Goal: Use online tool/utility: Utilize a website feature to perform a specific function

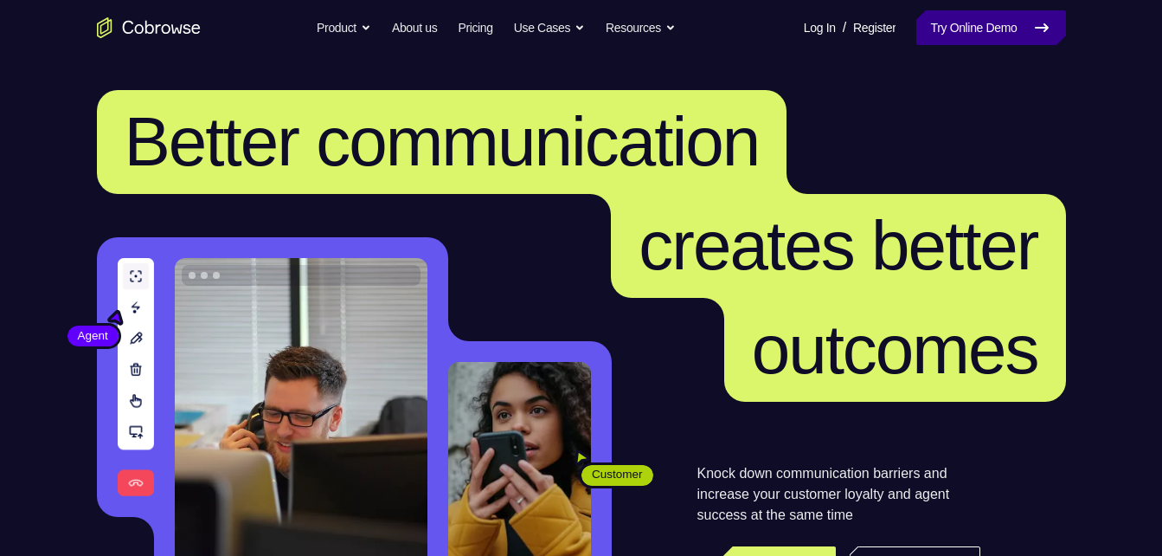
click at [931, 20] on link "Try Online Demo" at bounding box center [991, 27] width 149 height 35
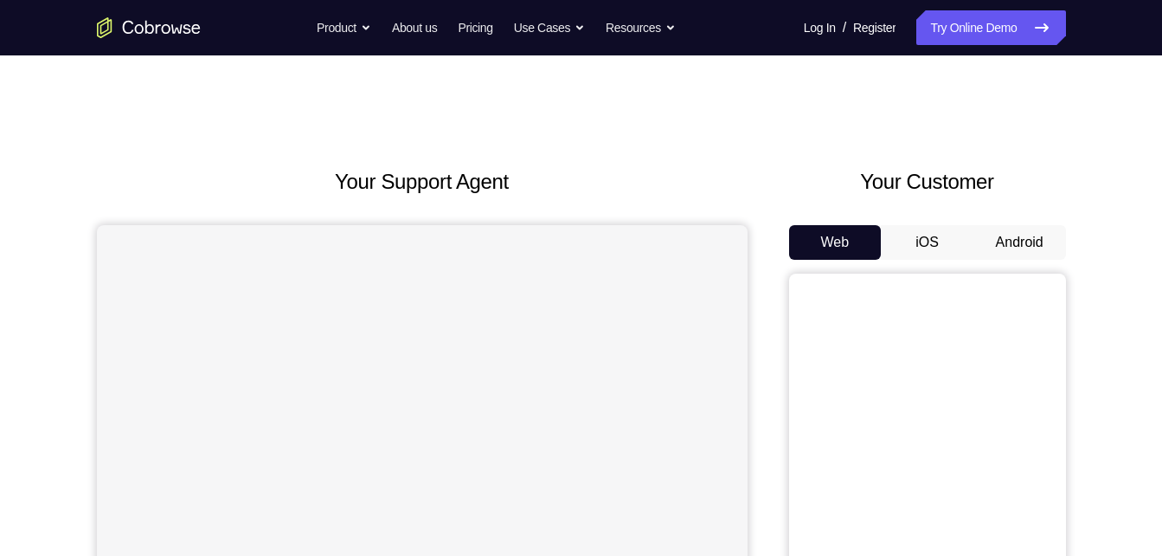
click at [1029, 242] on button "Android" at bounding box center [1020, 242] width 93 height 35
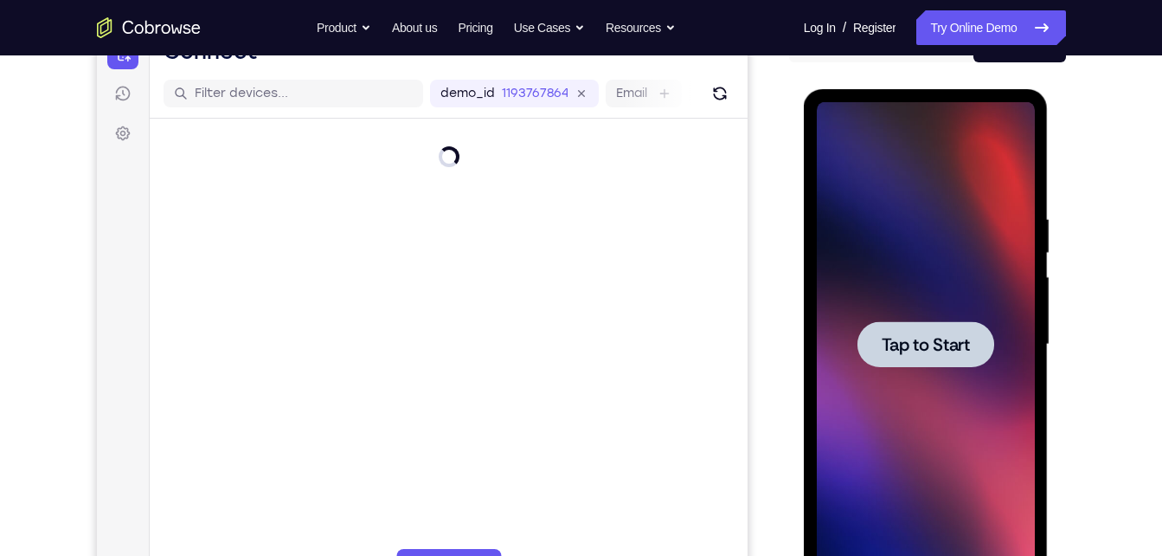
click at [929, 353] on span "Tap to Start" at bounding box center [926, 344] width 88 height 17
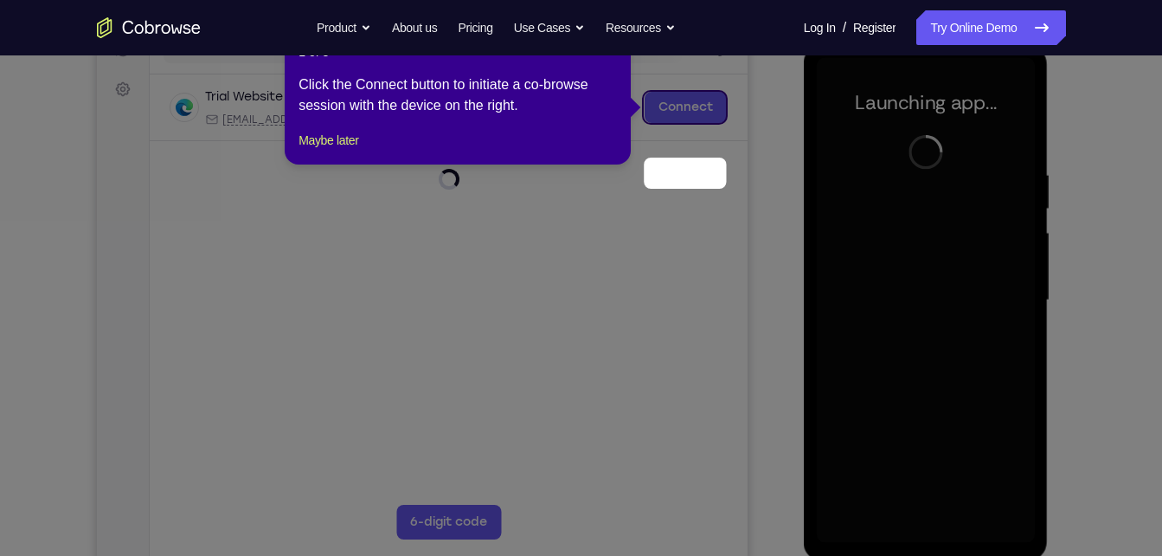
scroll to position [174, 0]
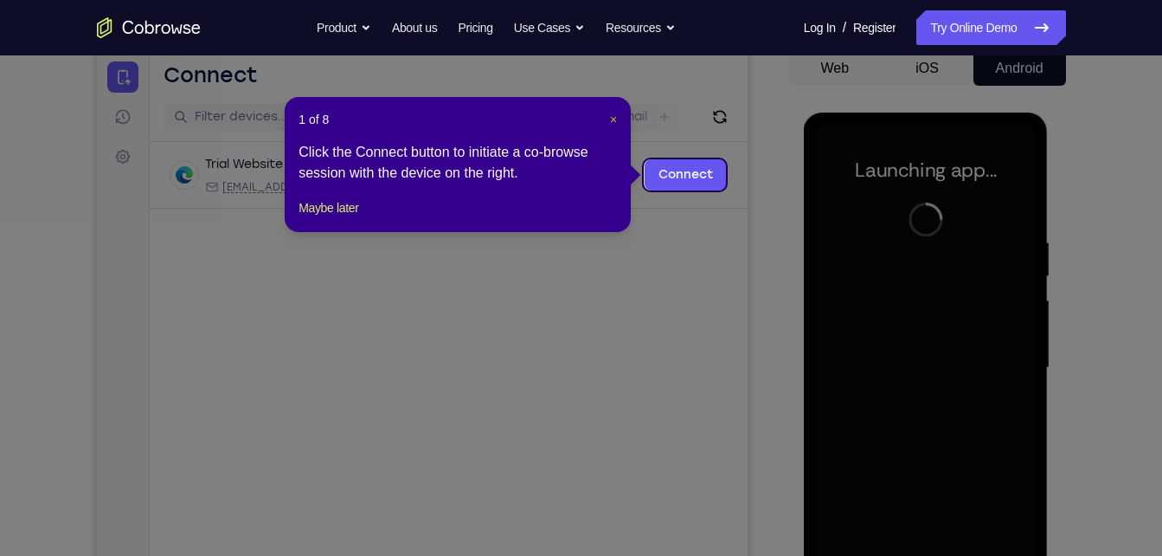
click at [615, 117] on span "×" at bounding box center [613, 120] width 7 height 14
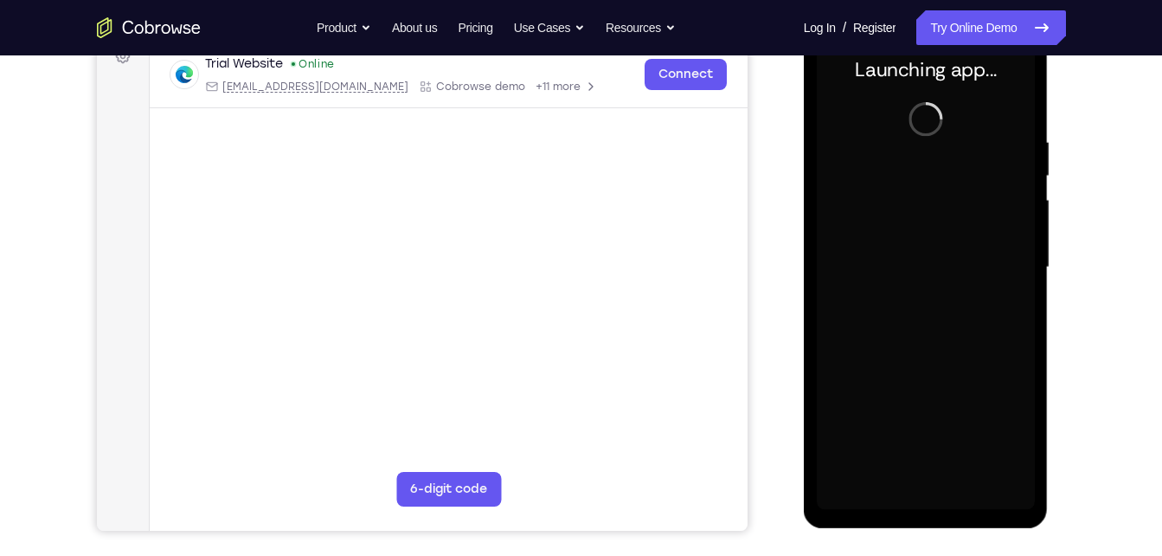
scroll to position [254, 0]
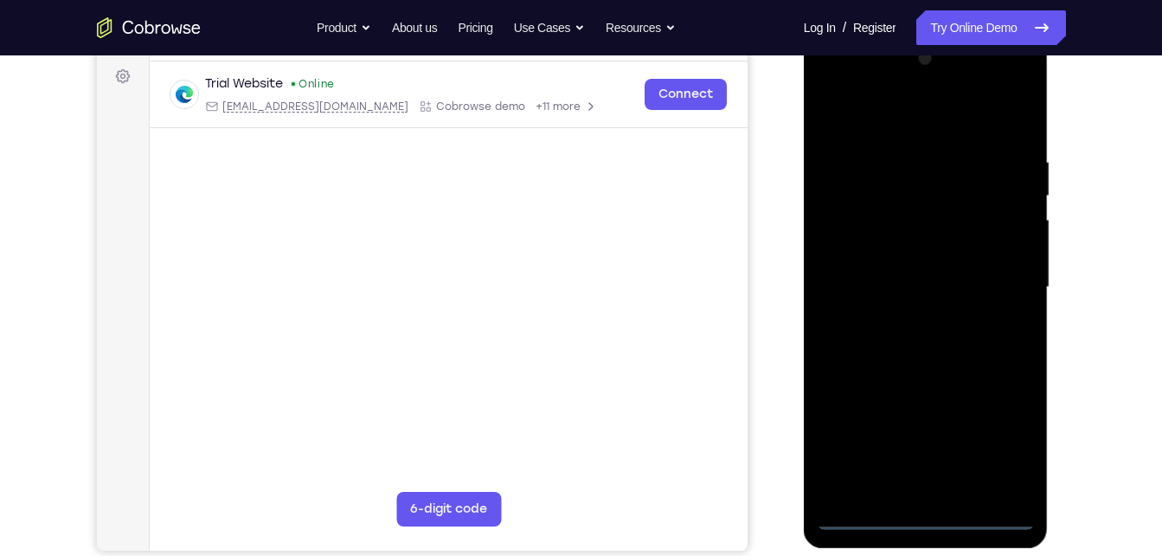
click at [926, 515] on div at bounding box center [926, 287] width 218 height 485
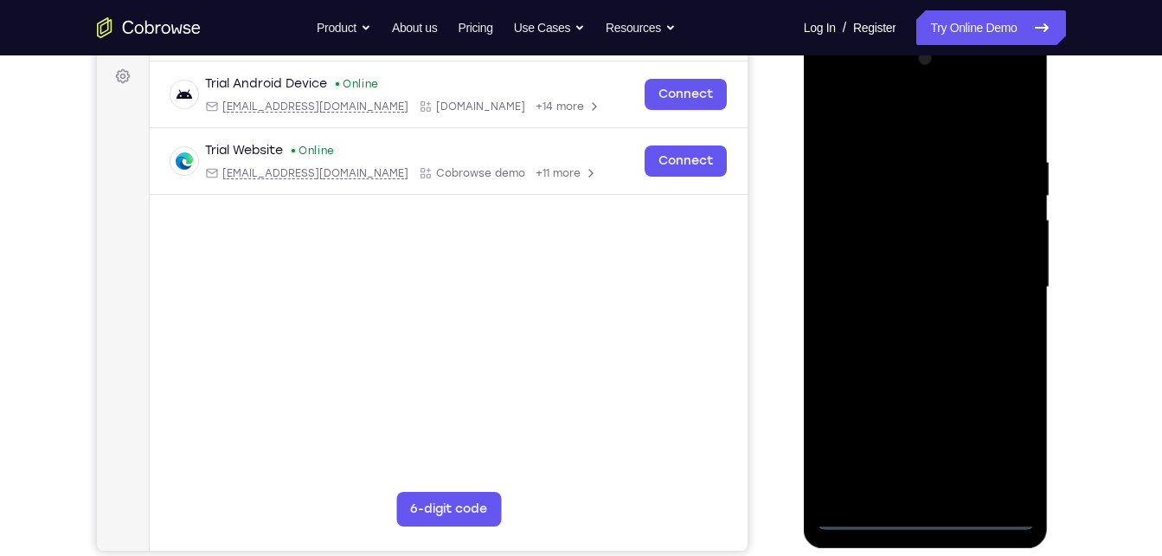
click at [989, 431] on div at bounding box center [926, 287] width 218 height 485
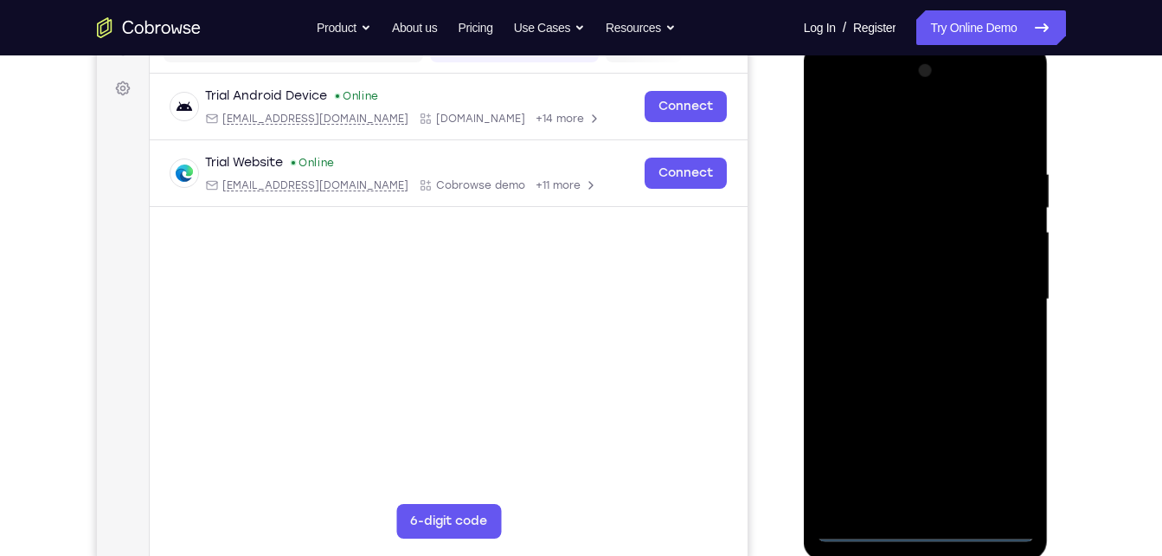
scroll to position [242, 0]
click at [835, 100] on div at bounding box center [926, 300] width 218 height 485
click at [998, 293] on div at bounding box center [926, 300] width 218 height 485
click at [903, 332] on div at bounding box center [926, 300] width 218 height 485
click at [915, 385] on div at bounding box center [926, 300] width 218 height 485
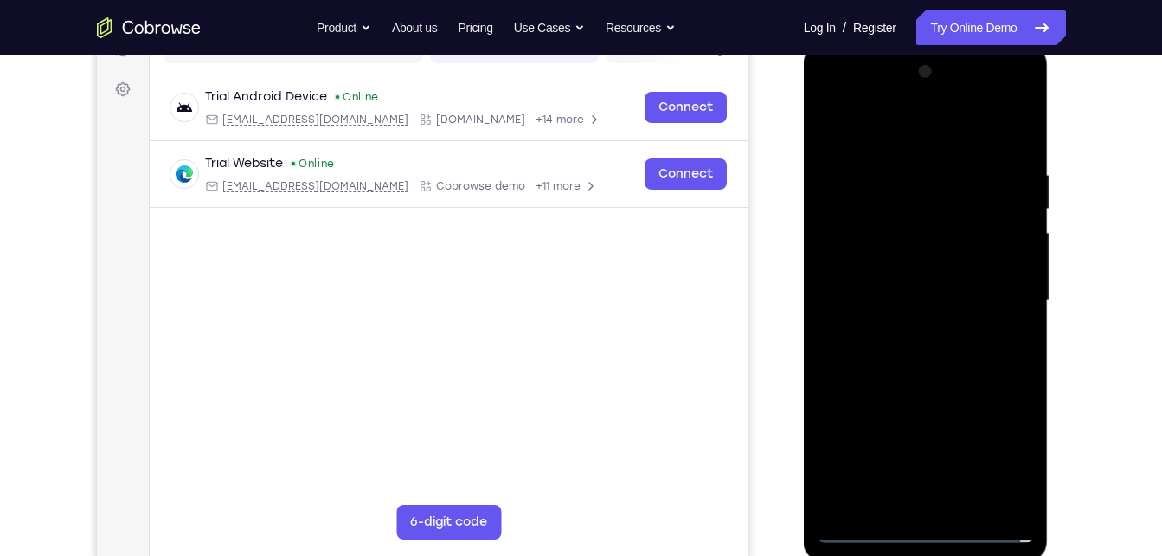
click at [960, 222] on div at bounding box center [926, 300] width 218 height 485
click at [890, 214] on div at bounding box center [926, 300] width 218 height 485
click at [934, 385] on div at bounding box center [926, 300] width 218 height 485
click at [967, 500] on div at bounding box center [926, 300] width 218 height 485
click at [940, 390] on div at bounding box center [926, 300] width 218 height 485
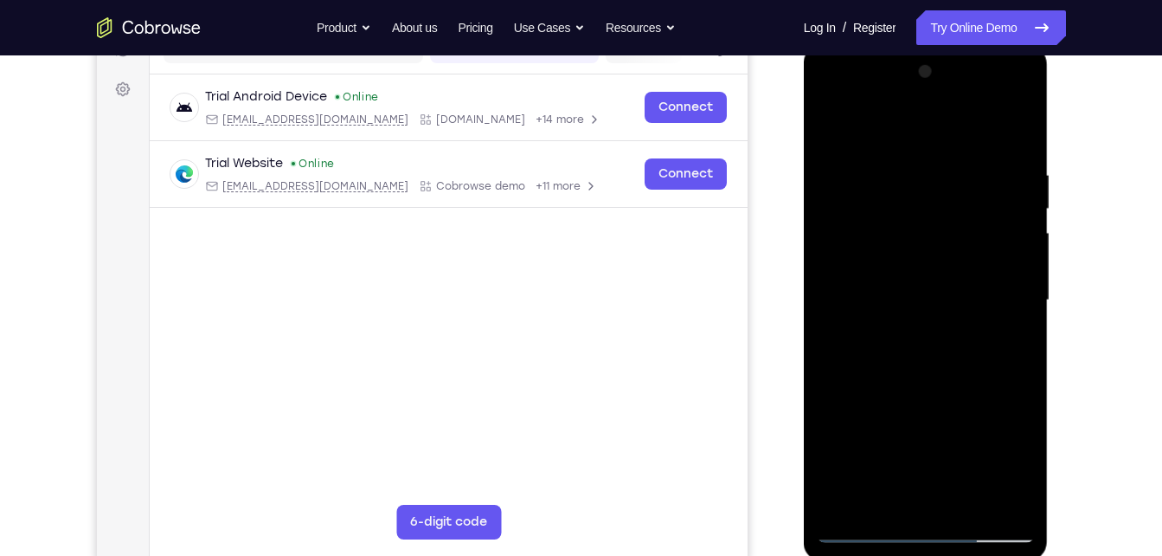
click at [924, 331] on div at bounding box center [926, 300] width 218 height 485
click at [935, 458] on div at bounding box center [926, 300] width 218 height 485
click at [971, 459] on div at bounding box center [926, 300] width 218 height 485
click at [885, 435] on div at bounding box center [926, 300] width 218 height 485
click at [834, 122] on div at bounding box center [926, 300] width 218 height 485
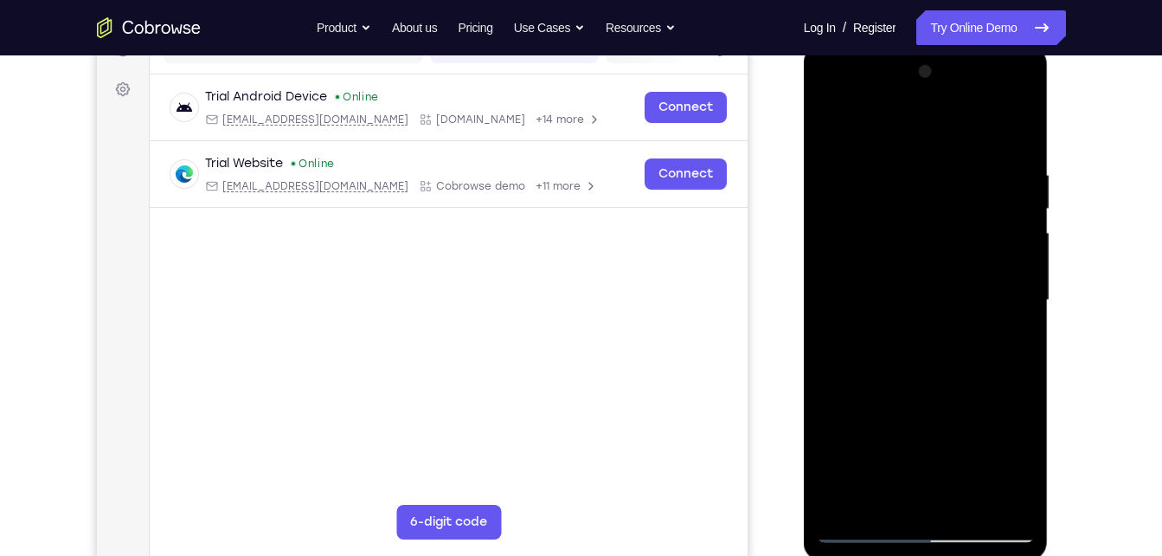
click at [836, 125] on div at bounding box center [926, 300] width 218 height 485
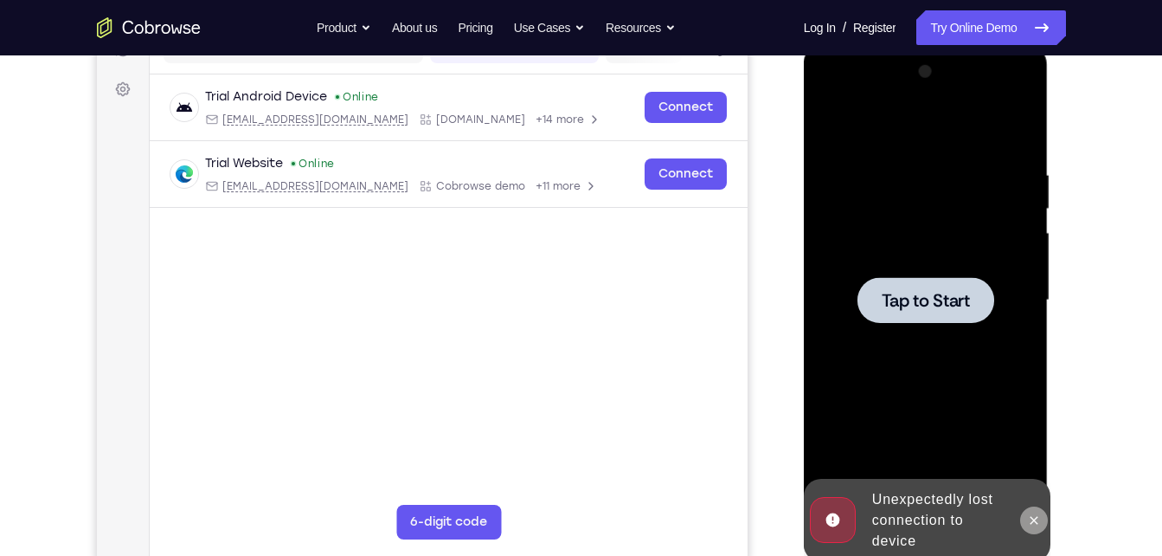
click at [1036, 515] on icon at bounding box center [1034, 520] width 14 height 14
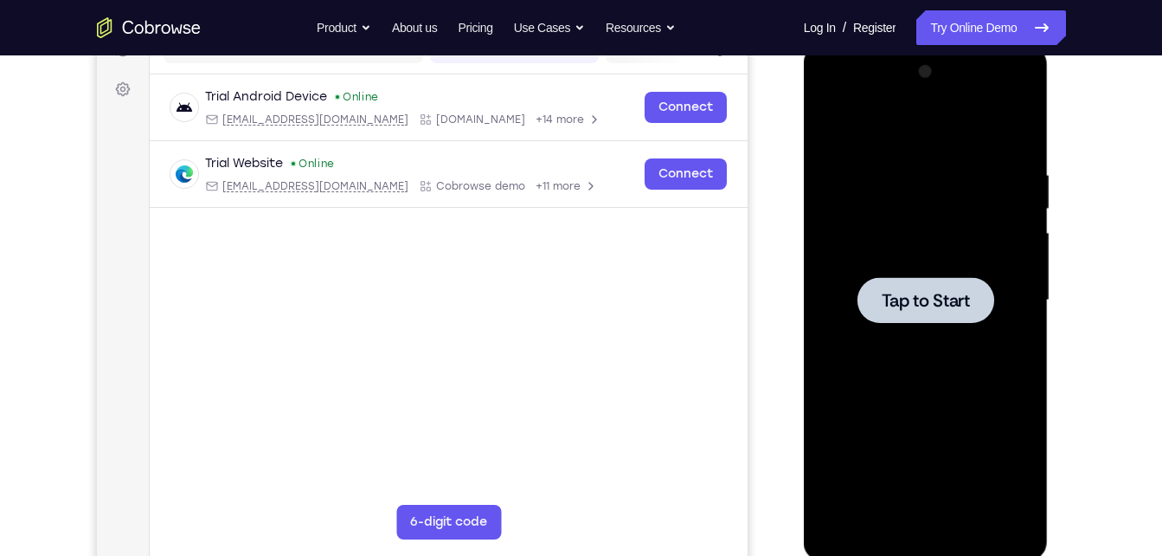
click at [939, 300] on span "Tap to Start" at bounding box center [926, 300] width 88 height 17
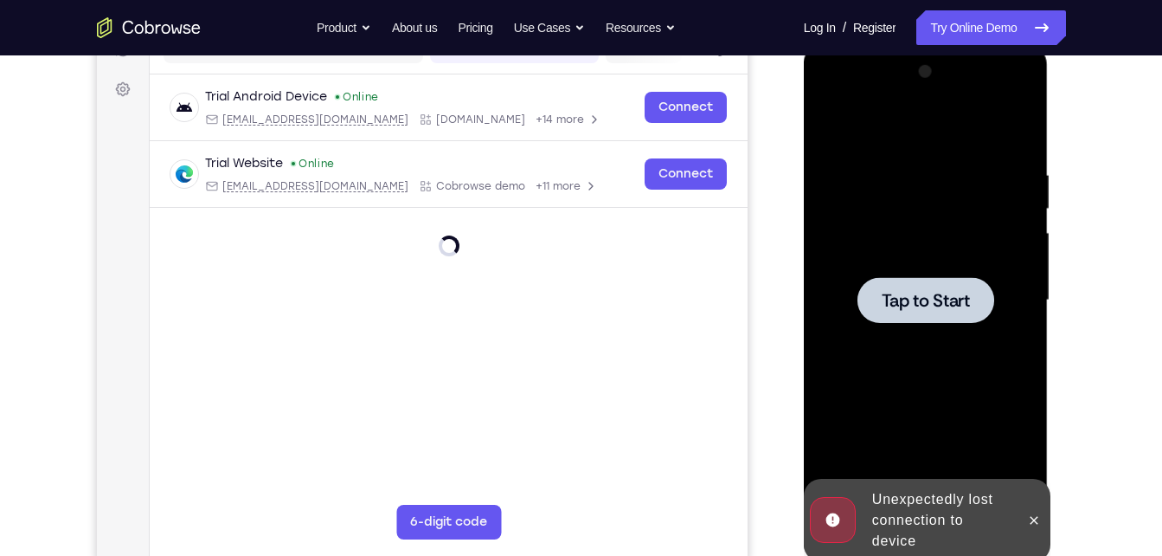
click at [897, 292] on span "Tap to Start" at bounding box center [926, 300] width 88 height 17
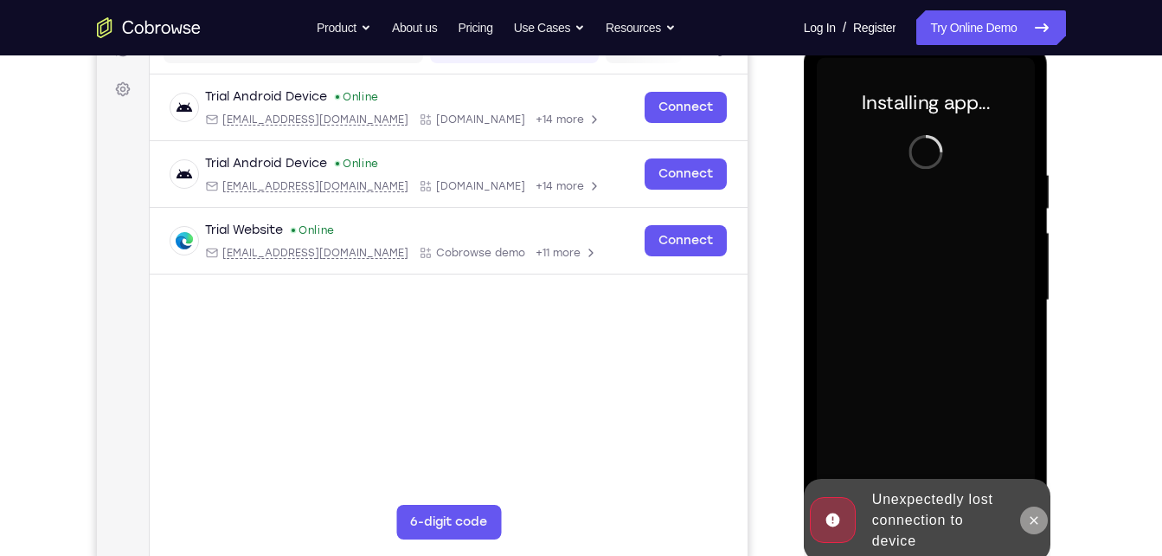
click at [1037, 517] on icon at bounding box center [1034, 520] width 14 height 14
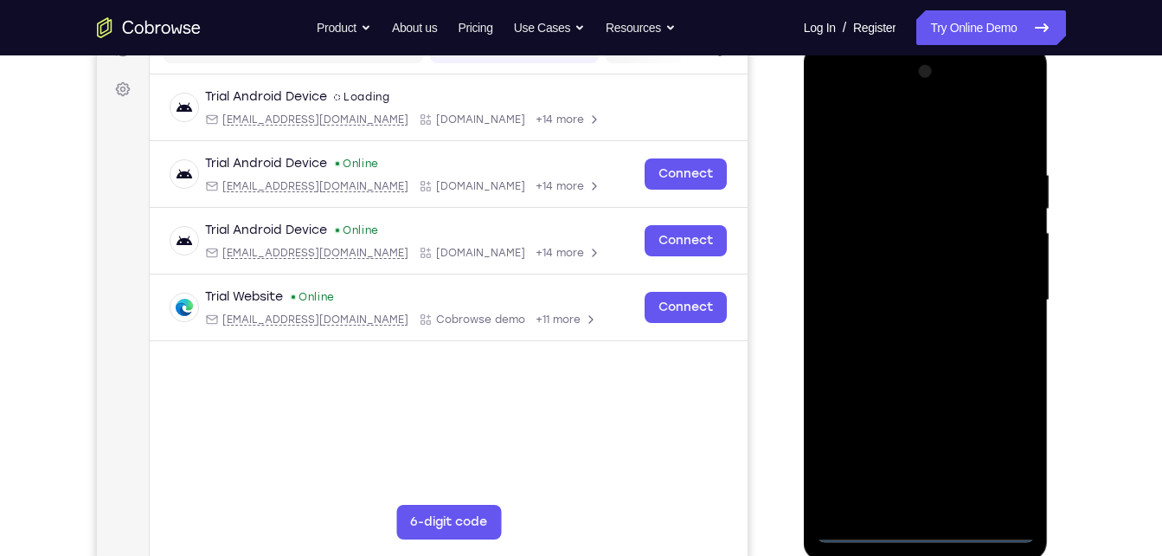
click at [927, 532] on div at bounding box center [926, 300] width 218 height 485
click at [1014, 439] on div at bounding box center [926, 300] width 218 height 485
click at [1008, 458] on div at bounding box center [926, 300] width 218 height 485
click at [831, 93] on div at bounding box center [926, 300] width 218 height 485
click at [995, 280] on div at bounding box center [926, 300] width 218 height 485
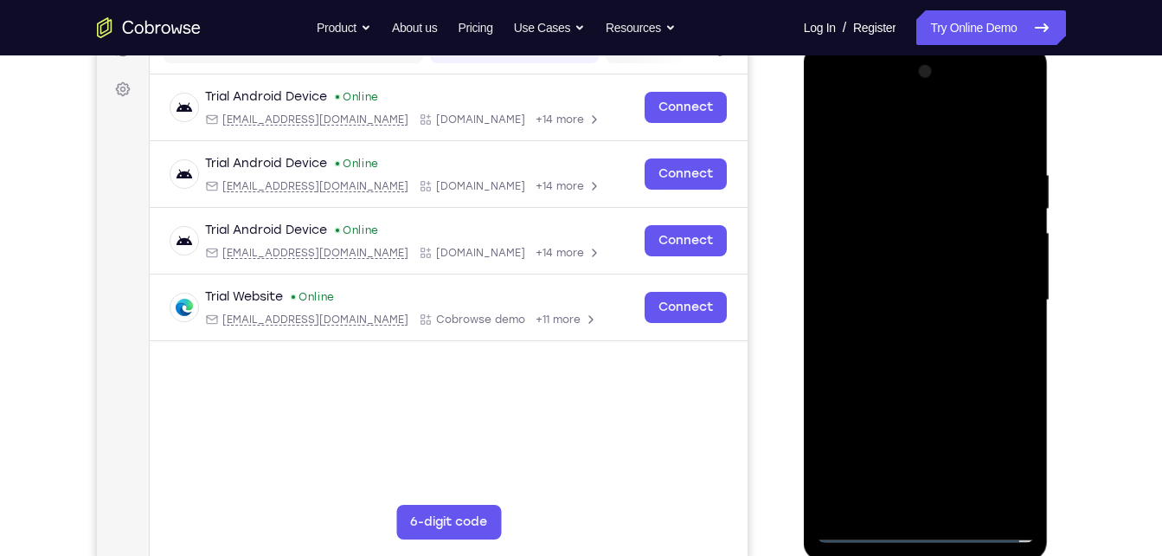
click at [915, 327] on div at bounding box center [926, 300] width 218 height 485
click at [921, 383] on div at bounding box center [926, 300] width 218 height 485
click at [913, 221] on div at bounding box center [926, 300] width 218 height 485
click at [920, 221] on div at bounding box center [926, 300] width 218 height 485
click at [968, 502] on div at bounding box center [926, 300] width 218 height 485
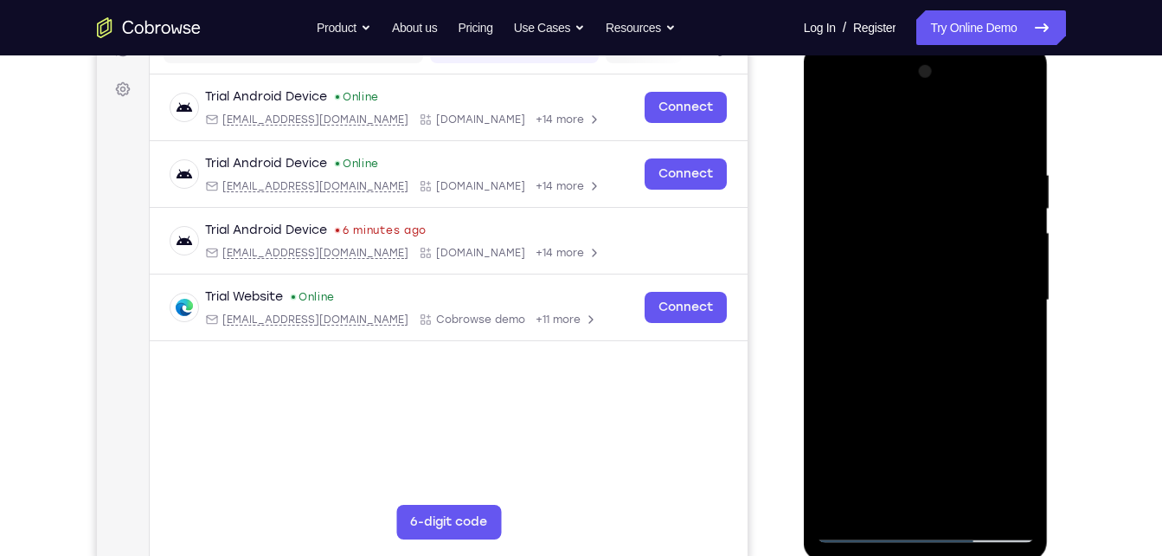
click at [938, 381] on div at bounding box center [926, 300] width 218 height 485
click at [964, 493] on div at bounding box center [926, 300] width 218 height 485
click at [950, 388] on div at bounding box center [926, 300] width 218 height 485
click at [934, 324] on div at bounding box center [926, 300] width 218 height 485
click at [926, 269] on div at bounding box center [926, 300] width 218 height 485
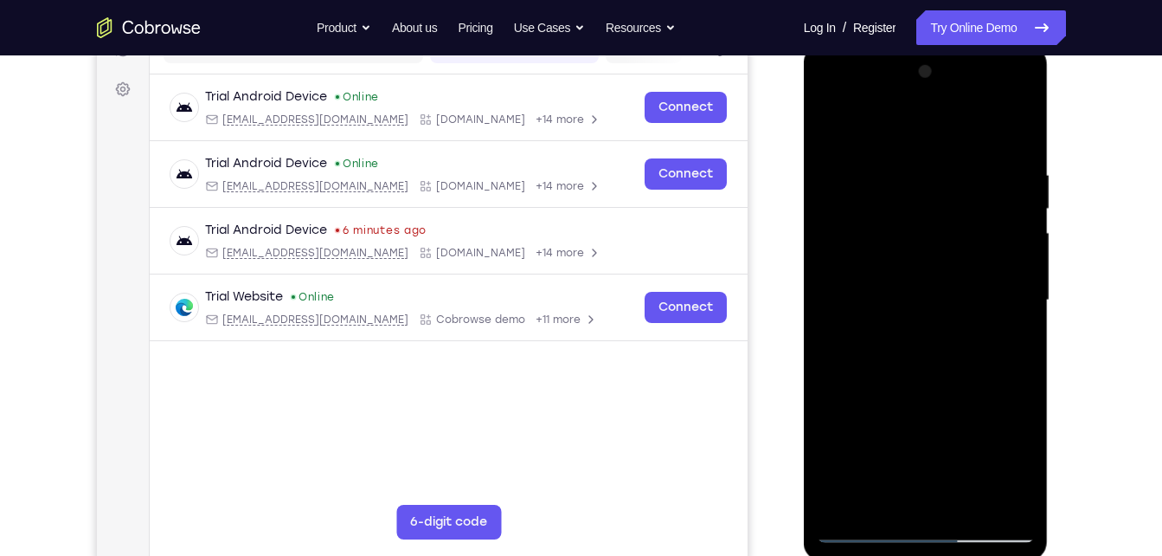
click at [1004, 409] on div at bounding box center [926, 300] width 218 height 485
click at [1006, 341] on div at bounding box center [926, 300] width 218 height 485
click at [828, 127] on div at bounding box center [926, 300] width 218 height 485
click at [936, 293] on div at bounding box center [926, 300] width 218 height 485
click at [890, 493] on div at bounding box center [926, 300] width 218 height 485
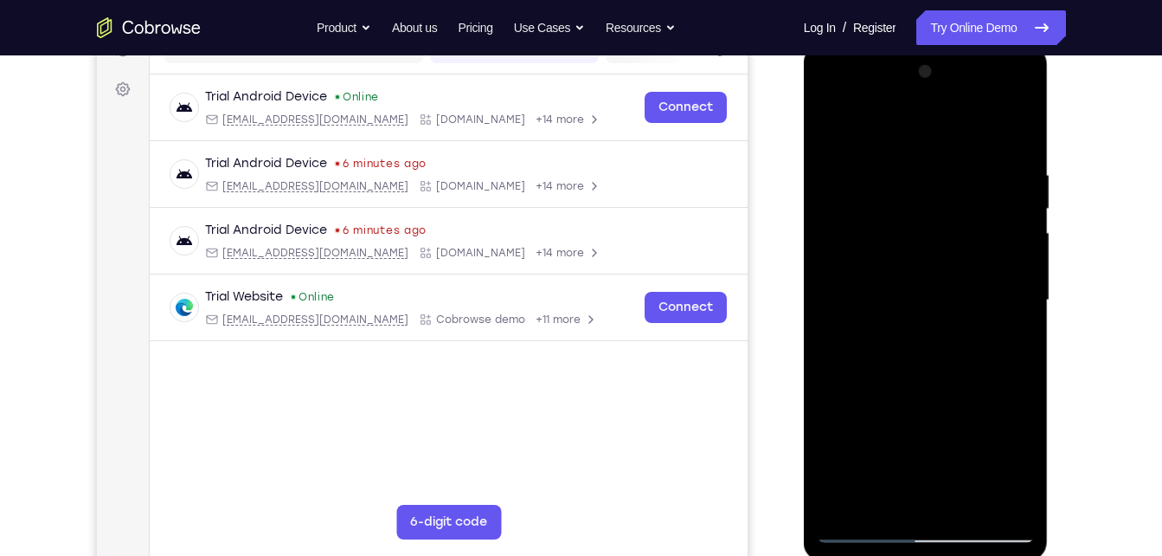
click at [890, 343] on div at bounding box center [926, 300] width 218 height 485
click at [888, 342] on div at bounding box center [926, 300] width 218 height 485
click at [1019, 464] on div at bounding box center [926, 300] width 218 height 485
click at [1011, 342] on div at bounding box center [926, 300] width 218 height 485
click at [829, 130] on div at bounding box center [926, 300] width 218 height 485
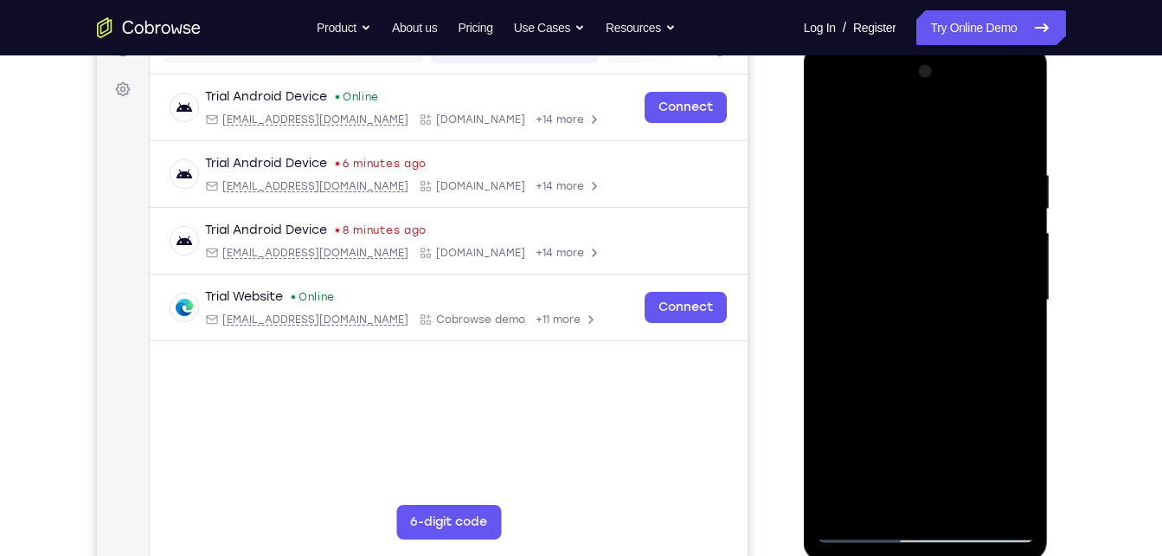
click at [835, 124] on div at bounding box center [926, 300] width 218 height 485
click at [888, 358] on div at bounding box center [926, 300] width 218 height 485
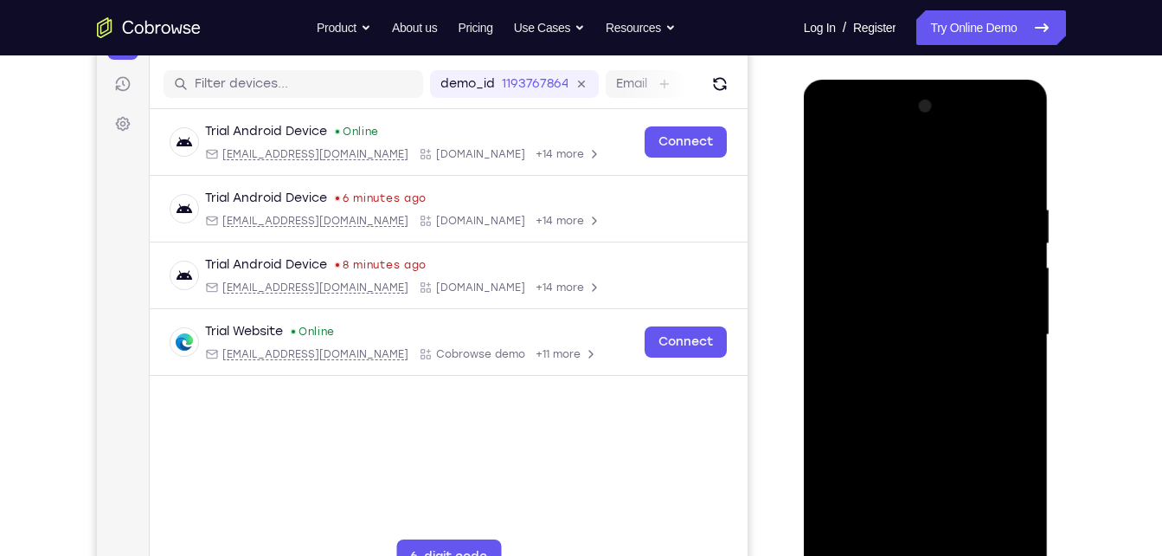
scroll to position [206, 0]
drag, startPoint x: 888, startPoint y: 394, endPoint x: 962, endPoint y: 155, distance: 250.0
click at [962, 155] on div at bounding box center [926, 335] width 218 height 485
drag, startPoint x: 911, startPoint y: 403, endPoint x: 933, endPoint y: 600, distance: 198.6
click at [933, 555] on html "Online web based iOS Simulators and Android Emulators. Run iPhone, iPad, Mobile…" at bounding box center [927, 340] width 247 height 519
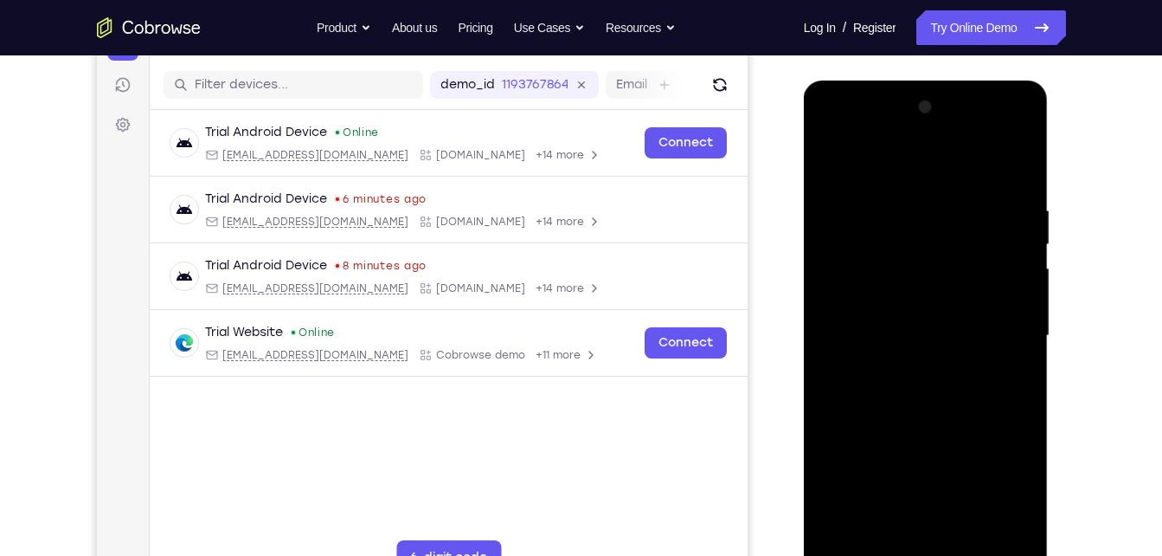
click at [907, 207] on div at bounding box center [926, 335] width 218 height 485
click at [996, 533] on div at bounding box center [926, 335] width 218 height 485
click at [999, 388] on div at bounding box center [926, 335] width 218 height 485
click at [989, 530] on div at bounding box center [926, 335] width 218 height 485
click at [1008, 358] on div at bounding box center [926, 335] width 218 height 485
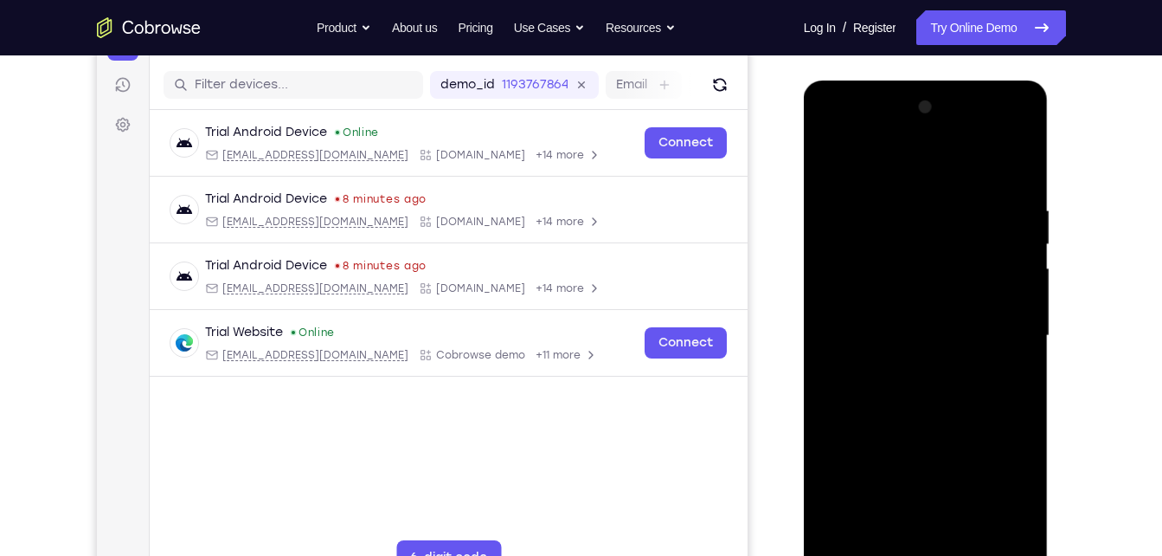
click at [1008, 358] on div at bounding box center [926, 335] width 218 height 485
click at [992, 528] on div at bounding box center [926, 335] width 218 height 485
click at [1011, 378] on div at bounding box center [926, 335] width 218 height 485
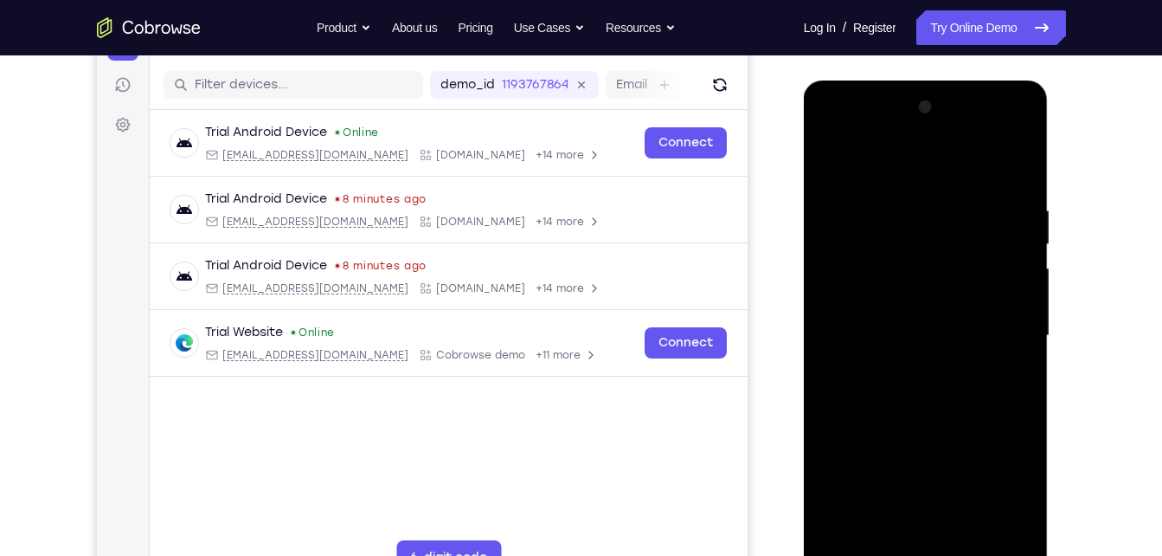
click at [1003, 355] on div at bounding box center [926, 335] width 218 height 485
click at [1004, 291] on div at bounding box center [926, 335] width 218 height 485
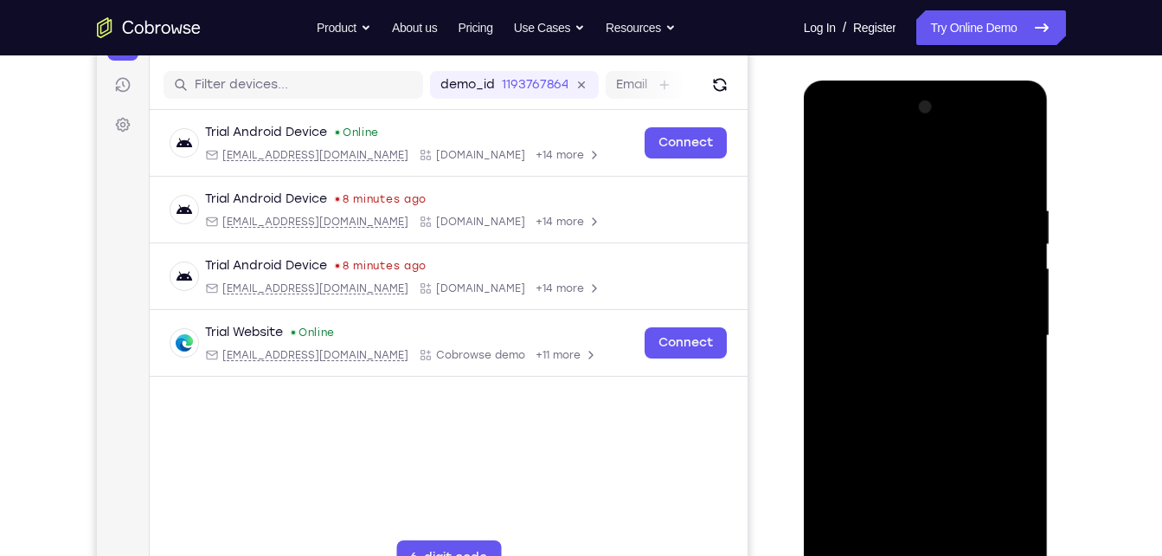
click at [1014, 168] on div at bounding box center [926, 335] width 218 height 485
drag, startPoint x: 982, startPoint y: 203, endPoint x: 836, endPoint y: 207, distance: 146.3
click at [836, 207] on div at bounding box center [926, 335] width 218 height 485
click at [972, 540] on div at bounding box center [926, 335] width 218 height 485
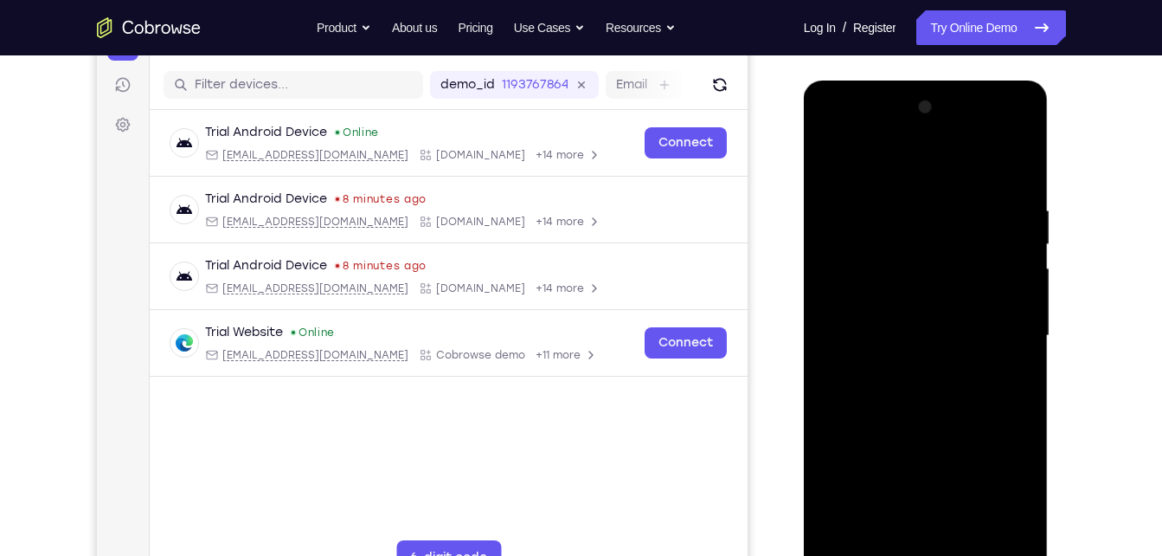
click at [837, 159] on div at bounding box center [926, 335] width 218 height 485
click at [968, 533] on div at bounding box center [926, 335] width 218 height 485
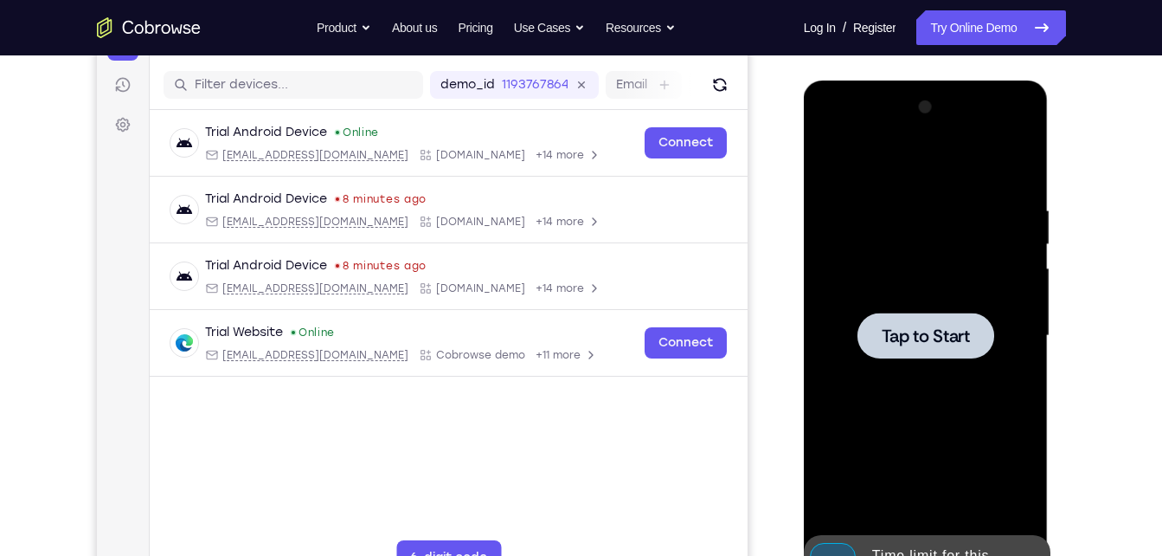
click at [922, 340] on span "Tap to Start" at bounding box center [926, 335] width 88 height 17
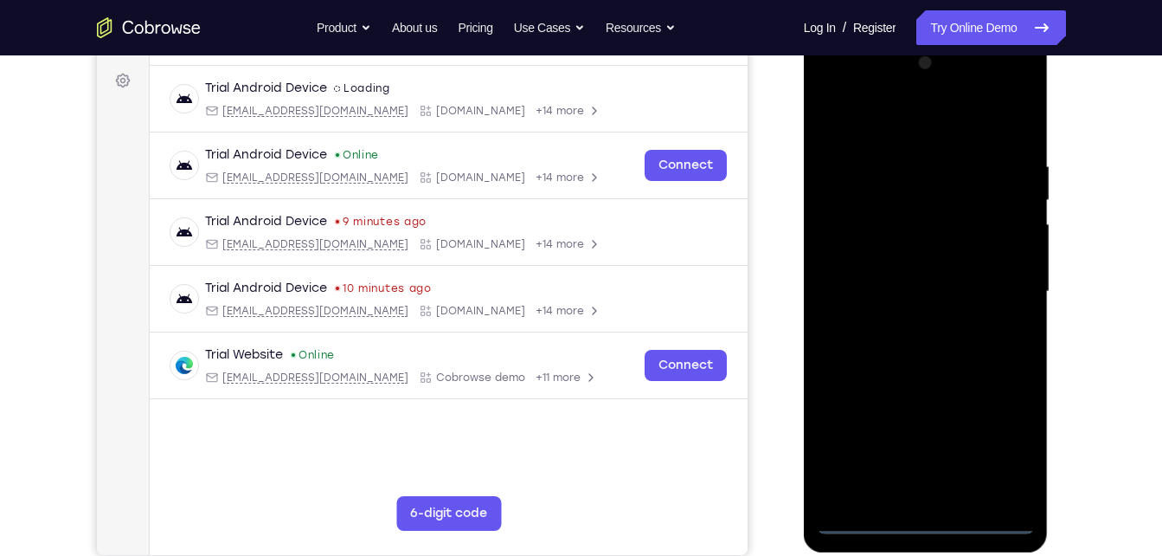
scroll to position [252, 0]
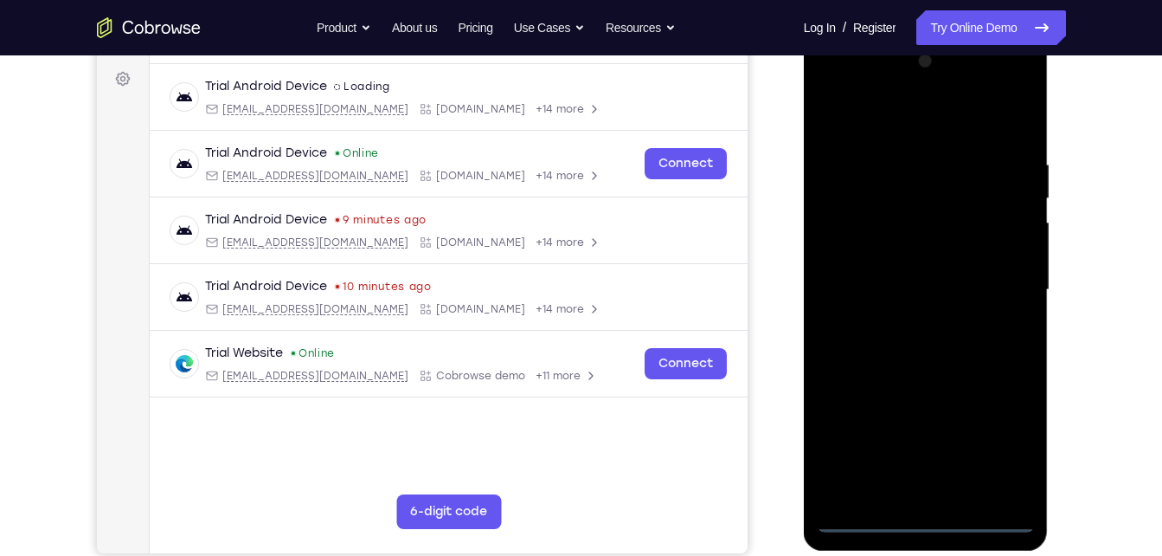
click at [925, 514] on div at bounding box center [926, 290] width 218 height 485
click at [1007, 432] on div at bounding box center [926, 290] width 218 height 485
click at [838, 87] on div at bounding box center [926, 290] width 218 height 485
click at [1001, 295] on div at bounding box center [926, 290] width 218 height 485
click at [907, 323] on div at bounding box center [926, 290] width 218 height 485
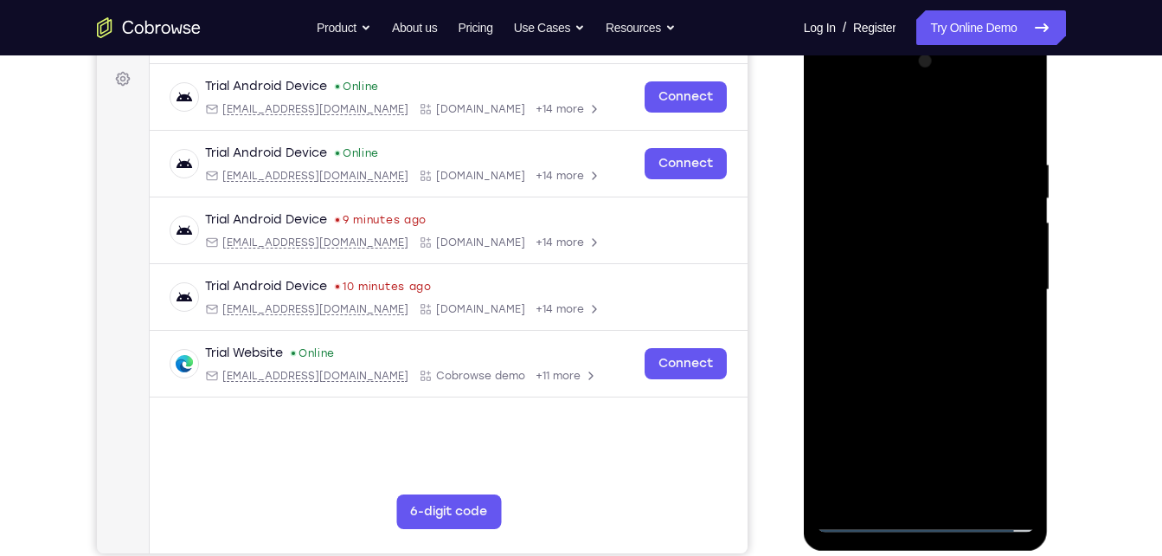
click at [918, 370] on div at bounding box center [926, 290] width 218 height 485
click at [954, 217] on div at bounding box center [926, 290] width 218 height 485
click at [873, 222] on div at bounding box center [926, 290] width 218 height 485
click at [966, 491] on div at bounding box center [926, 290] width 218 height 485
click at [929, 366] on div at bounding box center [926, 290] width 218 height 485
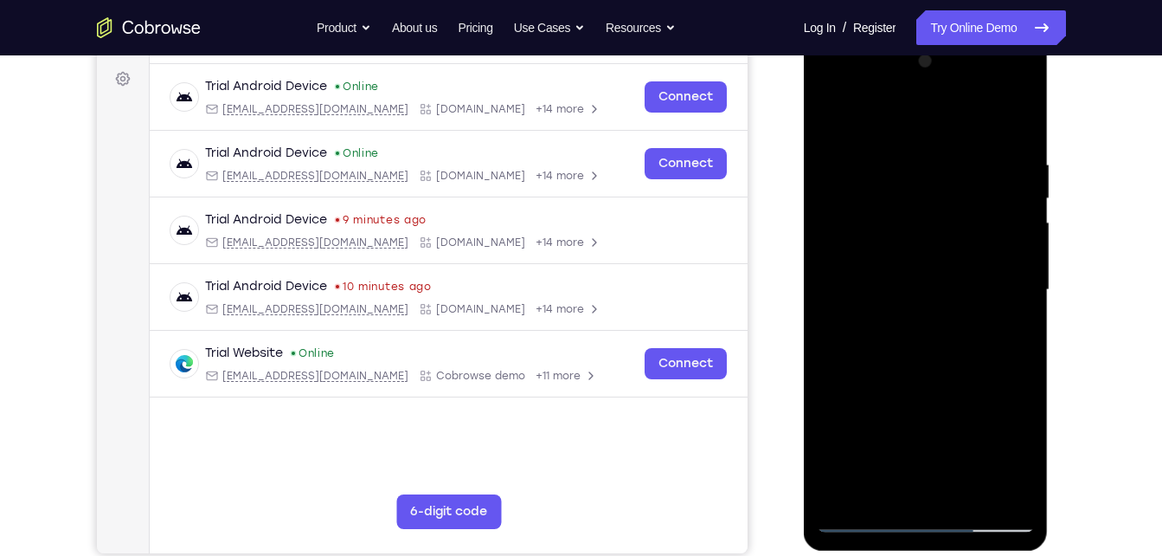
click at [963, 484] on div at bounding box center [926, 290] width 218 height 485
click at [942, 383] on div at bounding box center [926, 290] width 218 height 485
click at [950, 282] on div at bounding box center [926, 290] width 218 height 485
click at [905, 351] on div at bounding box center [926, 290] width 218 height 485
click at [948, 354] on div at bounding box center [926, 290] width 218 height 485
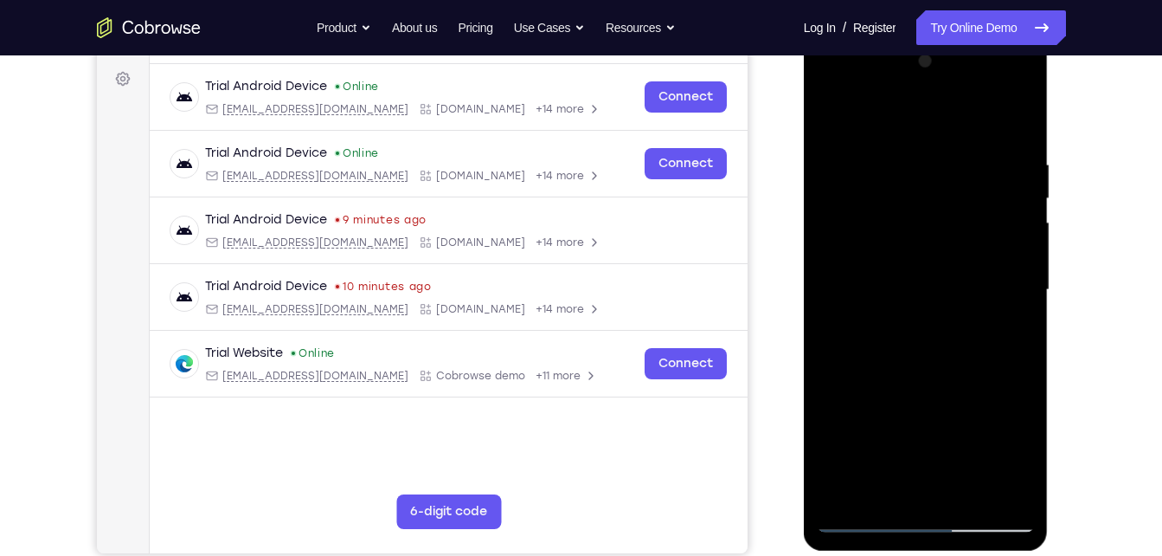
click at [931, 177] on div at bounding box center [926, 290] width 218 height 485
click at [891, 301] on div at bounding box center [926, 290] width 218 height 485
click at [1014, 448] on div at bounding box center [926, 290] width 218 height 485
click at [910, 299] on div at bounding box center [926, 290] width 218 height 485
click at [949, 448] on div at bounding box center [926, 290] width 218 height 485
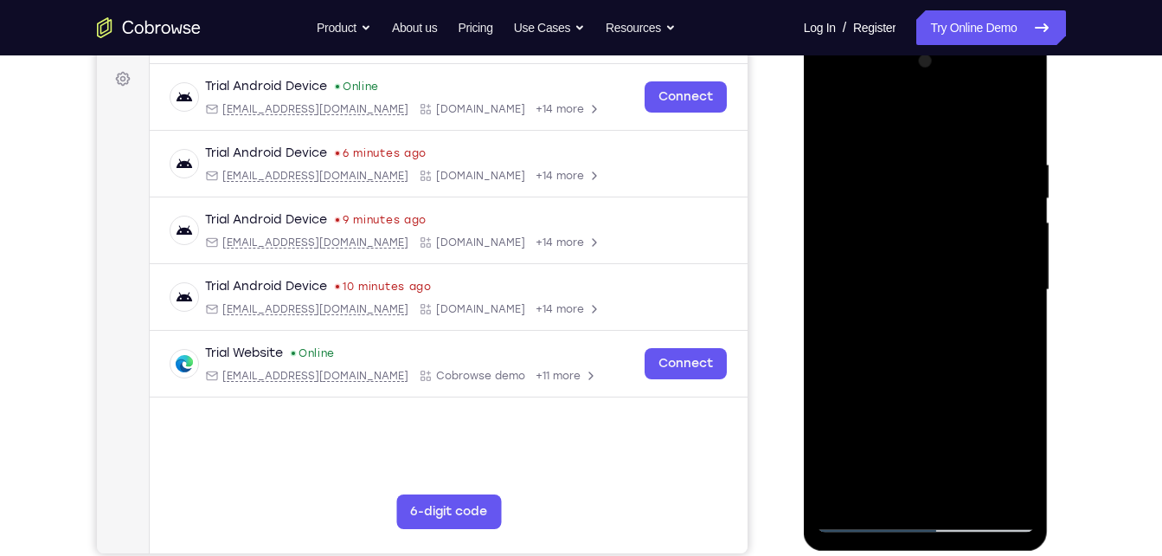
click at [882, 488] on div at bounding box center [926, 290] width 218 height 485
click at [977, 390] on div at bounding box center [926, 290] width 218 height 485
click at [1008, 315] on div at bounding box center [926, 290] width 218 height 485
drag, startPoint x: 989, startPoint y: 171, endPoint x: 1002, endPoint y: 277, distance: 107.3
click at [1002, 277] on div at bounding box center [926, 290] width 218 height 485
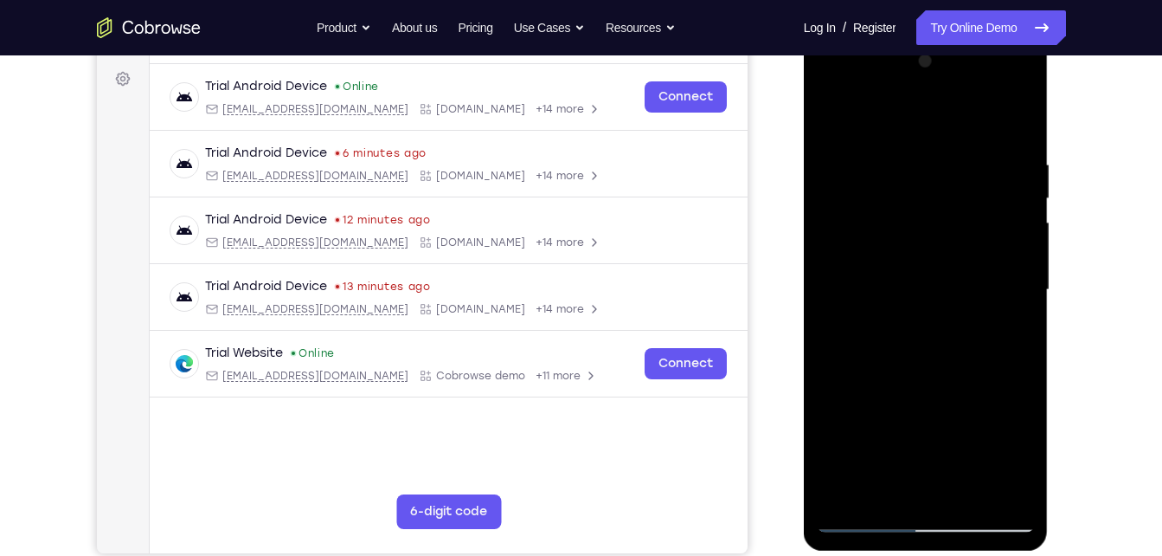
drag, startPoint x: 991, startPoint y: 244, endPoint x: 1021, endPoint y: 114, distance: 133.3
click at [1021, 114] on div at bounding box center [926, 290] width 218 height 485
click at [828, 119] on div at bounding box center [926, 290] width 218 height 485
click at [972, 280] on div at bounding box center [926, 290] width 218 height 485
click at [918, 487] on div at bounding box center [926, 290] width 218 height 485
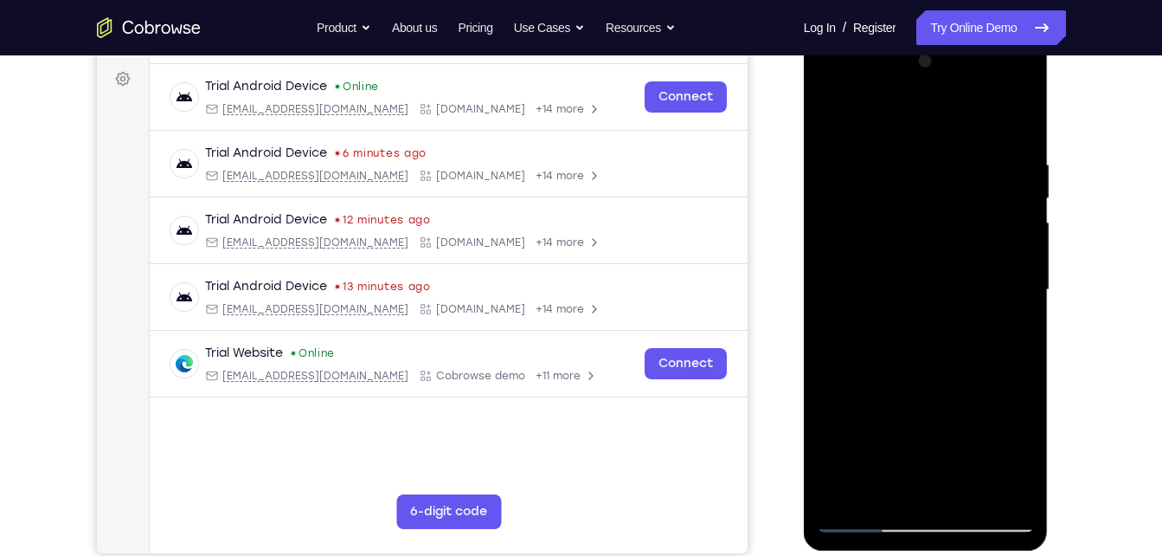
click at [915, 297] on div at bounding box center [926, 290] width 218 height 485
click at [959, 452] on div at bounding box center [926, 290] width 218 height 485
click at [912, 429] on div at bounding box center [926, 290] width 218 height 485
click at [905, 432] on div at bounding box center [926, 290] width 218 height 485
click at [881, 482] on div at bounding box center [926, 290] width 218 height 485
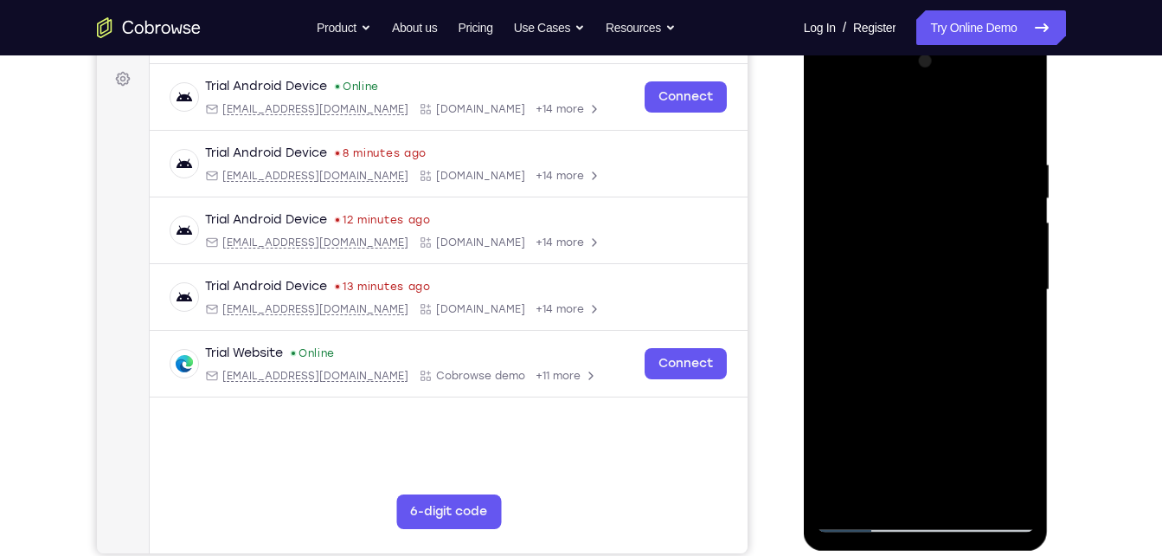
click at [1027, 449] on div at bounding box center [926, 290] width 218 height 485
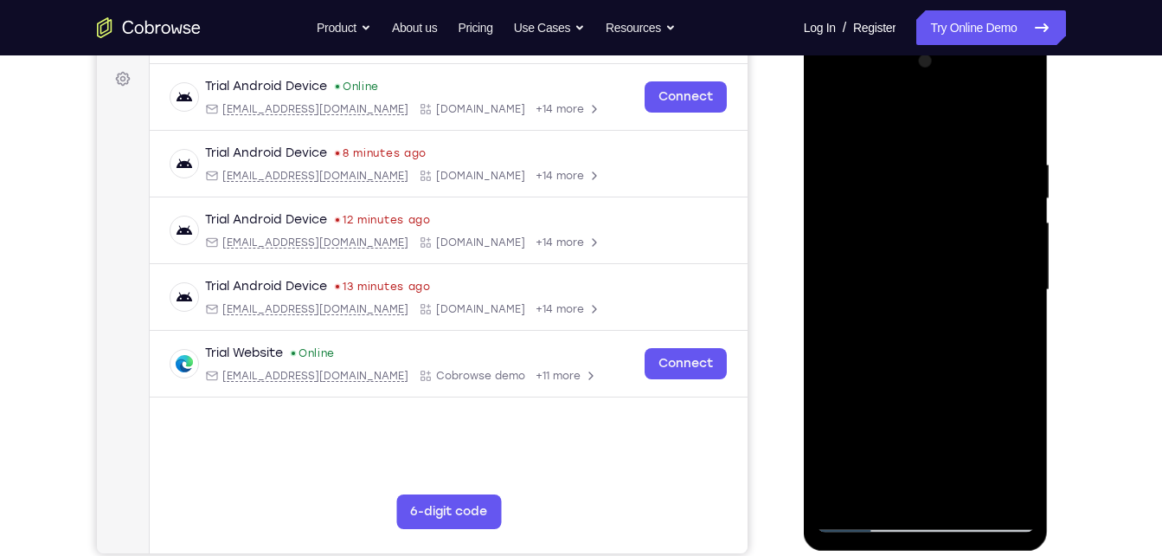
click at [1027, 449] on div at bounding box center [926, 290] width 218 height 485
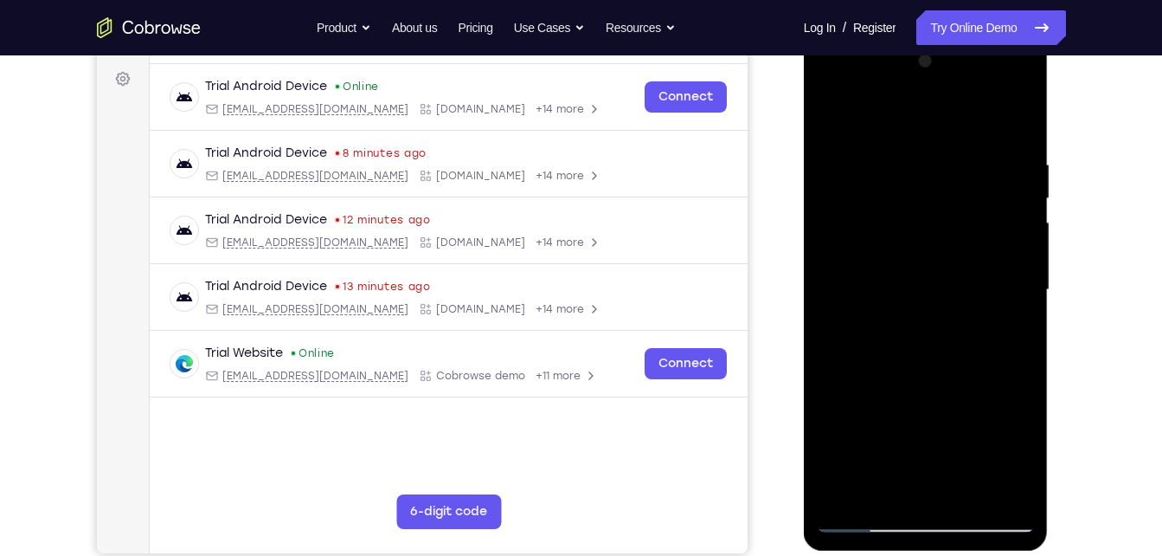
click at [1027, 449] on div at bounding box center [926, 290] width 218 height 485
click at [1005, 333] on div at bounding box center [926, 290] width 218 height 485
click at [832, 118] on div at bounding box center [926, 290] width 218 height 485
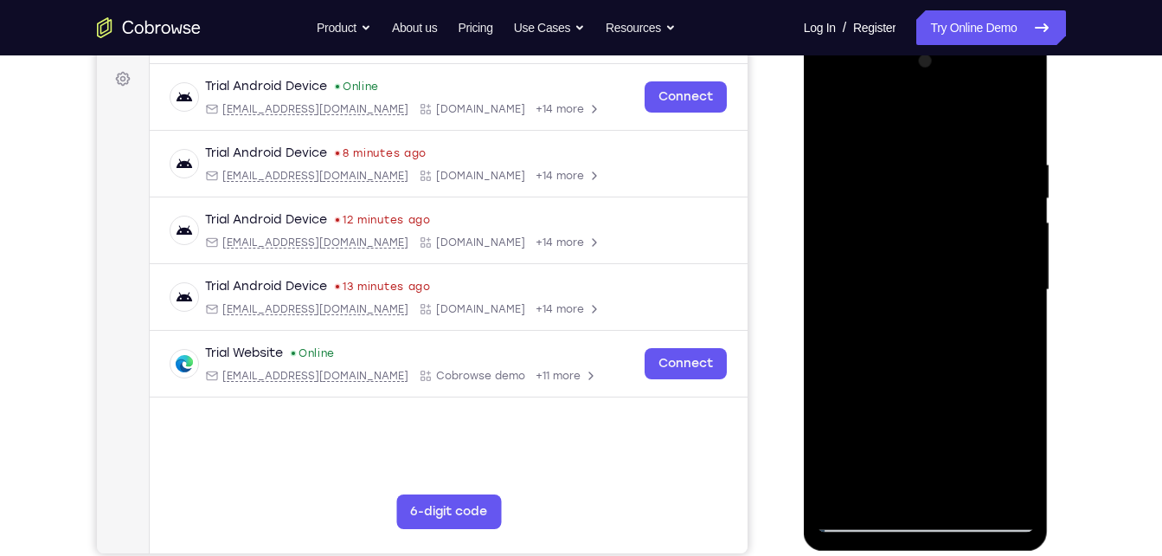
click at [964, 284] on div at bounding box center [926, 290] width 218 height 485
click at [911, 278] on div at bounding box center [926, 290] width 218 height 485
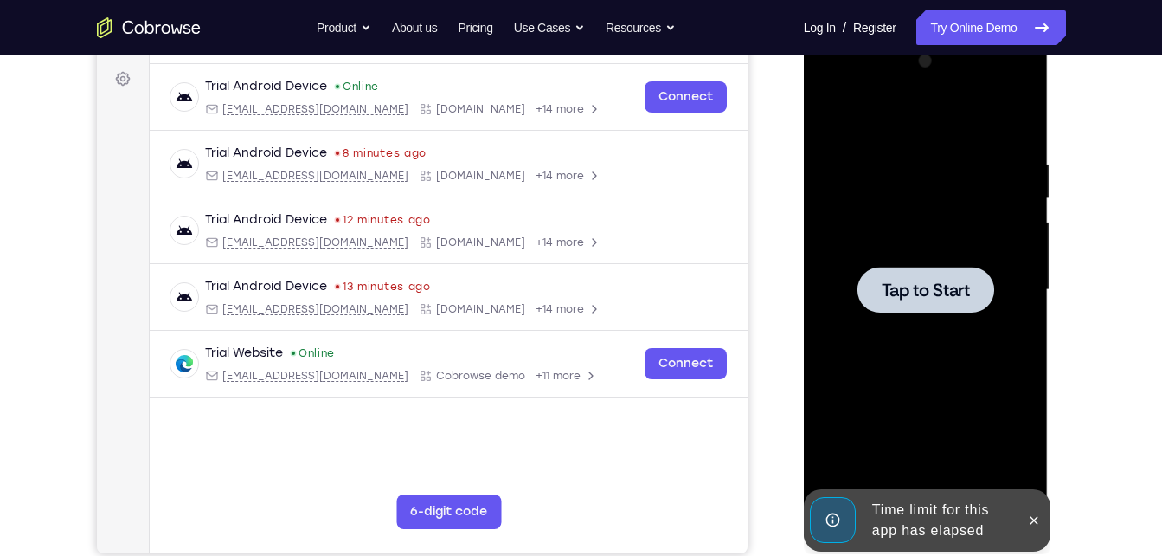
click at [945, 299] on span "Tap to Start" at bounding box center [926, 289] width 88 height 17
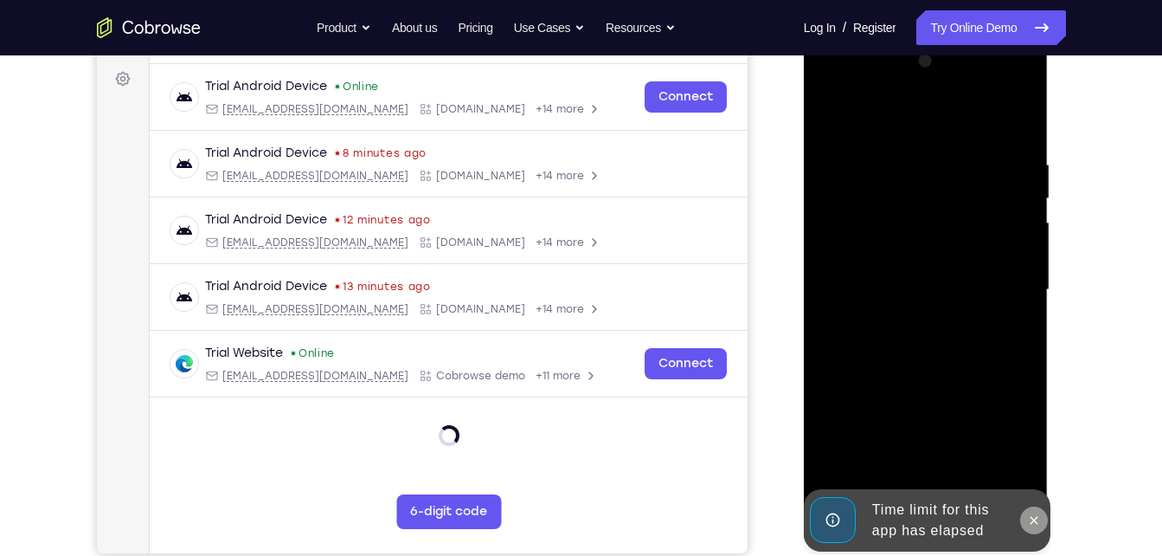
click at [1030, 518] on icon at bounding box center [1034, 520] width 14 height 14
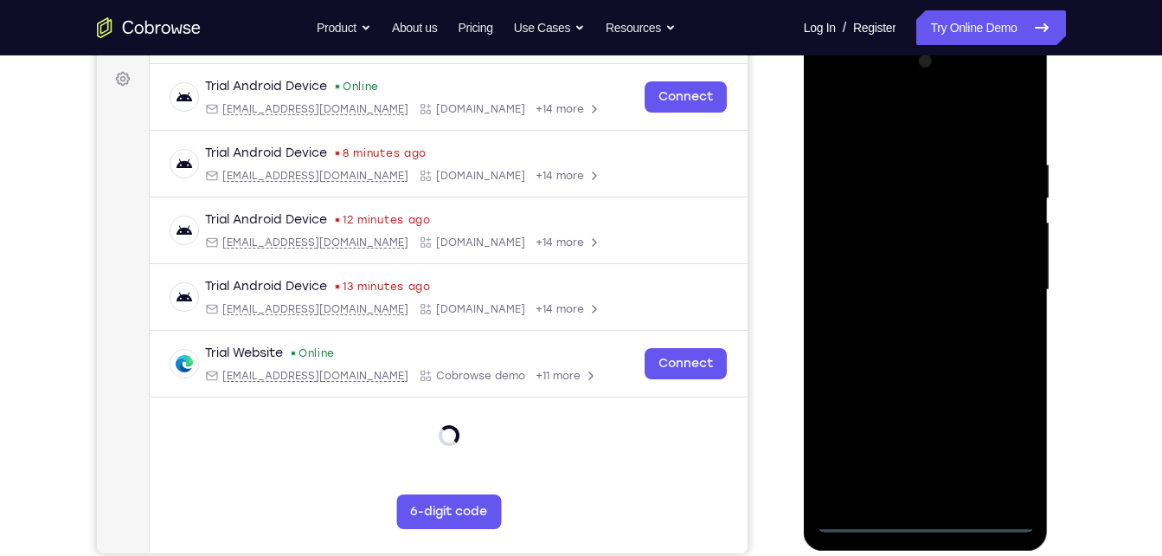
click at [918, 516] on div at bounding box center [926, 290] width 218 height 485
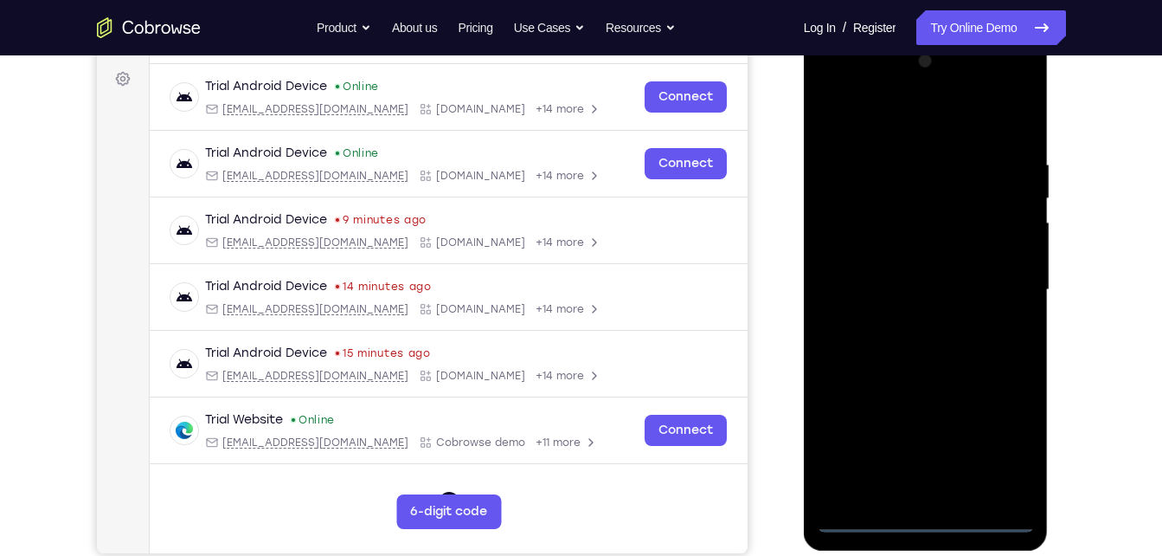
click at [1006, 446] on div at bounding box center [926, 290] width 218 height 485
click at [824, 75] on div at bounding box center [926, 290] width 218 height 485
click at [989, 282] on div at bounding box center [926, 290] width 218 height 485
click at [904, 316] on div at bounding box center [926, 290] width 218 height 485
click at [899, 371] on div at bounding box center [926, 290] width 218 height 485
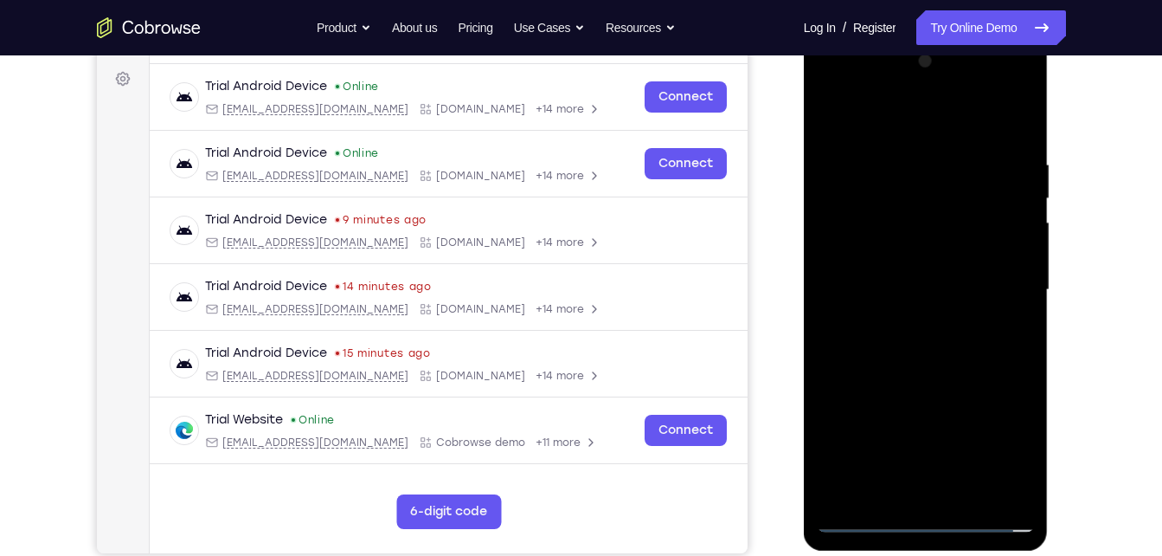
click at [959, 207] on div at bounding box center [926, 290] width 218 height 485
click at [938, 216] on div at bounding box center [926, 290] width 218 height 485
click at [941, 251] on div at bounding box center [926, 290] width 218 height 485
click at [946, 368] on div at bounding box center [926, 290] width 218 height 485
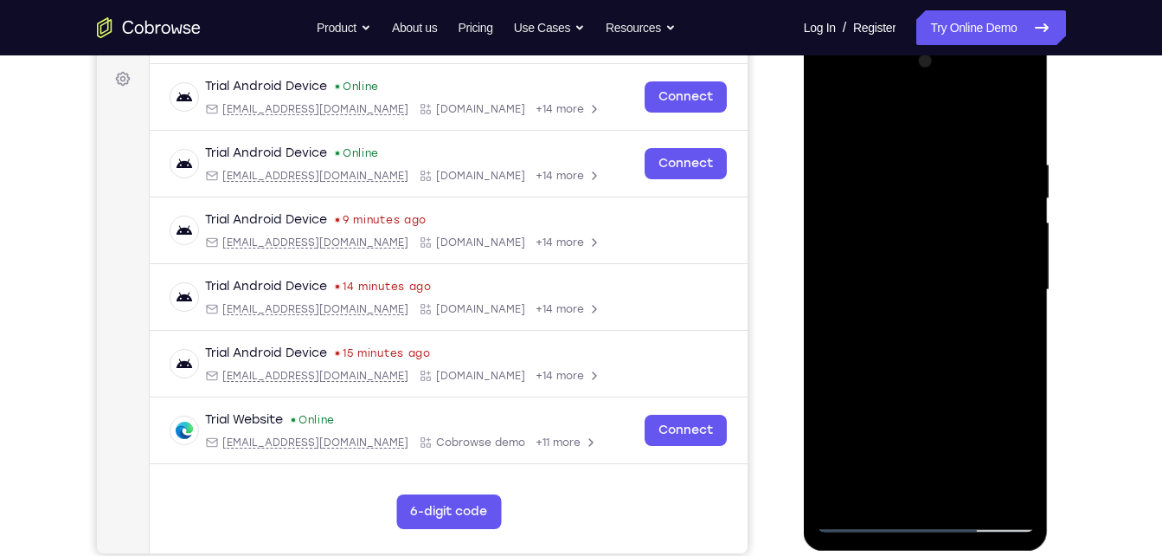
click at [962, 489] on div at bounding box center [926, 290] width 218 height 485
click at [956, 378] on div at bounding box center [926, 290] width 218 height 485
click at [935, 277] on div at bounding box center [926, 290] width 218 height 485
click at [898, 475] on div at bounding box center [926, 290] width 218 height 485
click at [870, 452] on div at bounding box center [926, 290] width 218 height 485
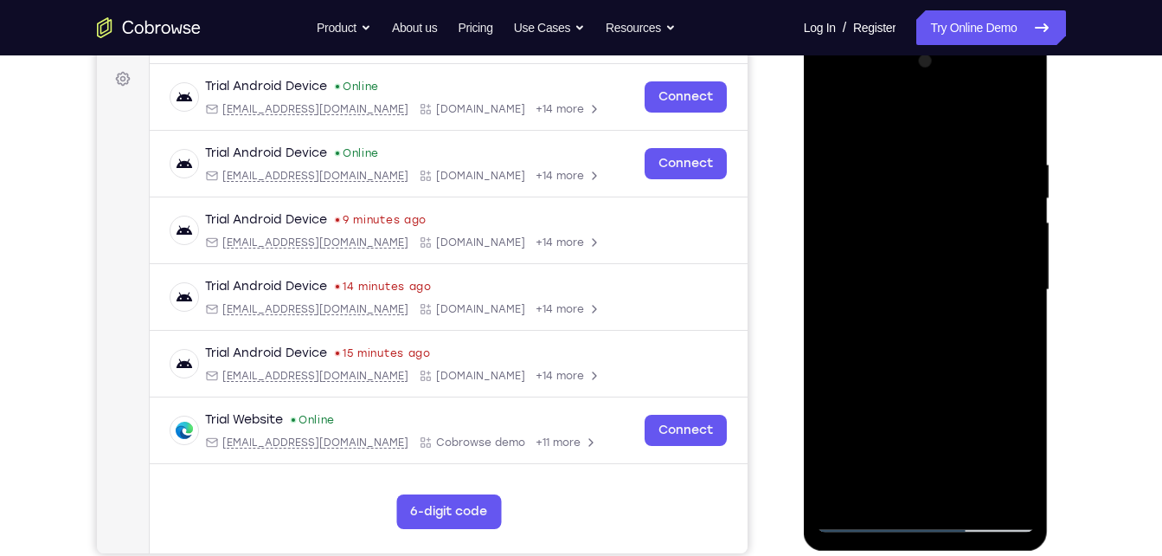
click at [1027, 454] on div at bounding box center [926, 290] width 218 height 485
click at [869, 301] on div at bounding box center [926, 290] width 218 height 485
click at [890, 451] on div at bounding box center [926, 290] width 218 height 485
click at [908, 433] on div at bounding box center [926, 290] width 218 height 485
click at [886, 483] on div at bounding box center [926, 290] width 218 height 485
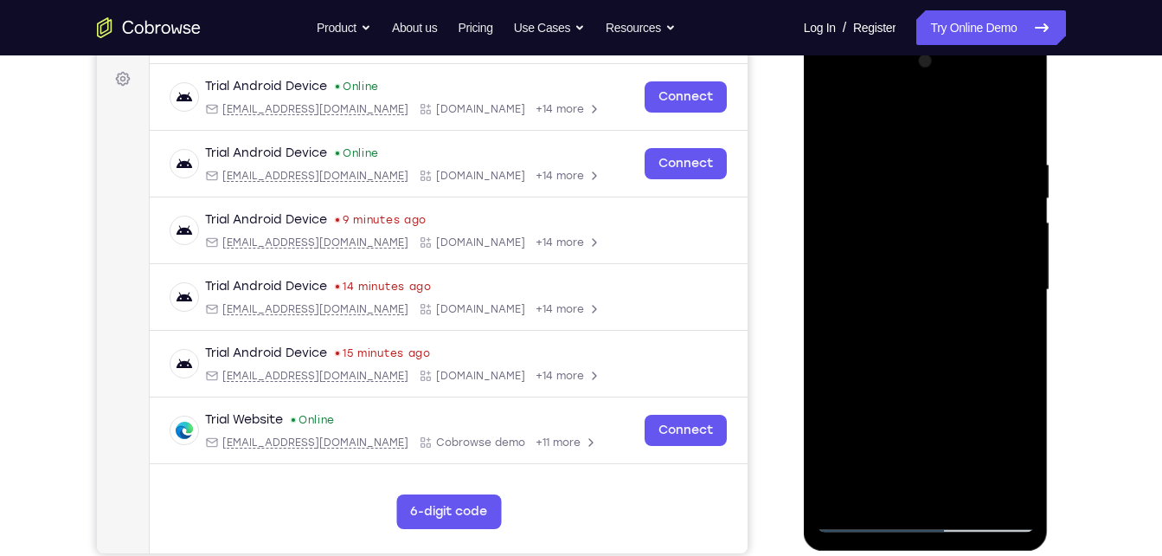
click at [893, 331] on div at bounding box center [926, 290] width 218 height 485
click at [886, 331] on div at bounding box center [926, 290] width 218 height 485
click at [891, 328] on div at bounding box center [926, 290] width 218 height 485
click at [1027, 450] on div at bounding box center [926, 290] width 218 height 485
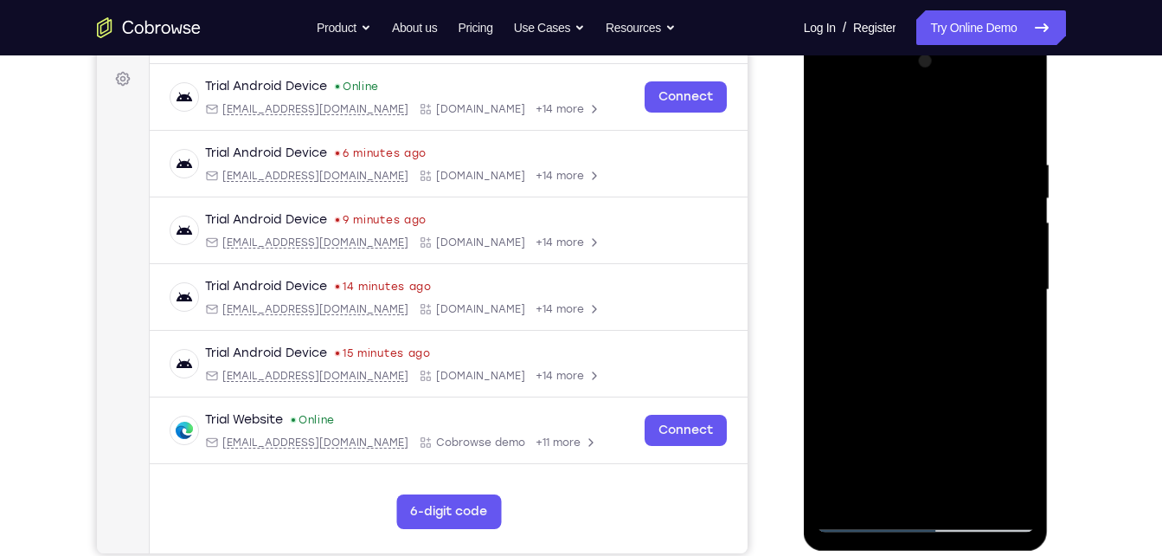
click at [939, 333] on div at bounding box center [926, 290] width 218 height 485
click at [1010, 328] on div at bounding box center [926, 290] width 218 height 485
click at [831, 118] on div at bounding box center [926, 290] width 218 height 485
click at [939, 284] on div at bounding box center [926, 290] width 218 height 485
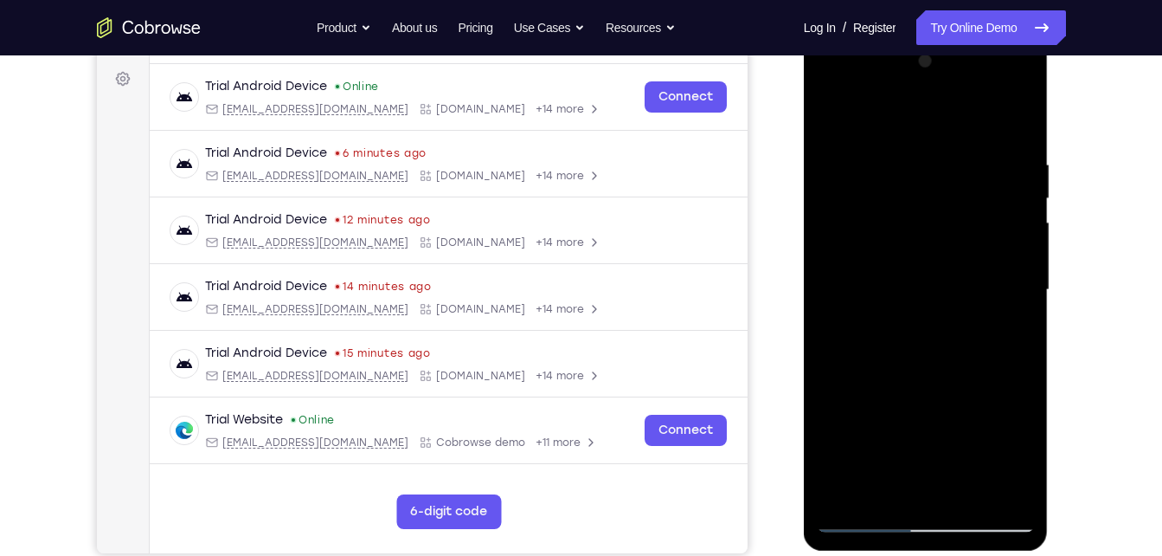
click at [898, 480] on div at bounding box center [926, 290] width 218 height 485
click at [902, 477] on div at bounding box center [926, 290] width 218 height 485
click at [1016, 443] on div at bounding box center [926, 290] width 218 height 485
click at [929, 278] on div at bounding box center [926, 290] width 218 height 485
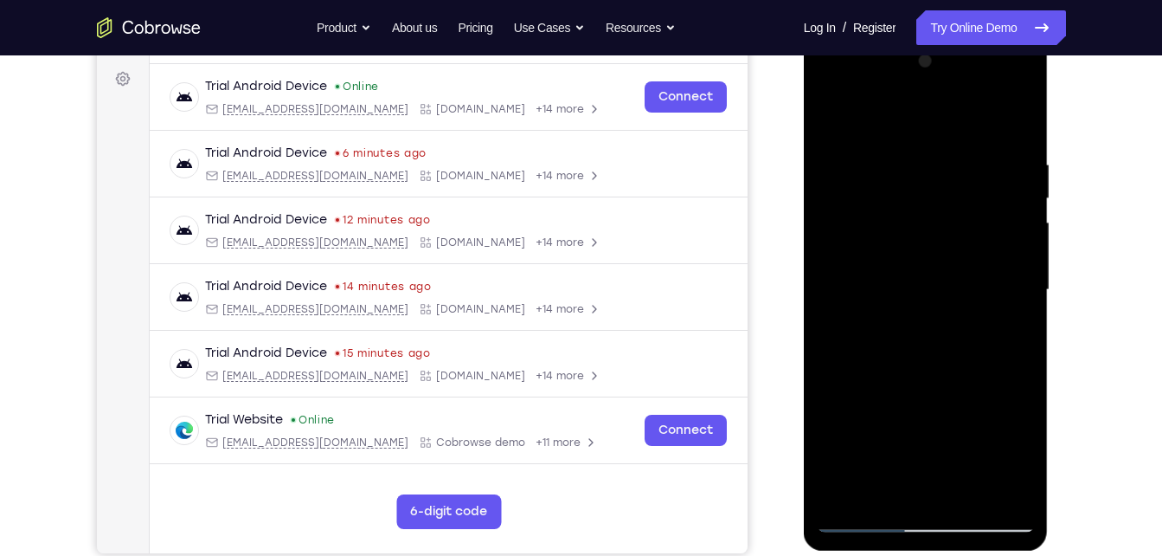
click at [987, 431] on div at bounding box center [926, 290] width 218 height 485
click at [898, 476] on div at bounding box center [926, 290] width 218 height 485
click at [945, 255] on div at bounding box center [926, 290] width 218 height 485
click at [988, 413] on div at bounding box center [926, 290] width 218 height 485
click at [937, 484] on div at bounding box center [926, 290] width 218 height 485
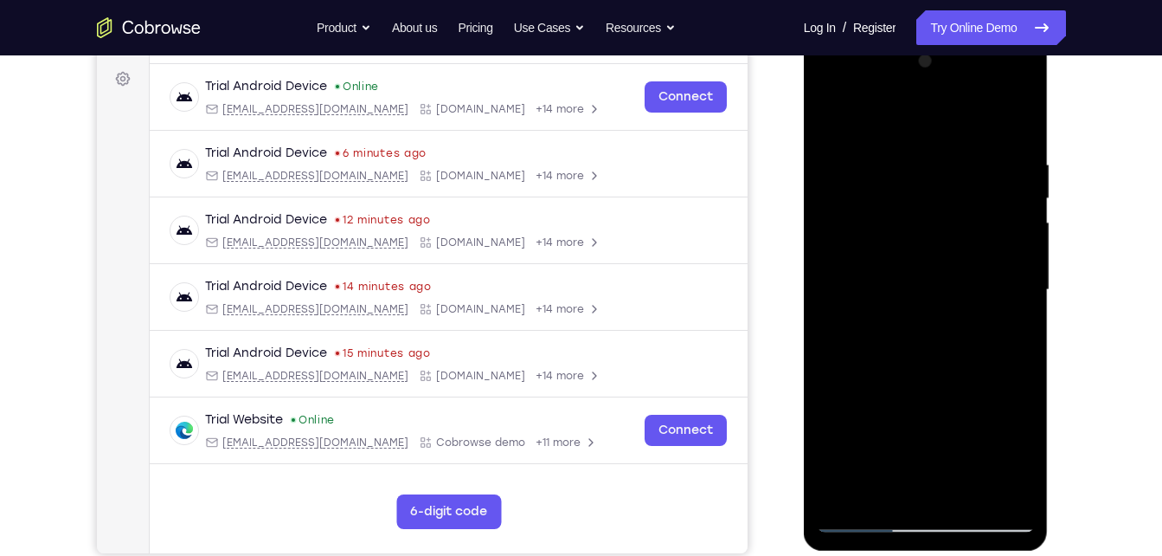
click at [1012, 451] on div at bounding box center [926, 290] width 218 height 485
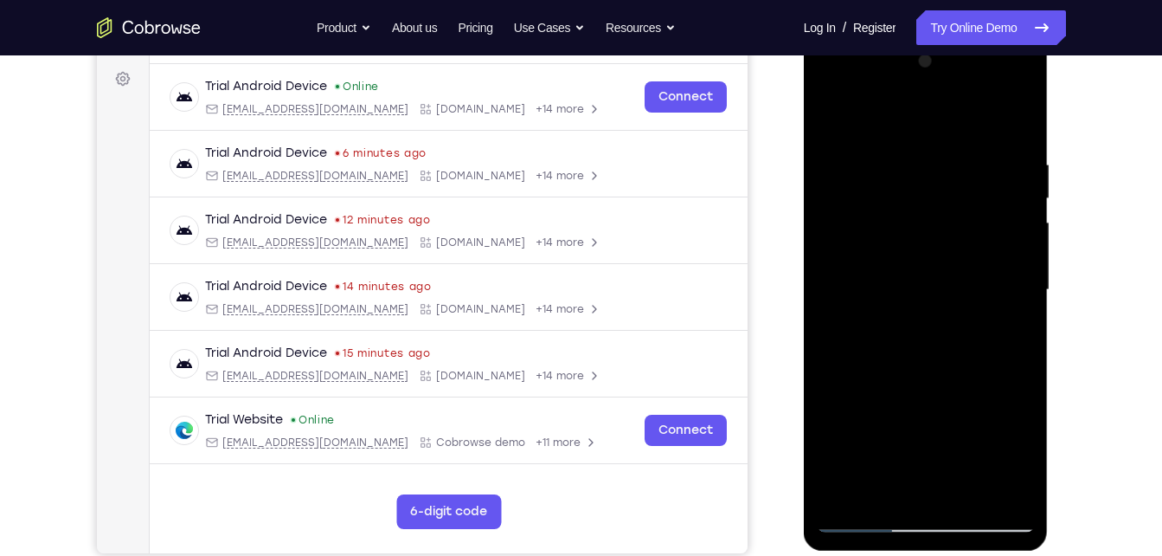
click at [1012, 451] on div at bounding box center [926, 290] width 218 height 485
click at [952, 242] on div at bounding box center [926, 290] width 218 height 485
click at [988, 394] on div at bounding box center [926, 290] width 218 height 485
click at [879, 482] on div at bounding box center [926, 290] width 218 height 485
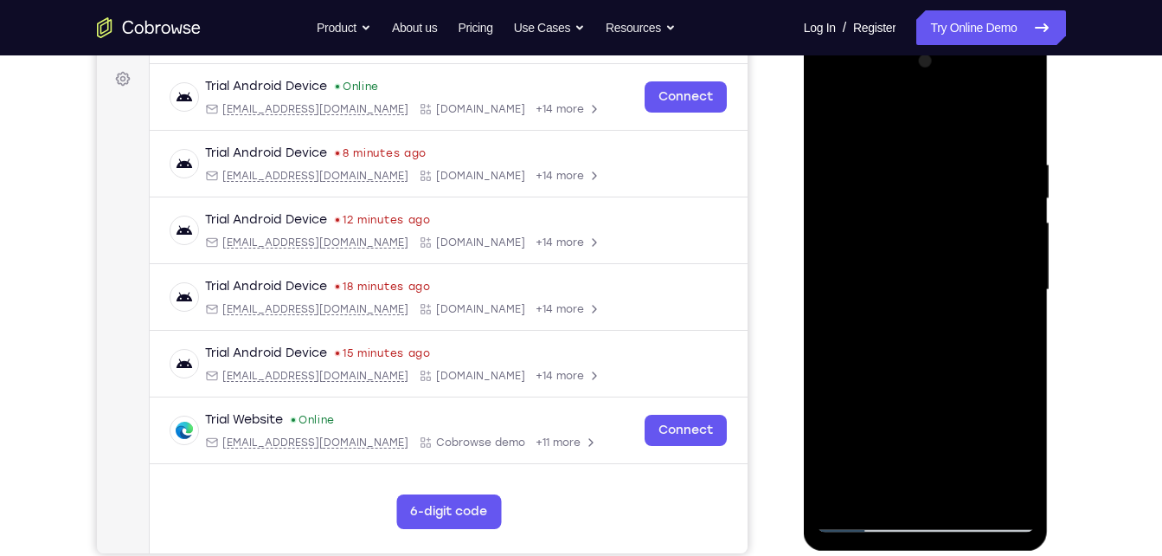
click at [974, 383] on div at bounding box center [926, 290] width 218 height 485
click at [1012, 317] on div at bounding box center [926, 290] width 218 height 485
click at [1013, 332] on div at bounding box center [926, 290] width 218 height 485
click at [832, 119] on div at bounding box center [926, 290] width 218 height 485
click at [957, 274] on div at bounding box center [926, 290] width 218 height 485
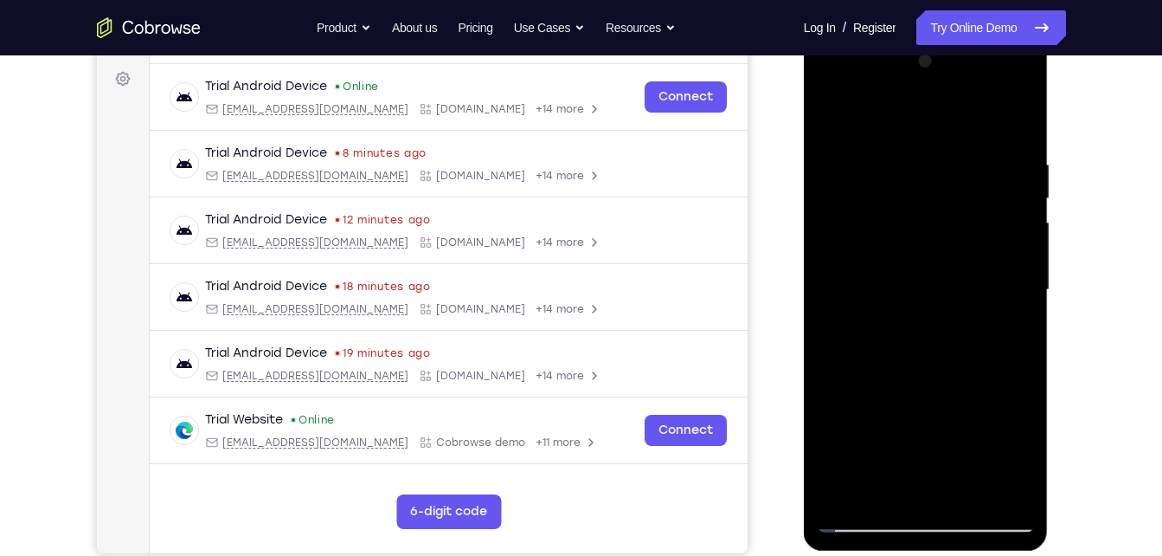
click at [832, 109] on div at bounding box center [926, 290] width 218 height 485
click at [944, 280] on div at bounding box center [926, 290] width 218 height 485
click at [904, 484] on div at bounding box center [926, 290] width 218 height 485
click at [1029, 453] on div at bounding box center [926, 290] width 218 height 485
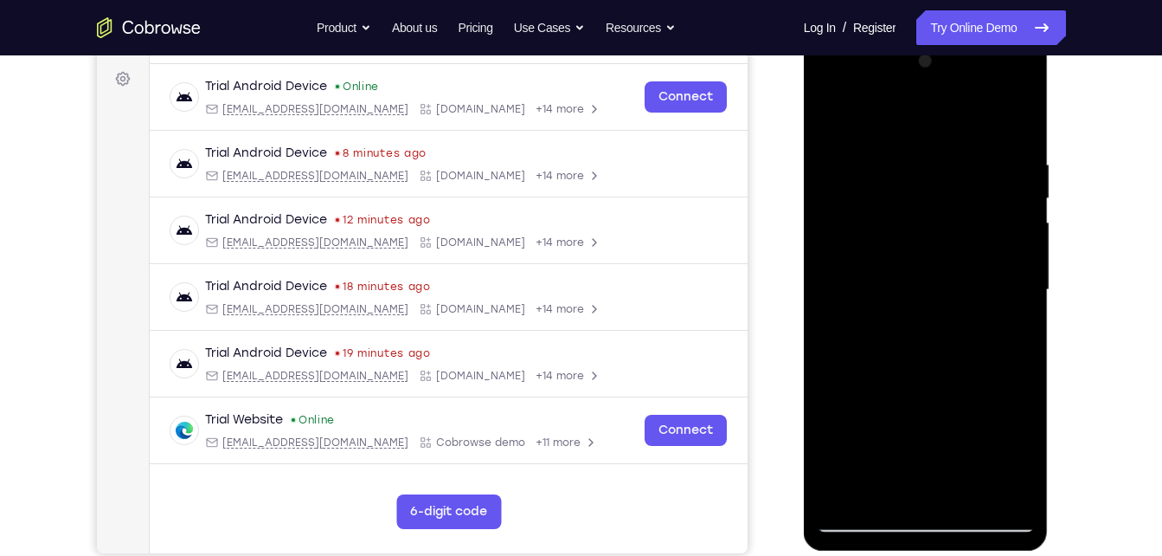
click at [1029, 453] on div at bounding box center [926, 290] width 218 height 485
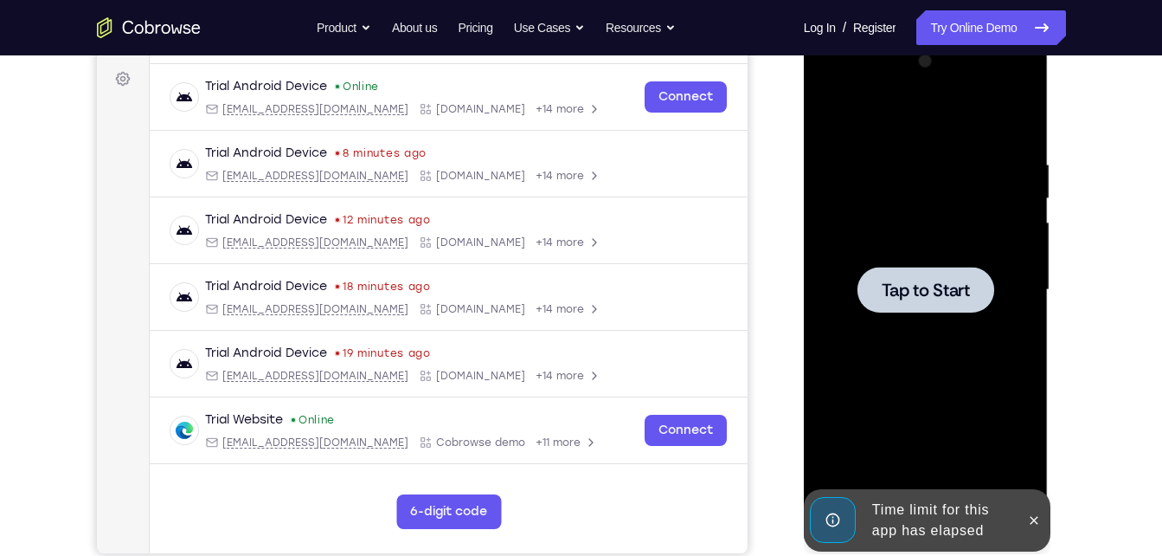
click at [1029, 453] on div at bounding box center [926, 290] width 218 height 485
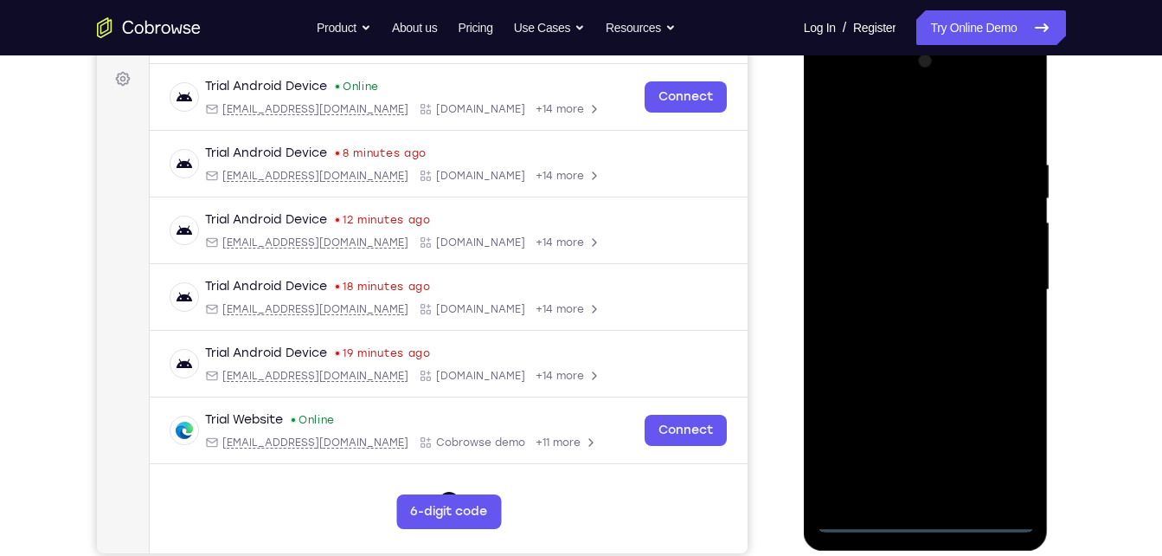
click at [923, 507] on div at bounding box center [926, 290] width 218 height 485
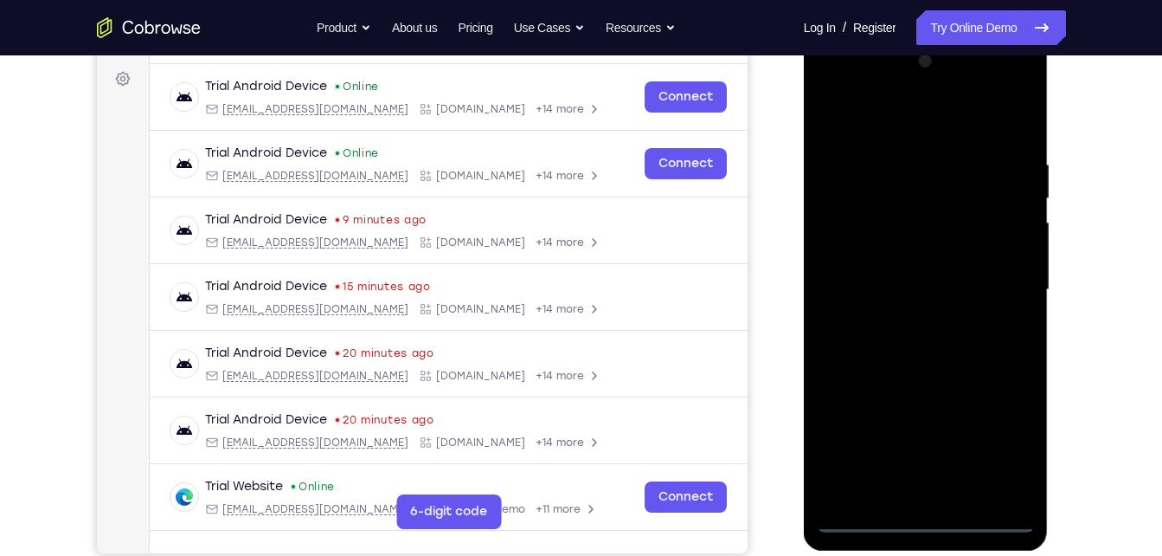
click at [924, 508] on div at bounding box center [926, 290] width 218 height 485
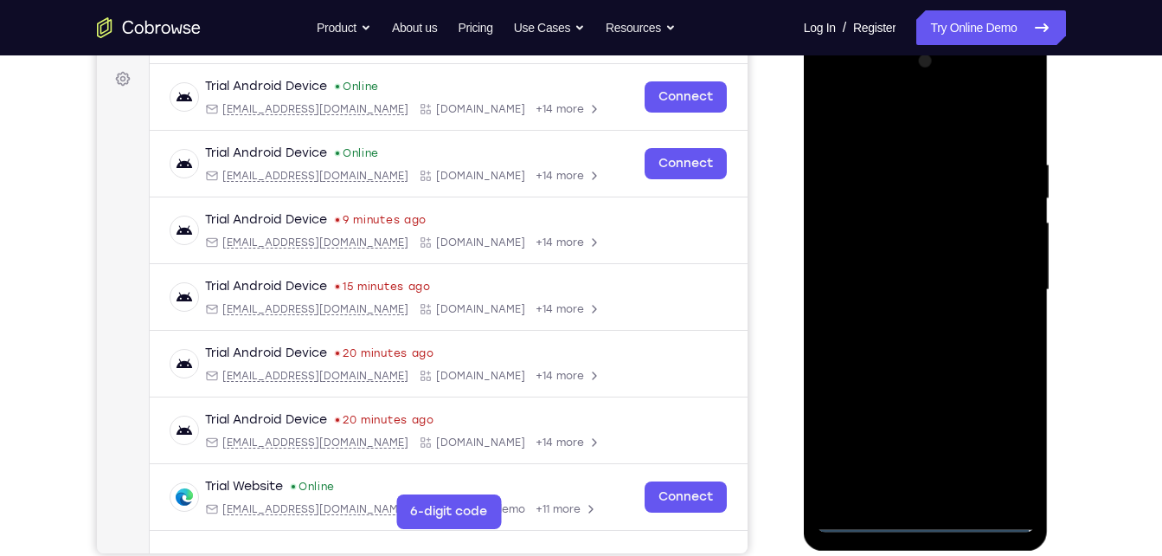
click at [924, 508] on div at bounding box center [926, 290] width 218 height 485
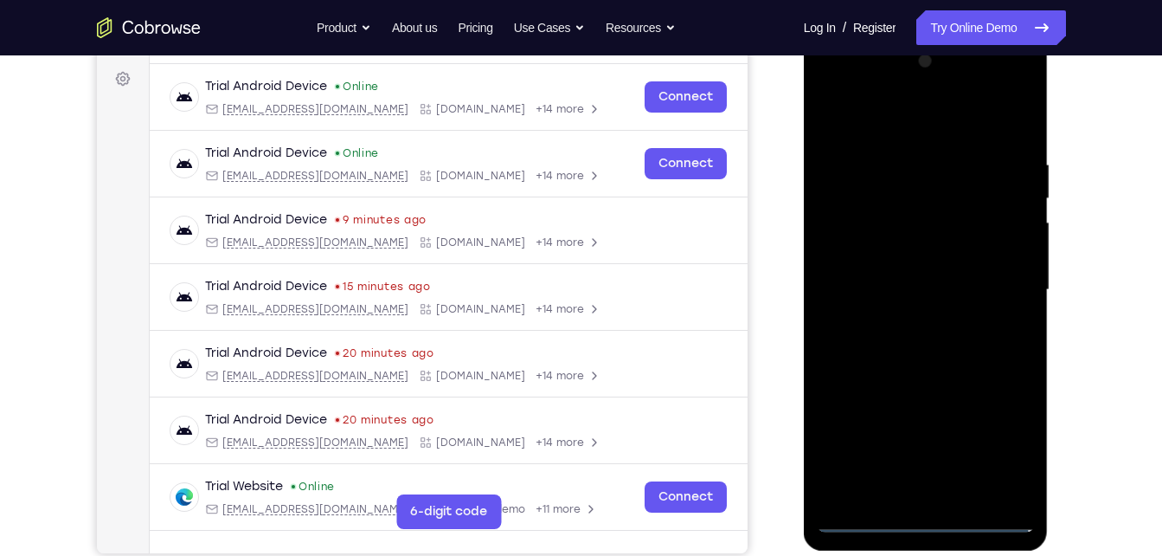
click at [924, 508] on div at bounding box center [926, 290] width 218 height 485
click at [919, 516] on div at bounding box center [926, 290] width 218 height 485
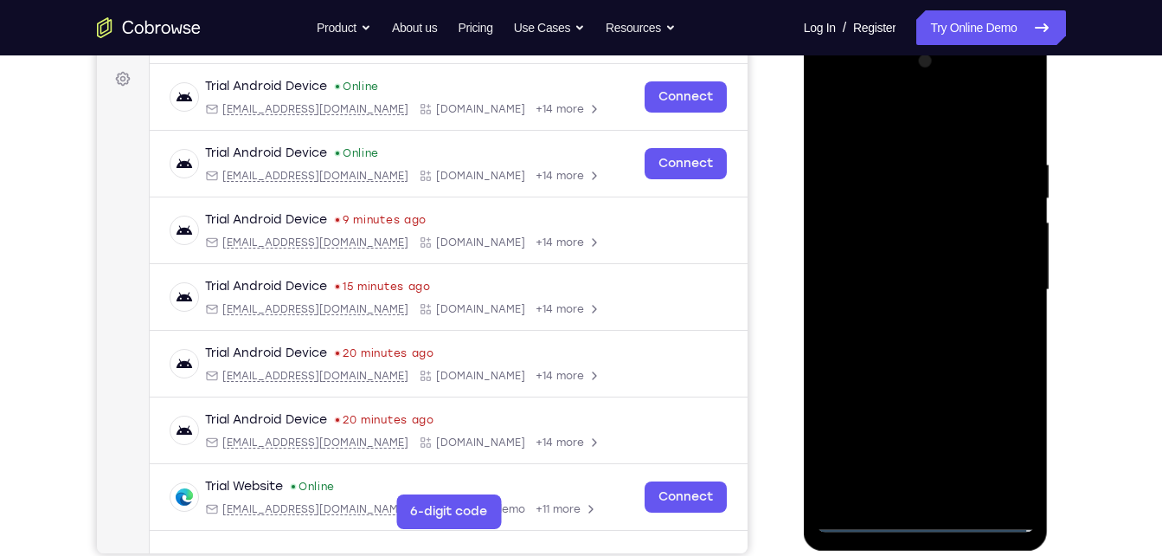
click at [919, 516] on div at bounding box center [926, 290] width 218 height 485
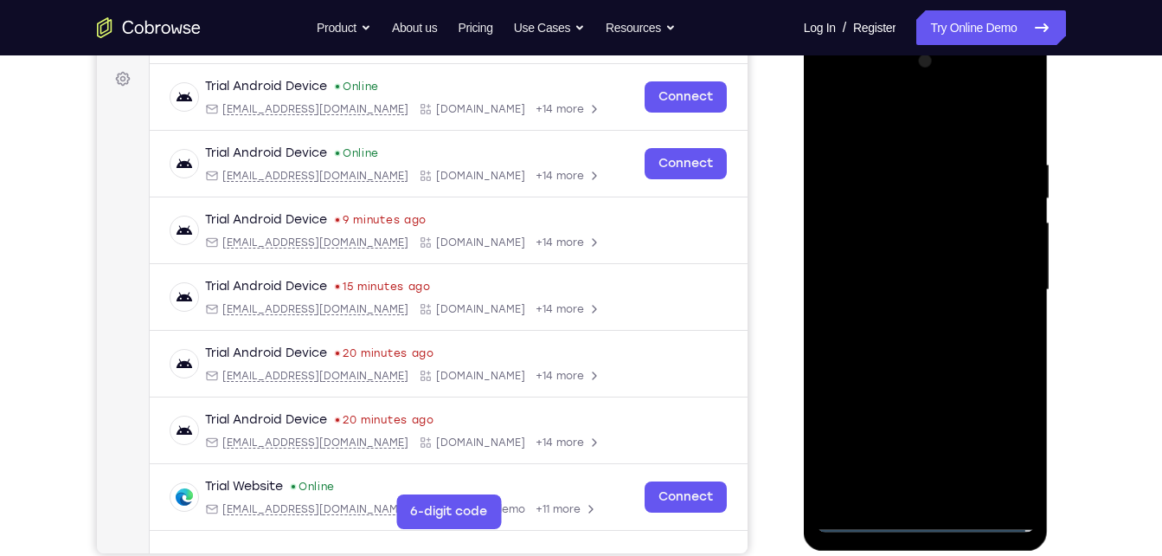
click at [919, 516] on div at bounding box center [926, 290] width 218 height 485
click at [1012, 438] on div at bounding box center [926, 290] width 218 height 485
click at [989, 439] on div at bounding box center [926, 290] width 218 height 485
click at [1005, 311] on div at bounding box center [926, 290] width 218 height 485
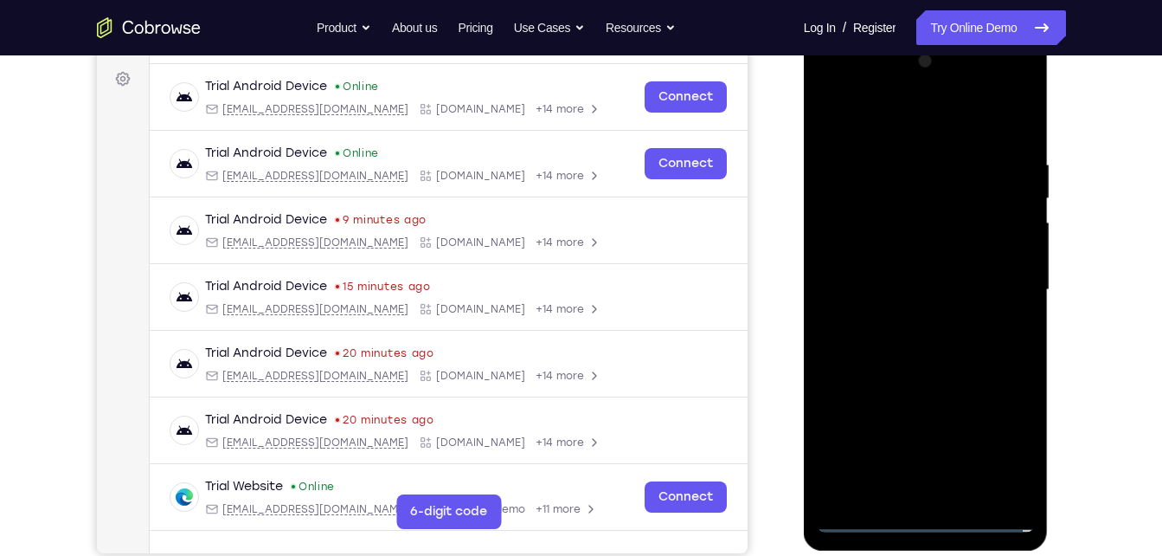
click at [1005, 311] on div at bounding box center [926, 290] width 218 height 485
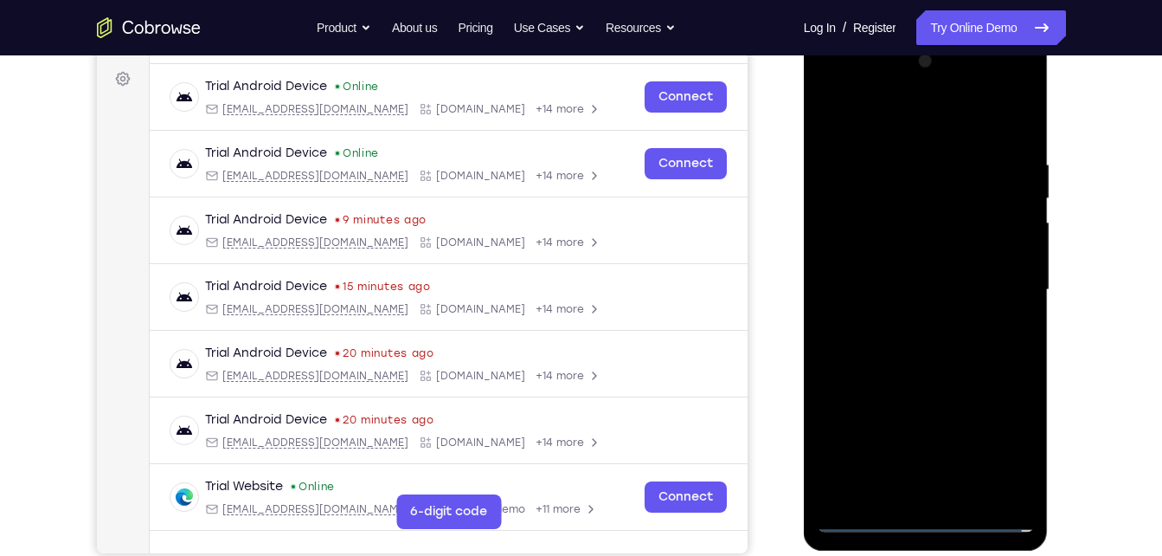
click at [1005, 311] on div at bounding box center [926, 290] width 218 height 485
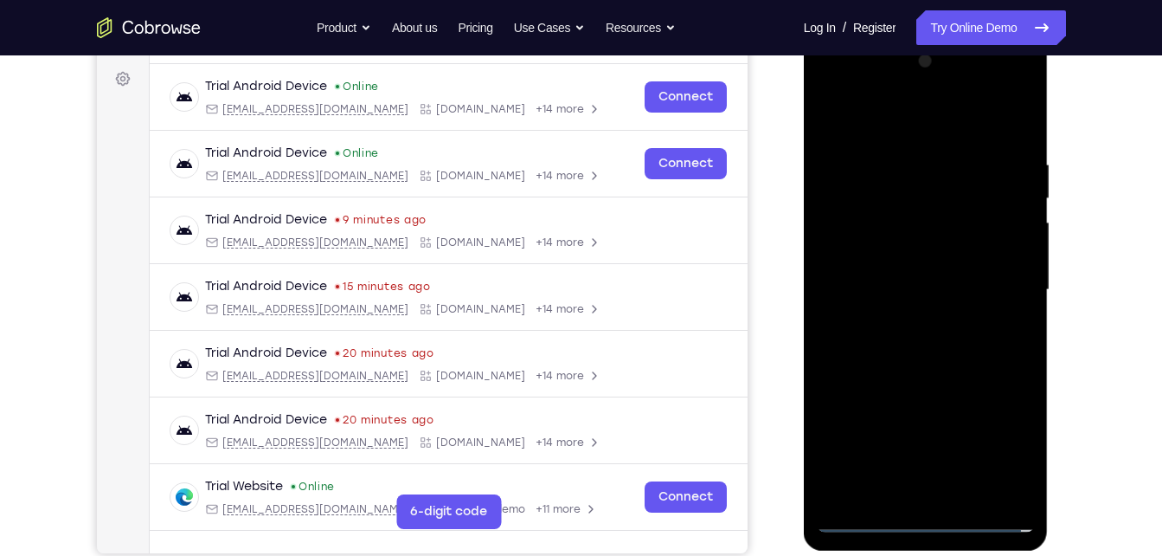
click at [1005, 311] on div at bounding box center [926, 290] width 218 height 485
drag, startPoint x: 1005, startPoint y: 311, endPoint x: 929, endPoint y: 514, distance: 217.2
click at [929, 514] on div at bounding box center [926, 290] width 218 height 485
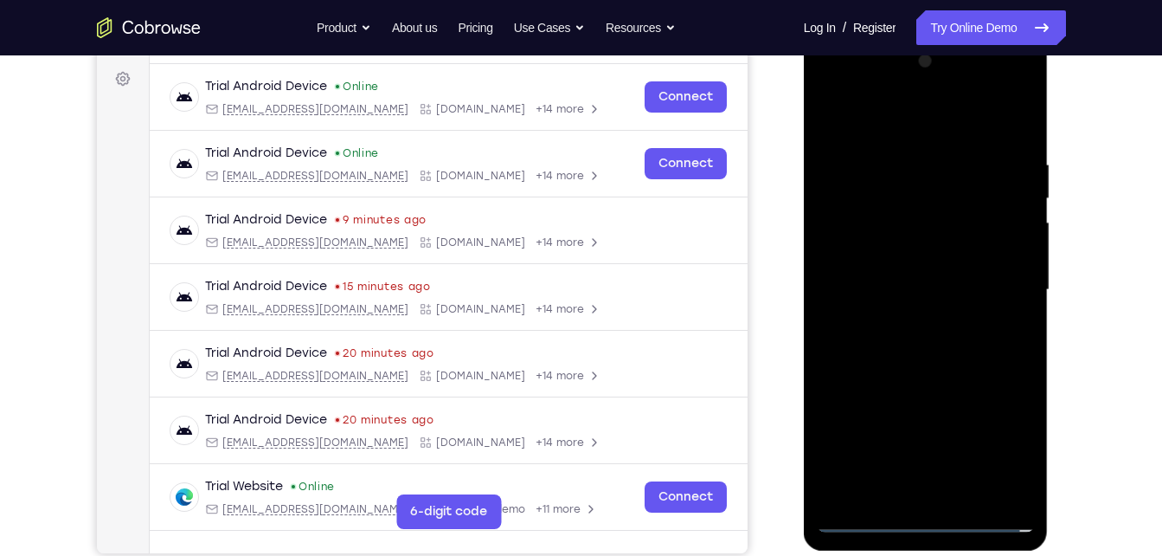
click at [929, 514] on div at bounding box center [926, 290] width 218 height 485
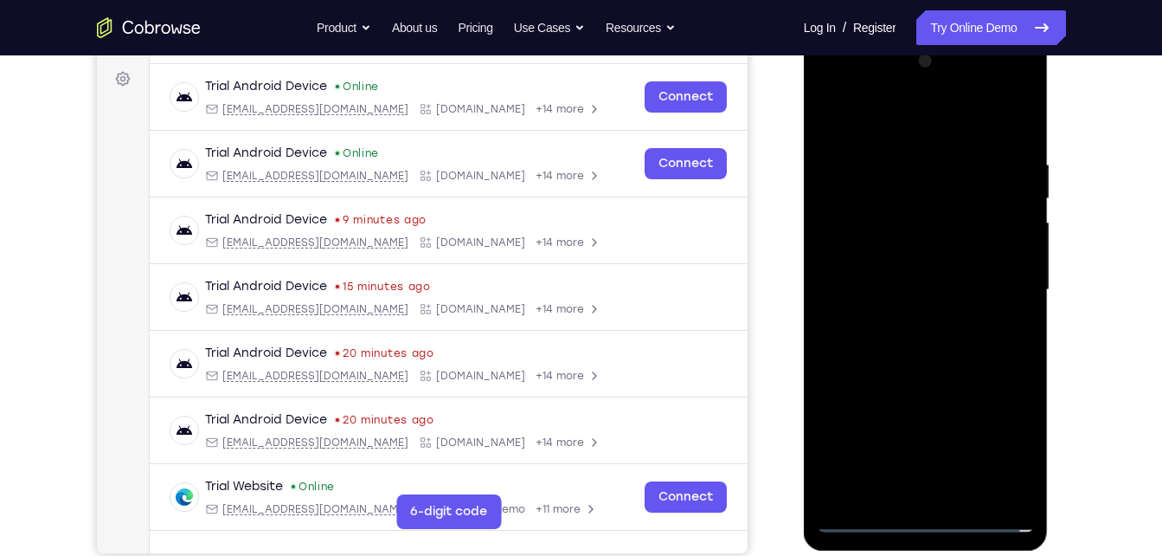
click at [929, 514] on div at bounding box center [926, 290] width 218 height 485
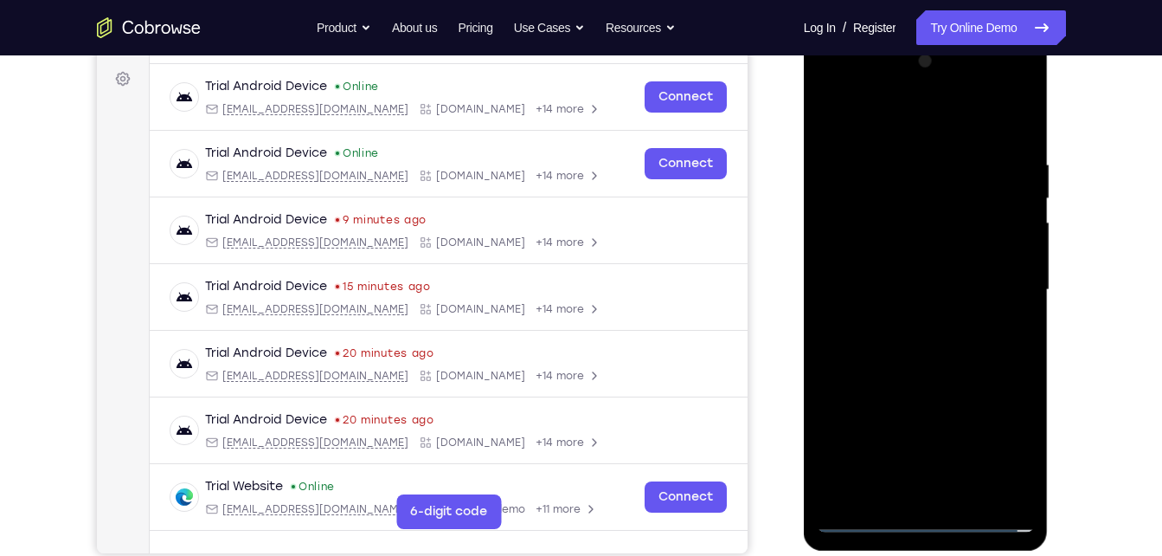
click at [1001, 447] on div at bounding box center [926, 290] width 218 height 485
click at [948, 88] on div at bounding box center [926, 290] width 218 height 485
click at [931, 513] on div at bounding box center [926, 290] width 218 height 485
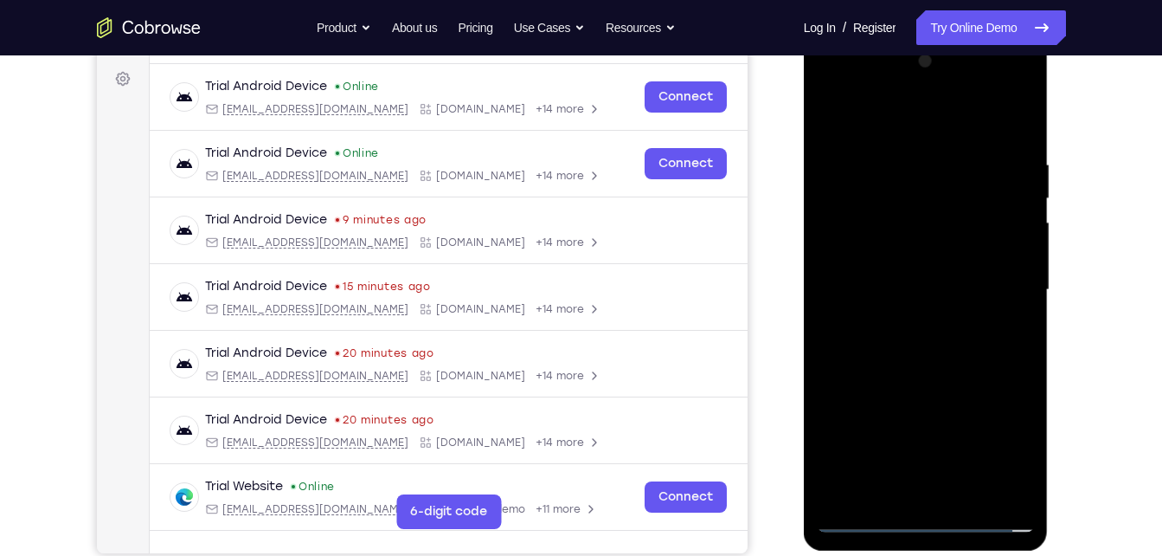
click at [931, 513] on div at bounding box center [926, 290] width 218 height 485
click at [1003, 449] on div at bounding box center [926, 290] width 218 height 485
click at [829, 81] on div at bounding box center [926, 290] width 218 height 485
click at [991, 282] on div at bounding box center [926, 290] width 218 height 485
click at [909, 320] on div at bounding box center [926, 290] width 218 height 485
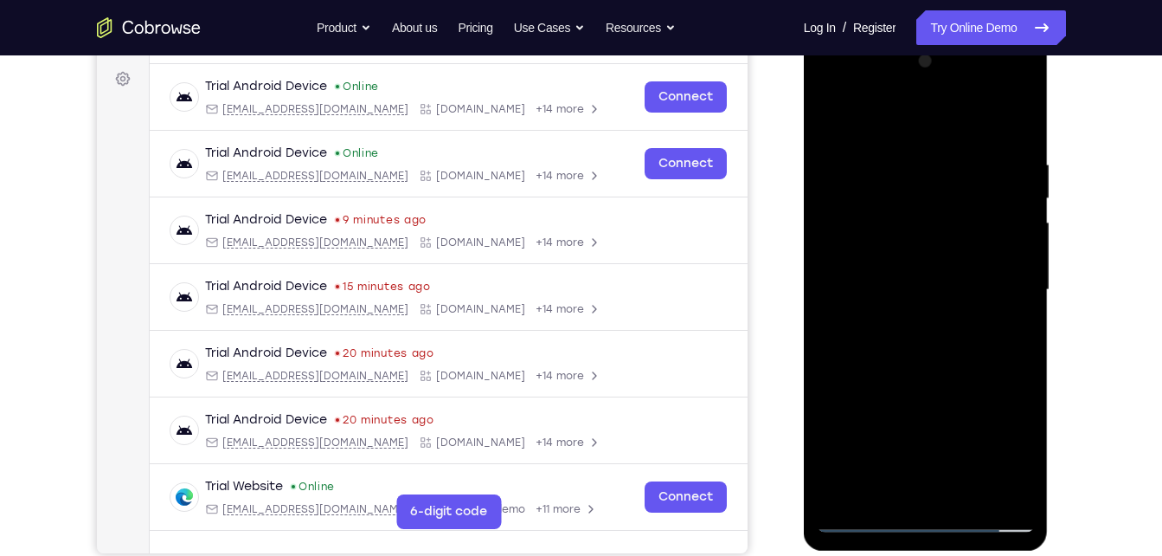
click at [904, 374] on div at bounding box center [926, 290] width 218 height 485
click at [918, 208] on div at bounding box center [926, 290] width 218 height 485
click at [925, 203] on div at bounding box center [926, 290] width 218 height 485
drag, startPoint x: 838, startPoint y: 209, endPoint x: 892, endPoint y: 203, distance: 54.0
click at [892, 203] on div at bounding box center [926, 290] width 218 height 485
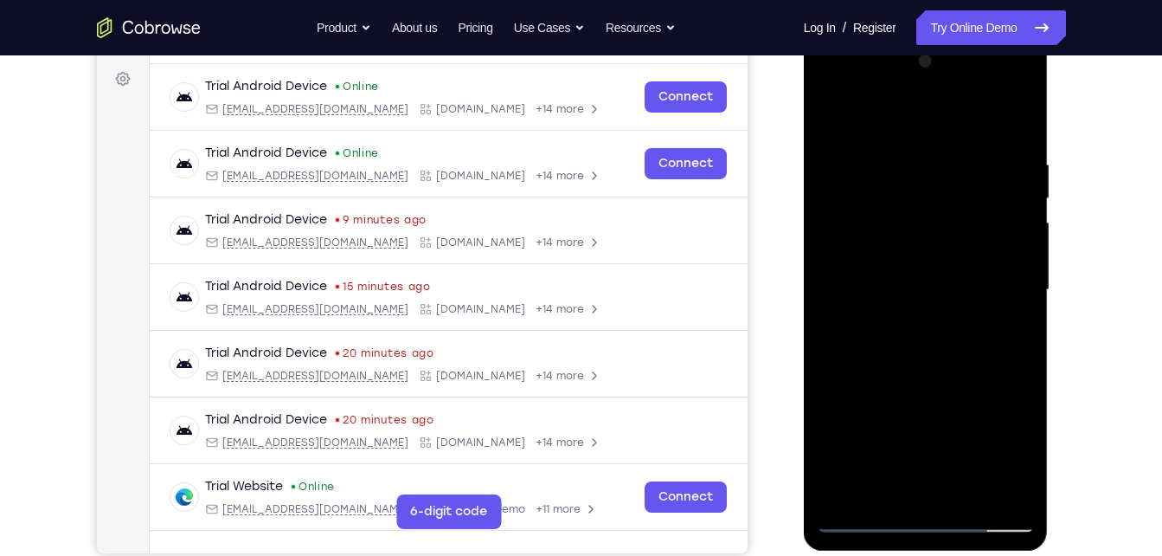
click at [831, 209] on div at bounding box center [926, 290] width 218 height 485
drag, startPoint x: 923, startPoint y: 222, endPoint x: 750, endPoint y: 190, distance: 175.4
click at [804, 190] on html "Online web based iOS Simulators and Android Emulators. Run iPhone, iPad, Mobile…" at bounding box center [927, 294] width 247 height 519
click at [881, 209] on div at bounding box center [926, 290] width 218 height 485
click at [875, 222] on div at bounding box center [926, 290] width 218 height 485
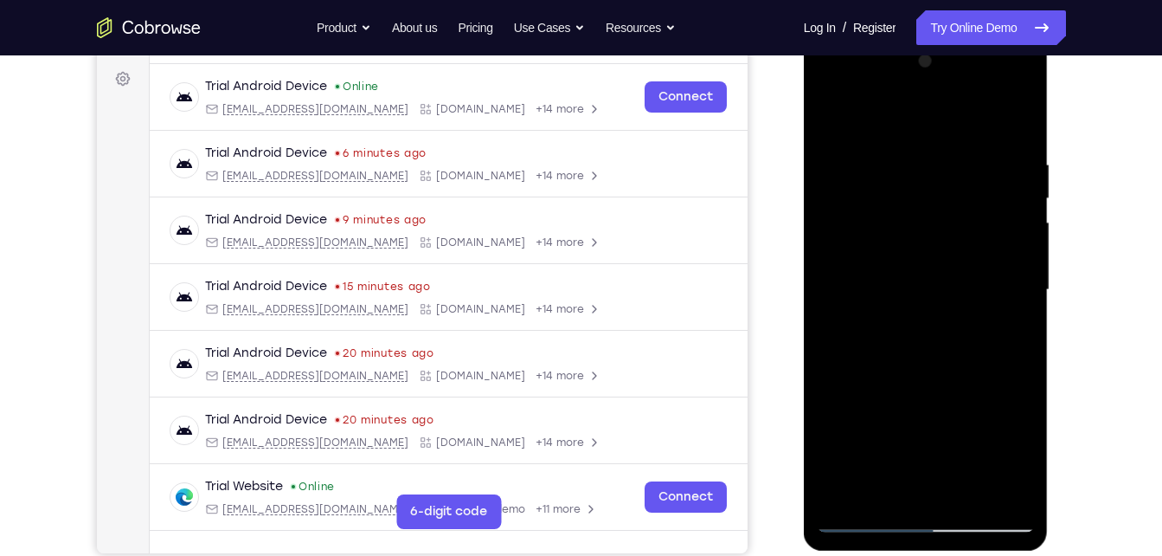
click at [954, 364] on div at bounding box center [926, 290] width 218 height 485
click at [972, 492] on div at bounding box center [926, 290] width 218 height 485
click at [943, 380] on div at bounding box center [926, 290] width 218 height 485
click at [931, 375] on div at bounding box center [926, 290] width 218 height 485
click at [917, 287] on div at bounding box center [926, 290] width 218 height 485
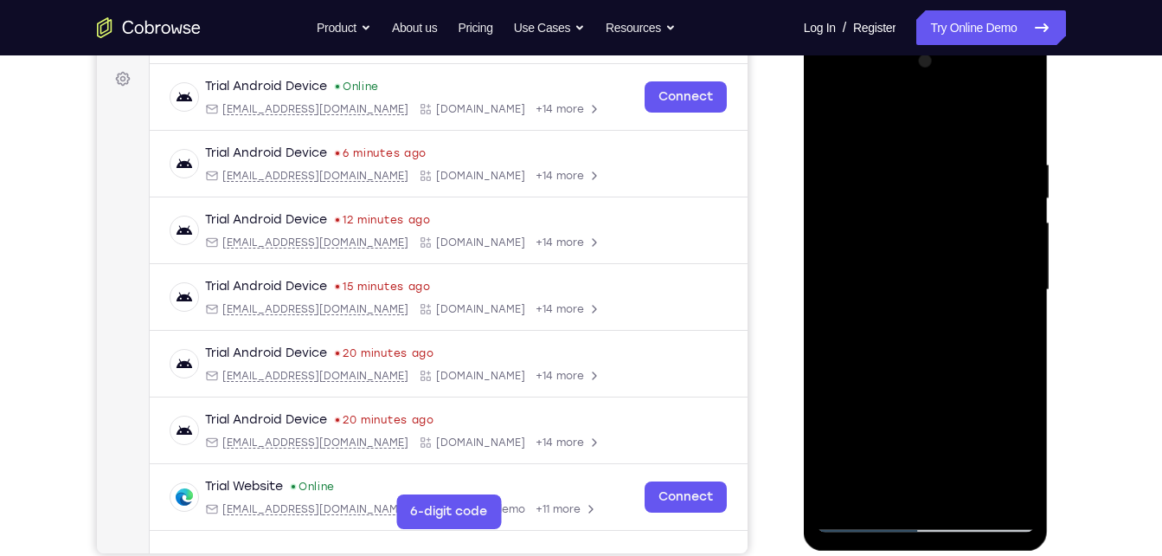
click at [908, 483] on div at bounding box center [926, 290] width 218 height 485
click at [892, 323] on div at bounding box center [926, 290] width 218 height 485
click at [879, 481] on div at bounding box center [926, 290] width 218 height 485
click at [976, 389] on div at bounding box center [926, 290] width 218 height 485
click at [1013, 316] on div at bounding box center [926, 290] width 218 height 485
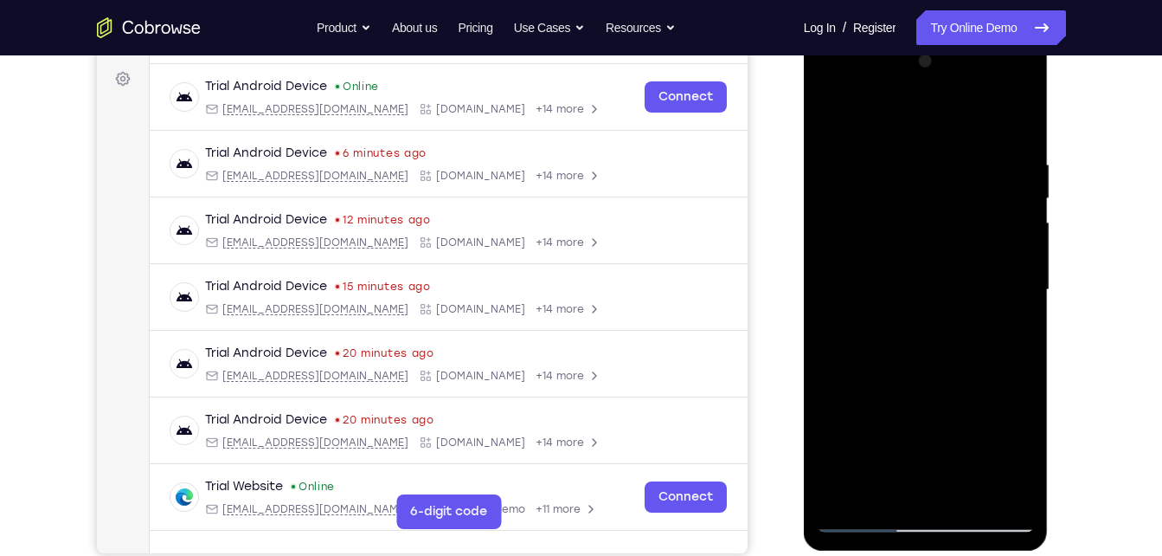
click at [829, 120] on div at bounding box center [926, 290] width 218 height 485
click at [849, 177] on div at bounding box center [926, 290] width 218 height 485
click at [922, 187] on div at bounding box center [926, 290] width 218 height 485
click at [926, 177] on div at bounding box center [926, 290] width 218 height 485
click at [922, 177] on div at bounding box center [926, 290] width 218 height 485
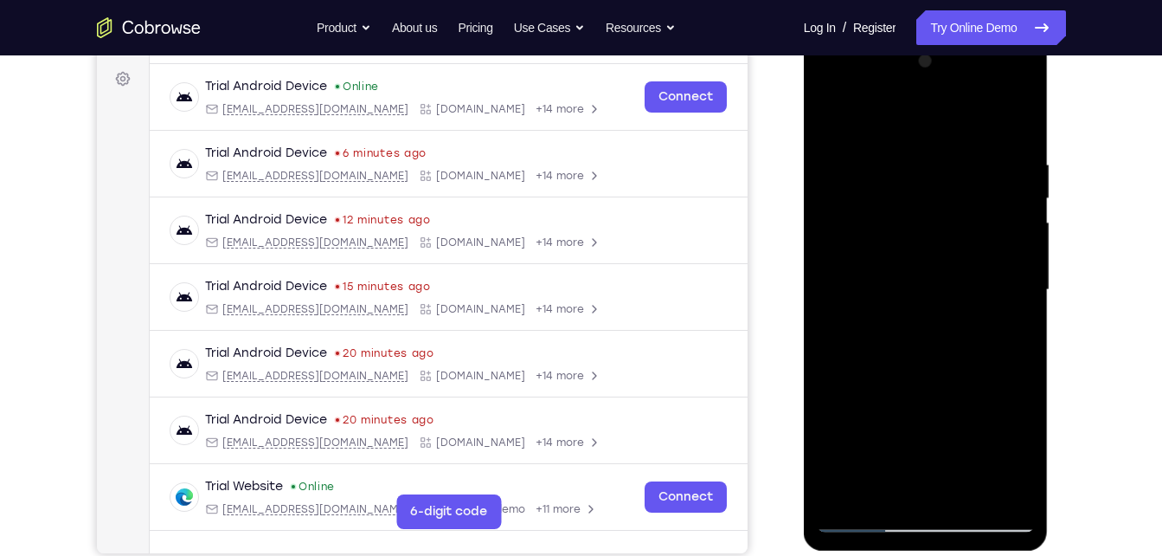
click at [886, 486] on div at bounding box center [926, 290] width 218 height 485
drag, startPoint x: 956, startPoint y: 437, endPoint x: 976, endPoint y: 283, distance: 155.2
click at [976, 283] on div at bounding box center [926, 290] width 218 height 485
drag, startPoint x: 962, startPoint y: 441, endPoint x: 983, endPoint y: 248, distance: 193.4
click at [983, 248] on div at bounding box center [926, 290] width 218 height 485
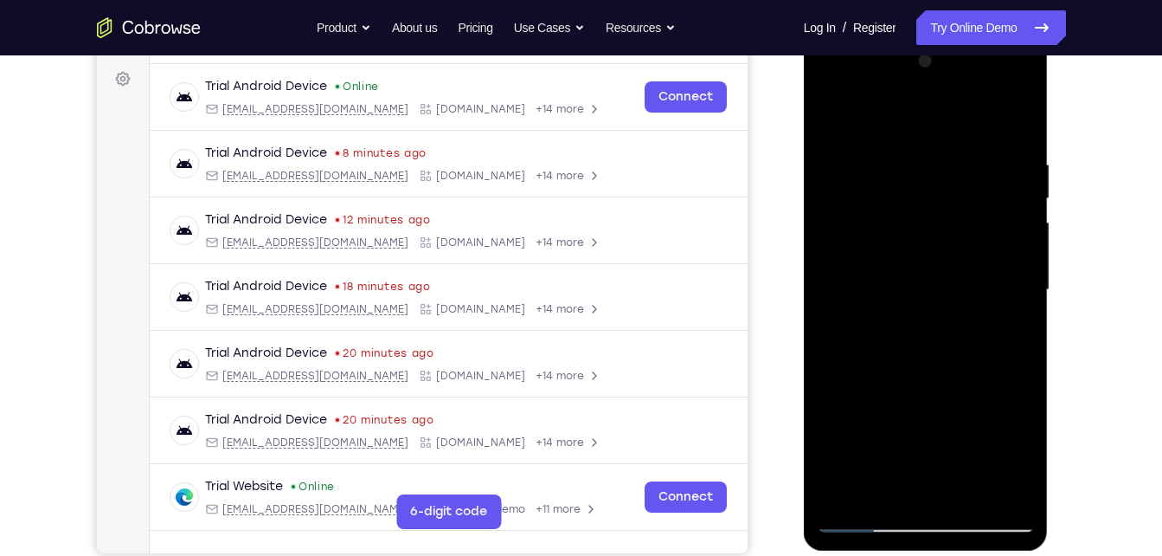
drag, startPoint x: 953, startPoint y: 445, endPoint x: 996, endPoint y: 279, distance: 171.7
click at [996, 279] on div at bounding box center [926, 290] width 218 height 485
drag, startPoint x: 965, startPoint y: 436, endPoint x: 997, endPoint y: 179, distance: 259.1
click at [997, 179] on div at bounding box center [926, 290] width 218 height 485
drag, startPoint x: 964, startPoint y: 453, endPoint x: 988, endPoint y: 258, distance: 196.2
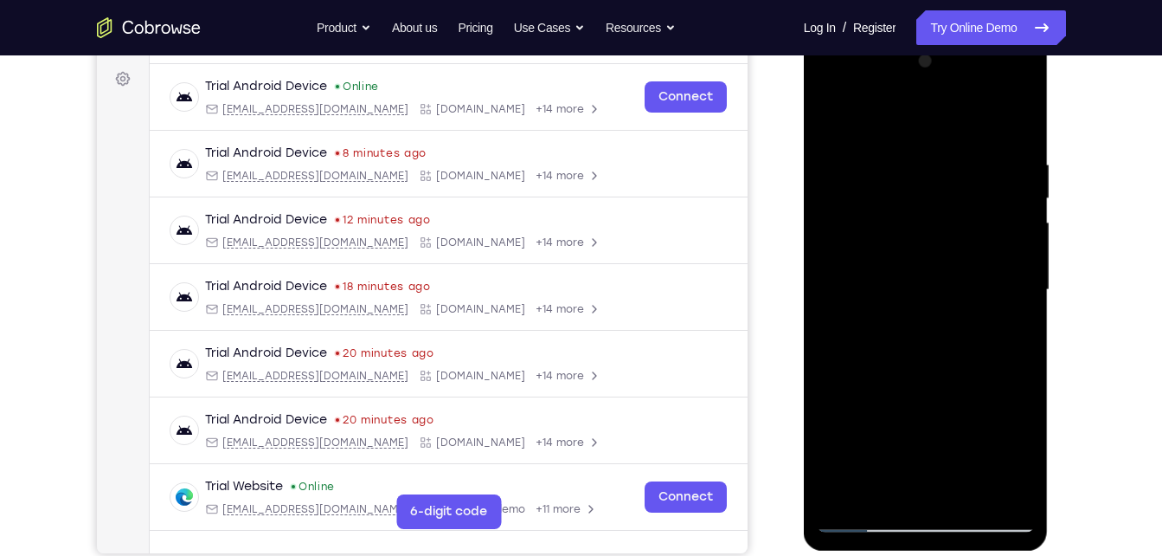
click at [988, 258] on div at bounding box center [926, 290] width 218 height 485
drag, startPoint x: 963, startPoint y: 426, endPoint x: 977, endPoint y: 299, distance: 127.1
click at [977, 299] on div at bounding box center [926, 290] width 218 height 485
drag, startPoint x: 961, startPoint y: 438, endPoint x: 980, endPoint y: 307, distance: 132.1
click at [980, 307] on div at bounding box center [926, 290] width 218 height 485
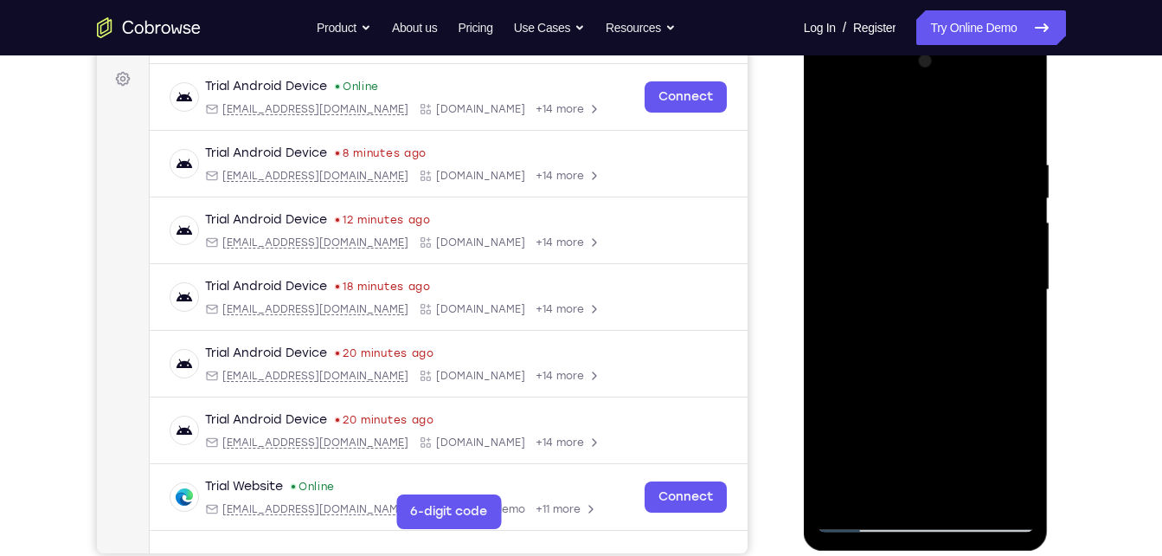
click at [832, 121] on div at bounding box center [926, 290] width 218 height 485
click at [911, 288] on div at bounding box center [926, 290] width 218 height 485
click at [937, 447] on div at bounding box center [926, 290] width 218 height 485
click at [988, 445] on div at bounding box center [926, 290] width 218 height 485
click at [911, 424] on div at bounding box center [926, 290] width 218 height 485
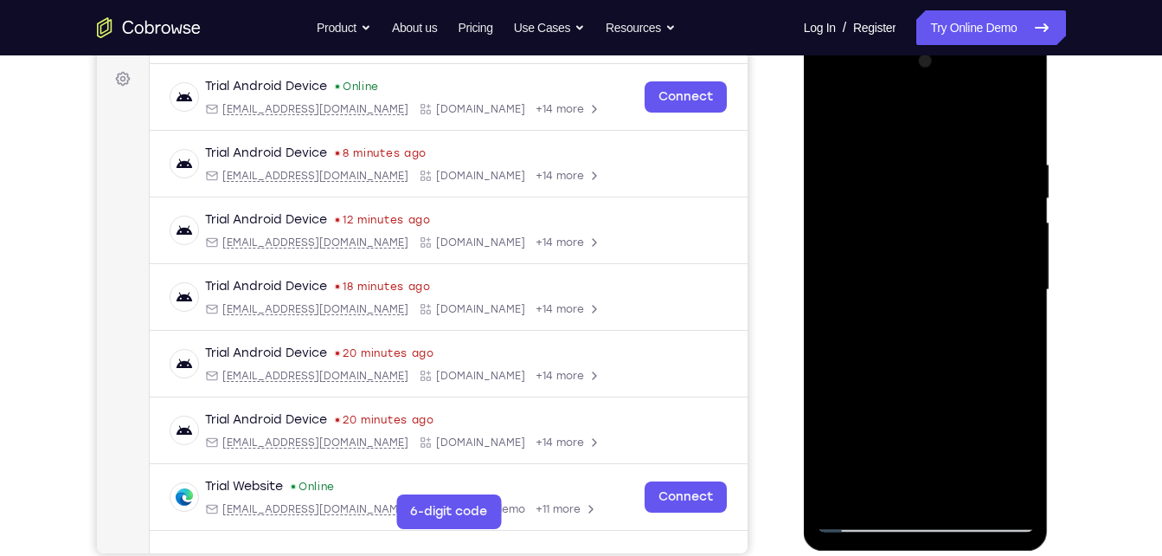
click at [1000, 436] on div at bounding box center [926, 290] width 218 height 485
click at [1025, 452] on div at bounding box center [926, 290] width 218 height 485
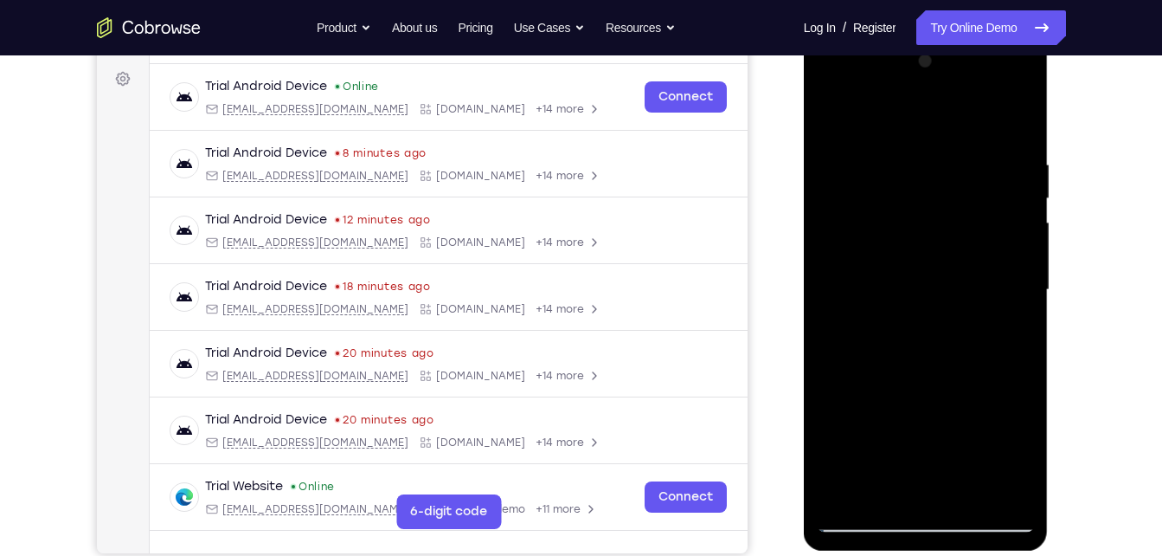
click at [1025, 452] on div at bounding box center [926, 290] width 218 height 485
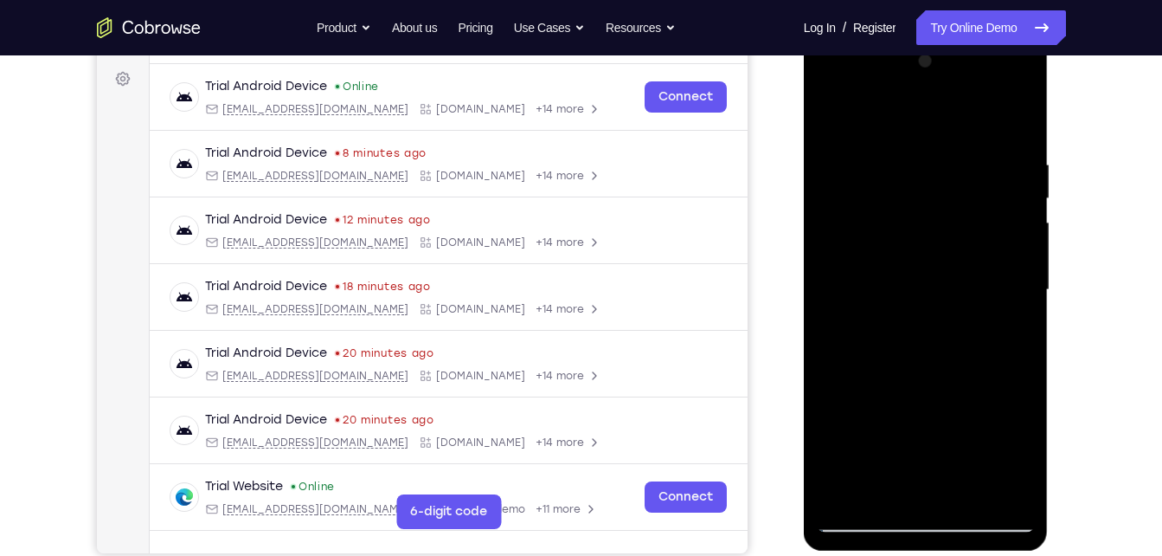
click at [1025, 452] on div at bounding box center [926, 290] width 218 height 485
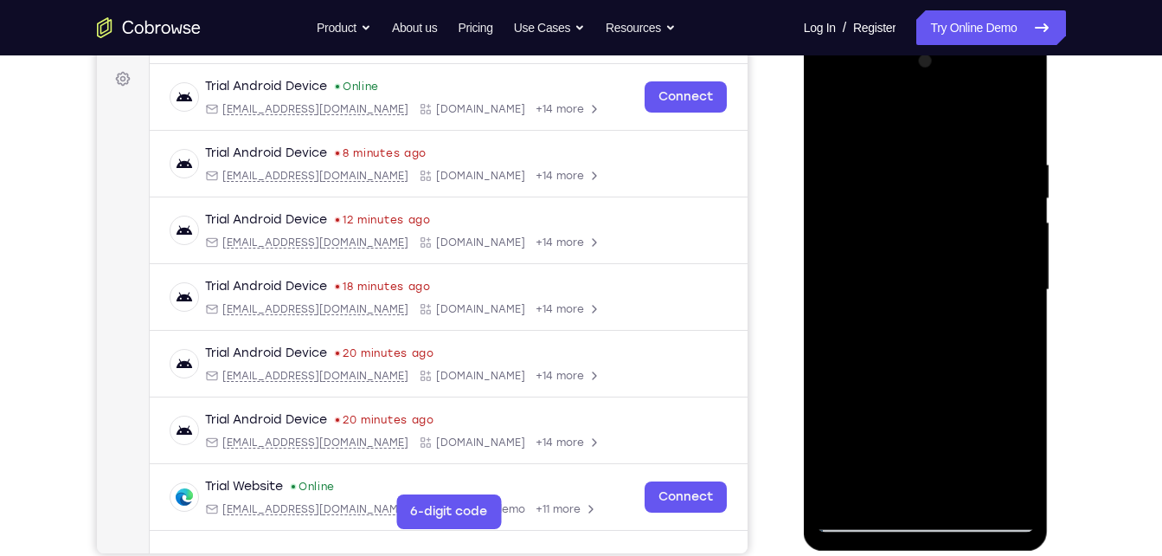
click at [1025, 452] on div at bounding box center [926, 290] width 218 height 485
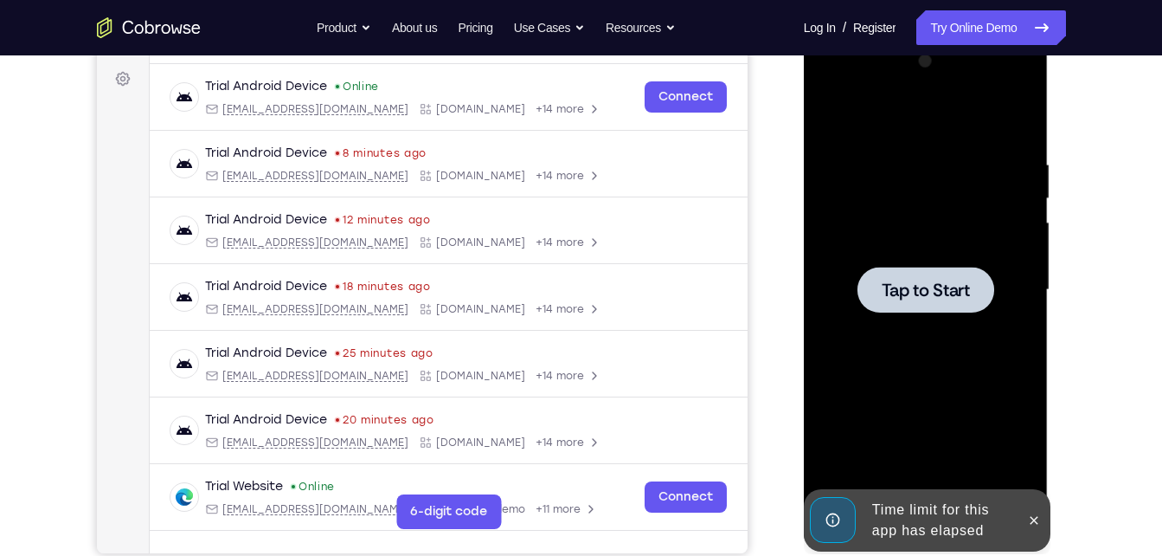
click at [946, 287] on span "Tap to Start" at bounding box center [926, 289] width 88 height 17
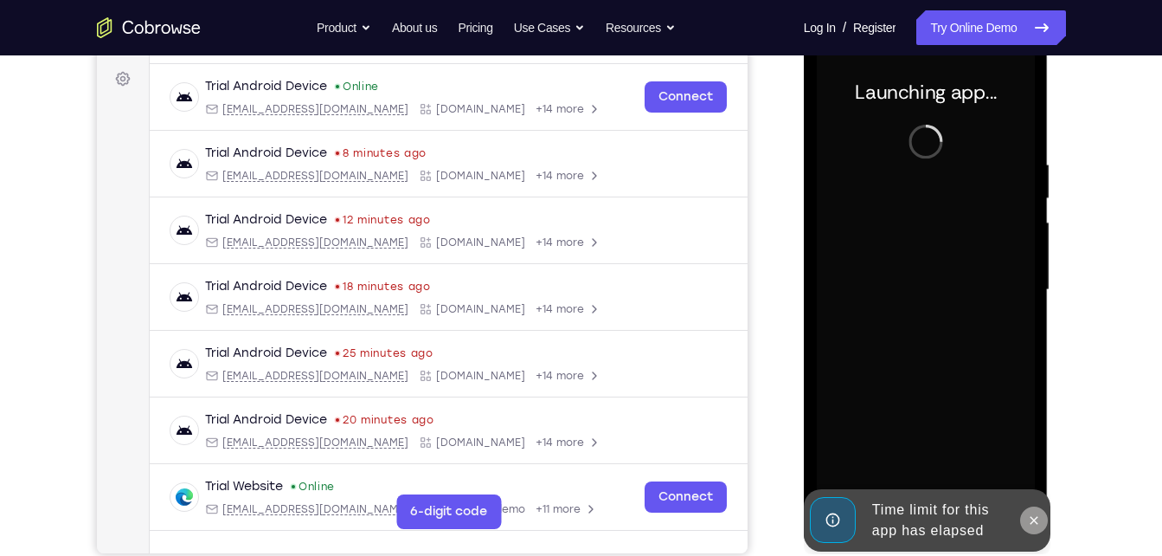
click at [1034, 518] on icon at bounding box center [1034, 520] width 14 height 14
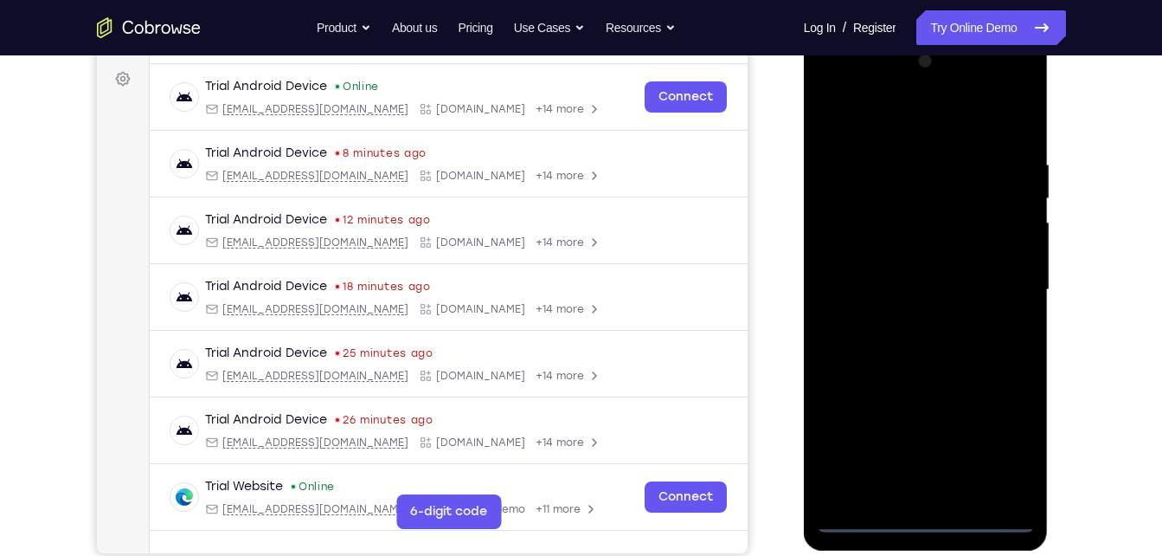
click at [925, 513] on div at bounding box center [926, 290] width 218 height 485
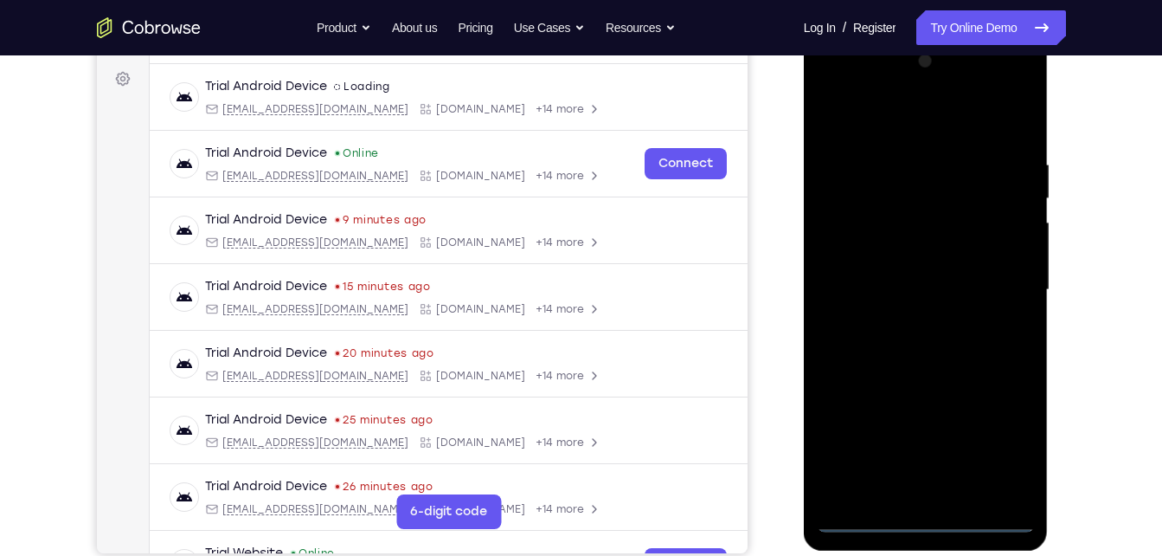
click at [925, 513] on div at bounding box center [926, 290] width 218 height 485
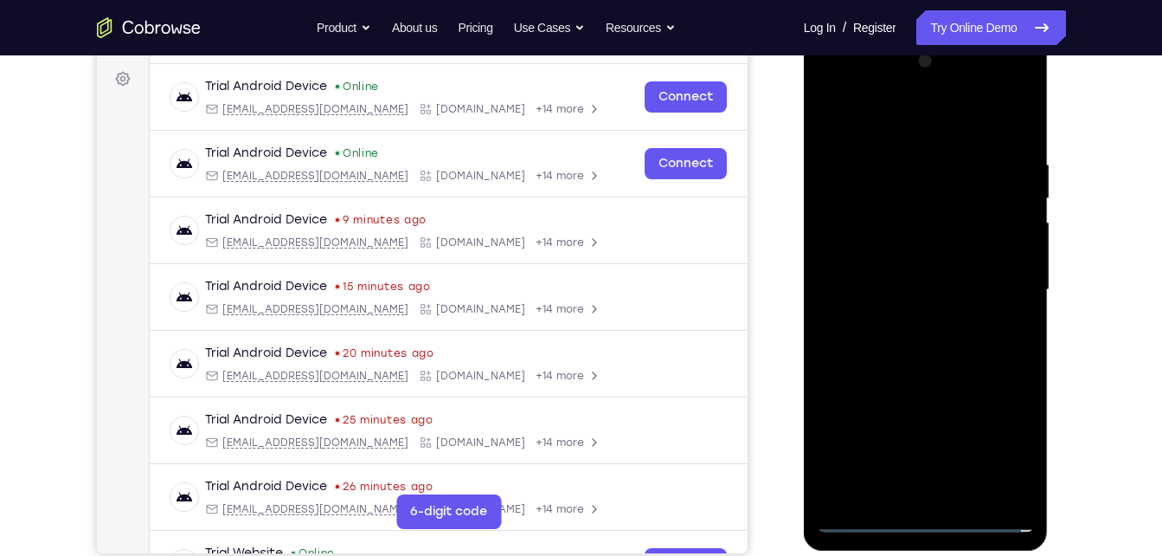
click at [929, 517] on div at bounding box center [926, 290] width 218 height 485
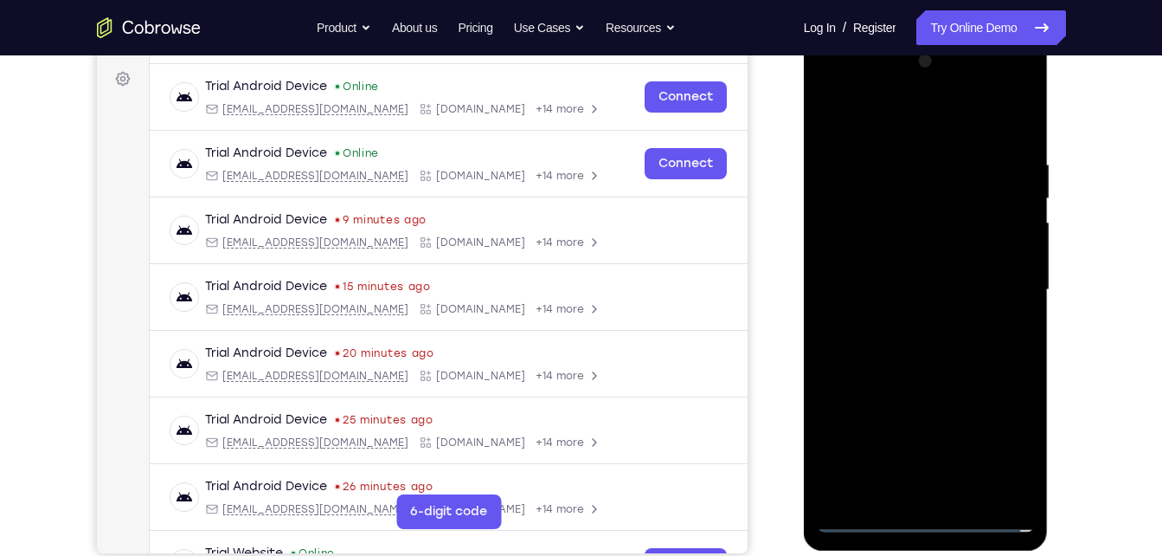
click at [929, 517] on div at bounding box center [926, 290] width 218 height 485
click at [997, 457] on div at bounding box center [926, 290] width 218 height 485
click at [831, 81] on div at bounding box center [926, 290] width 218 height 485
click at [1000, 280] on div at bounding box center [926, 290] width 218 height 485
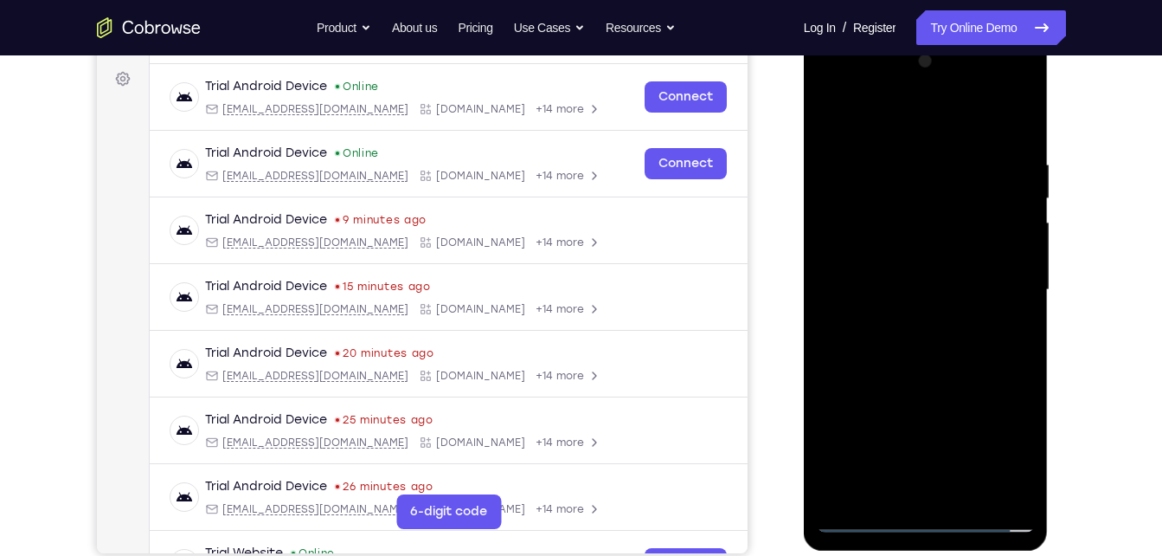
click at [1006, 269] on div at bounding box center [926, 290] width 218 height 485
click at [1001, 287] on div at bounding box center [926, 290] width 218 height 485
click at [995, 131] on div at bounding box center [926, 290] width 218 height 485
click at [996, 272] on div at bounding box center [926, 290] width 218 height 485
click at [899, 322] on div at bounding box center [926, 290] width 218 height 485
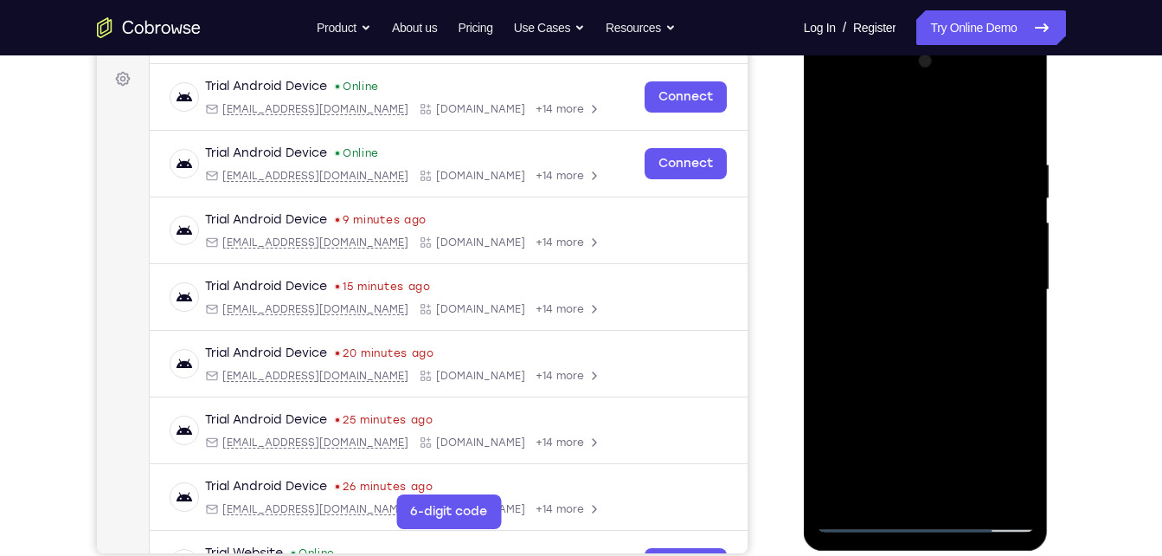
click at [907, 375] on div at bounding box center [926, 290] width 218 height 485
click at [944, 207] on div at bounding box center [926, 290] width 218 height 485
click at [892, 190] on div at bounding box center [926, 290] width 218 height 485
click at [961, 369] on div at bounding box center [926, 290] width 218 height 485
click at [966, 488] on div at bounding box center [926, 290] width 218 height 485
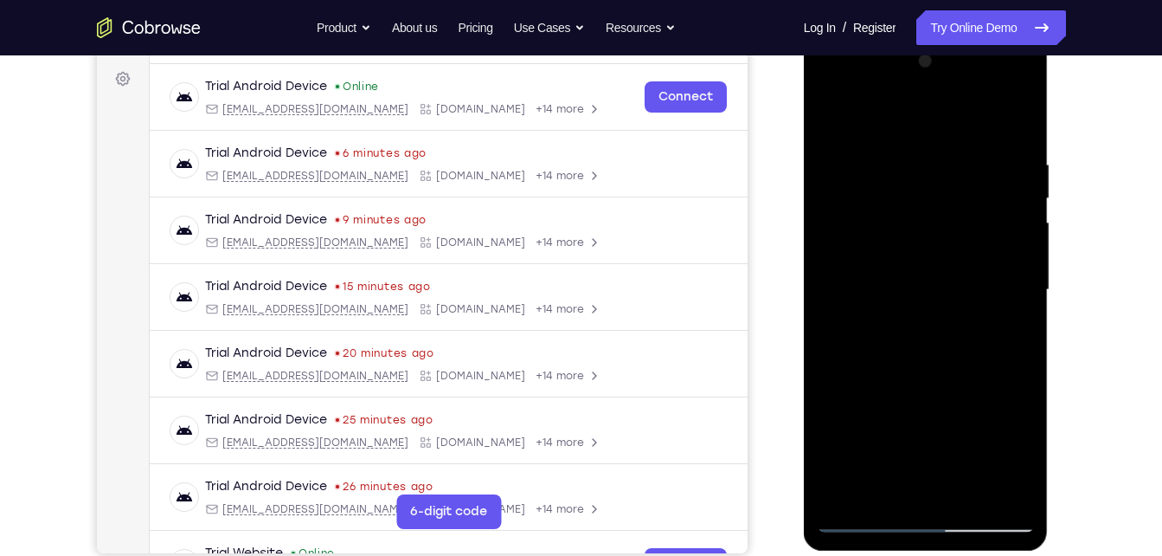
click at [1021, 415] on div at bounding box center [926, 290] width 218 height 485
click at [968, 486] on div at bounding box center [926, 290] width 218 height 485
click at [981, 82] on div at bounding box center [926, 290] width 218 height 485
click at [968, 492] on div at bounding box center [926, 290] width 218 height 485
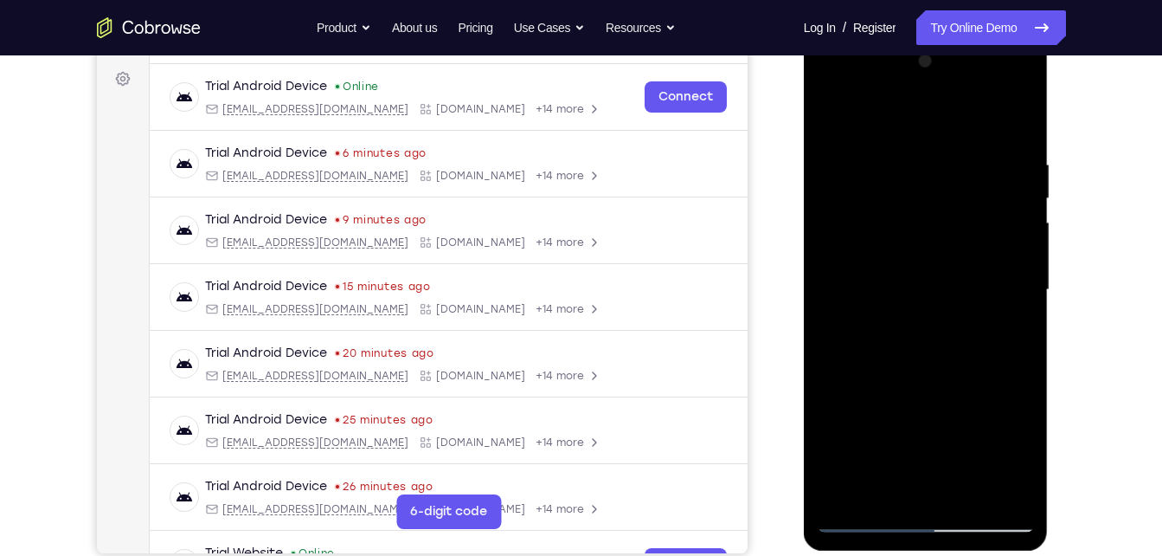
click at [931, 190] on div at bounding box center [926, 290] width 218 height 485
click at [953, 198] on div at bounding box center [926, 290] width 218 height 485
click at [968, 487] on div at bounding box center [926, 290] width 218 height 485
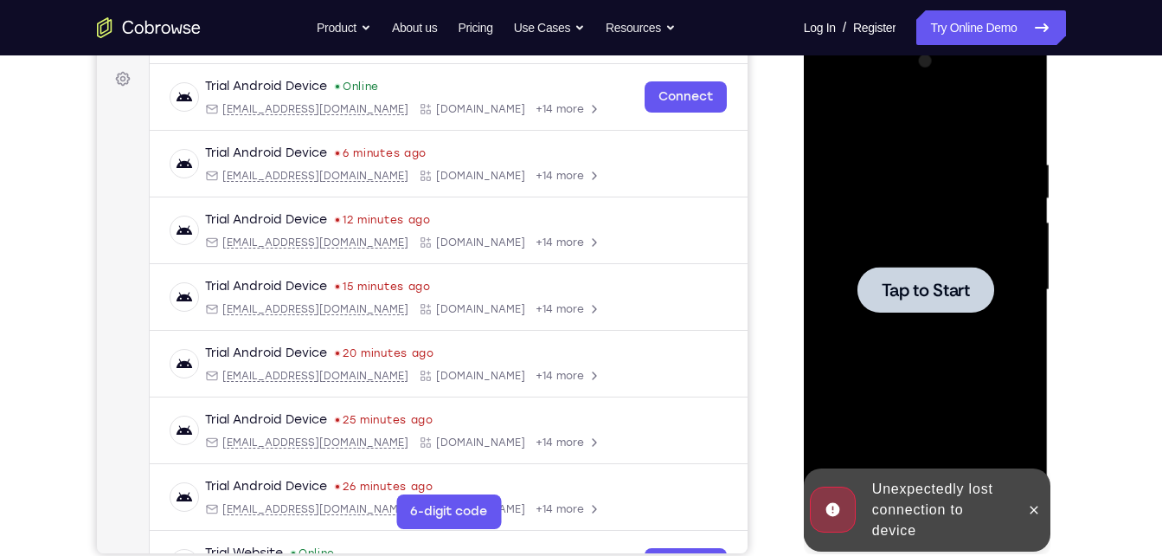
click at [967, 491] on div "Online web based iOS Simulators and Android Emulators. Run iPhone, iPad, Mobile…" at bounding box center [927, 294] width 247 height 519
click at [920, 289] on span "Tap to Start" at bounding box center [926, 289] width 88 height 17
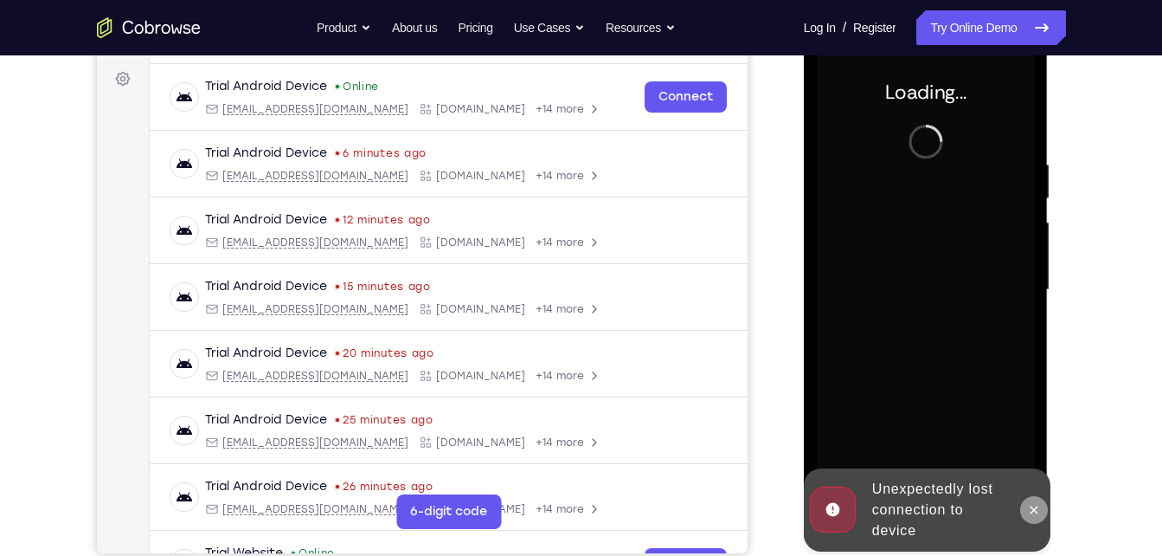
click at [1030, 506] on icon at bounding box center [1034, 510] width 14 height 14
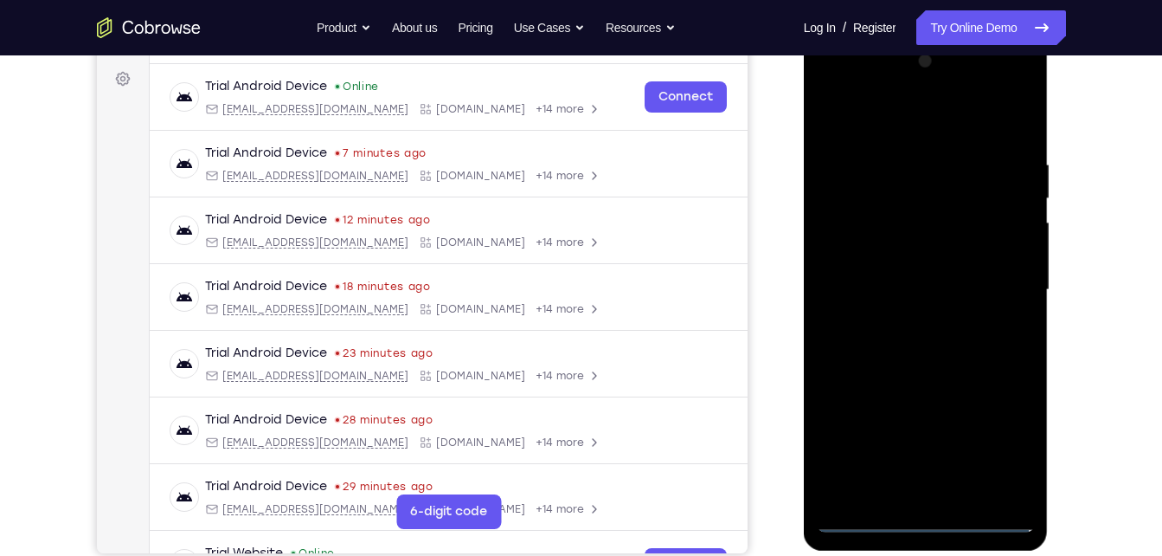
click at [988, 515] on div at bounding box center [926, 290] width 218 height 485
drag, startPoint x: 934, startPoint y: 405, endPoint x: 947, endPoint y: -7, distance: 412.2
click at [947, 35] on html "Online web based iOS Simulators and Android Emulators. Run iPhone, iPad, Mobile…" at bounding box center [927, 294] width 247 height 519
drag, startPoint x: 919, startPoint y: 409, endPoint x: 919, endPoint y: 74, distance: 334.1
click at [919, 74] on div at bounding box center [926, 290] width 218 height 485
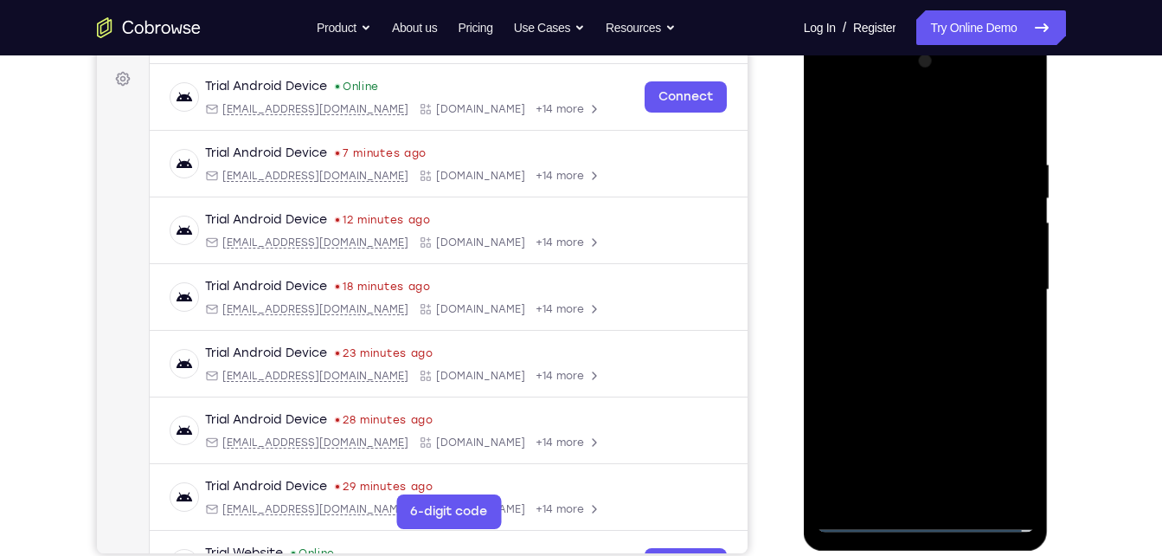
drag, startPoint x: 924, startPoint y: 359, endPoint x: 918, endPoint y: -27, distance: 386.1
click at [918, 35] on html "Online web based iOS Simulators and Android Emulators. Run iPhone, iPad, Mobile…" at bounding box center [927, 294] width 247 height 519
click at [1020, 298] on div at bounding box center [926, 290] width 218 height 485
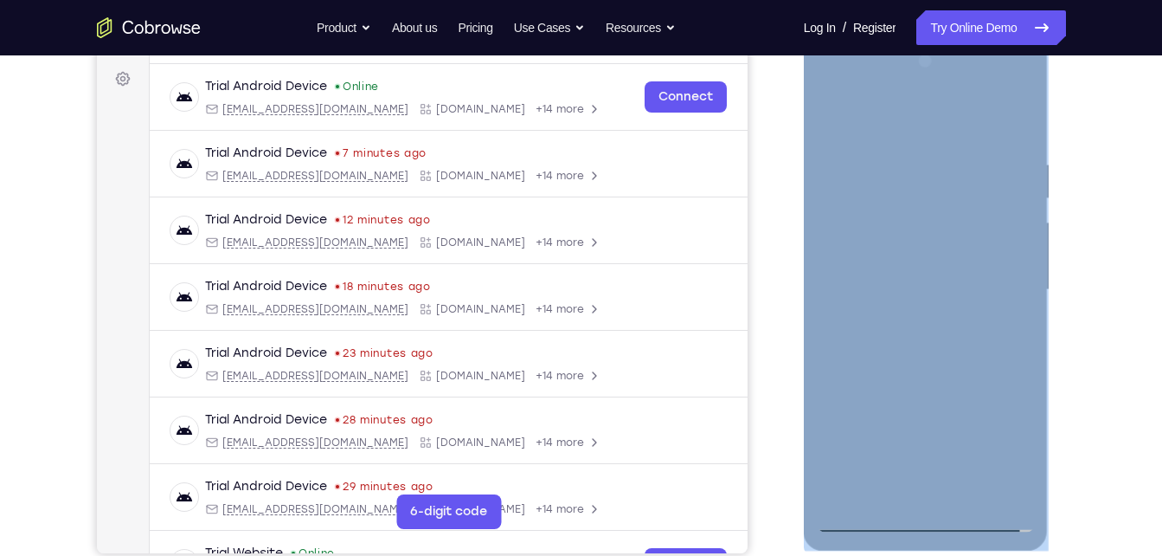
click at [925, 527] on div at bounding box center [926, 293] width 245 height 516
click at [925, 521] on div at bounding box center [926, 290] width 218 height 485
drag, startPoint x: 925, startPoint y: 521, endPoint x: 1010, endPoint y: 430, distance: 124.3
click at [1010, 430] on div at bounding box center [926, 290] width 218 height 485
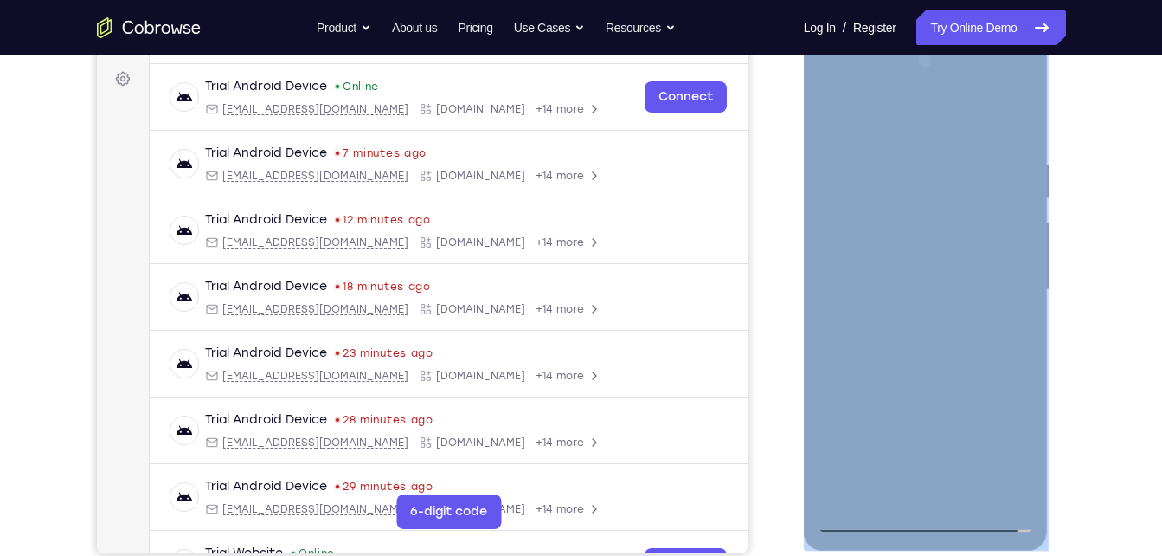
click at [970, 243] on div at bounding box center [926, 290] width 218 height 485
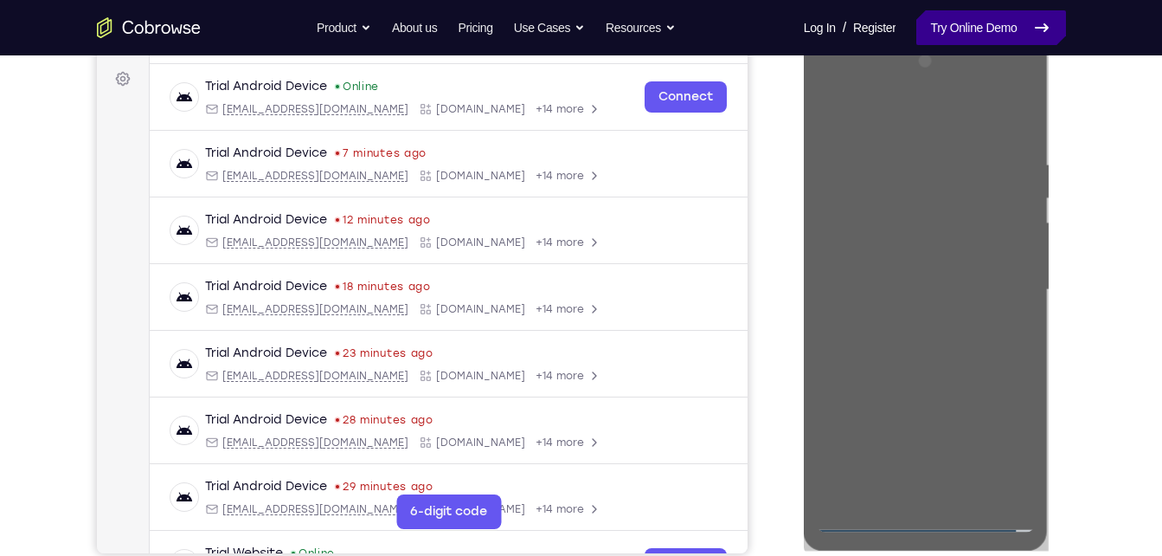
click at [981, 23] on link "Try Online Demo" at bounding box center [991, 27] width 149 height 35
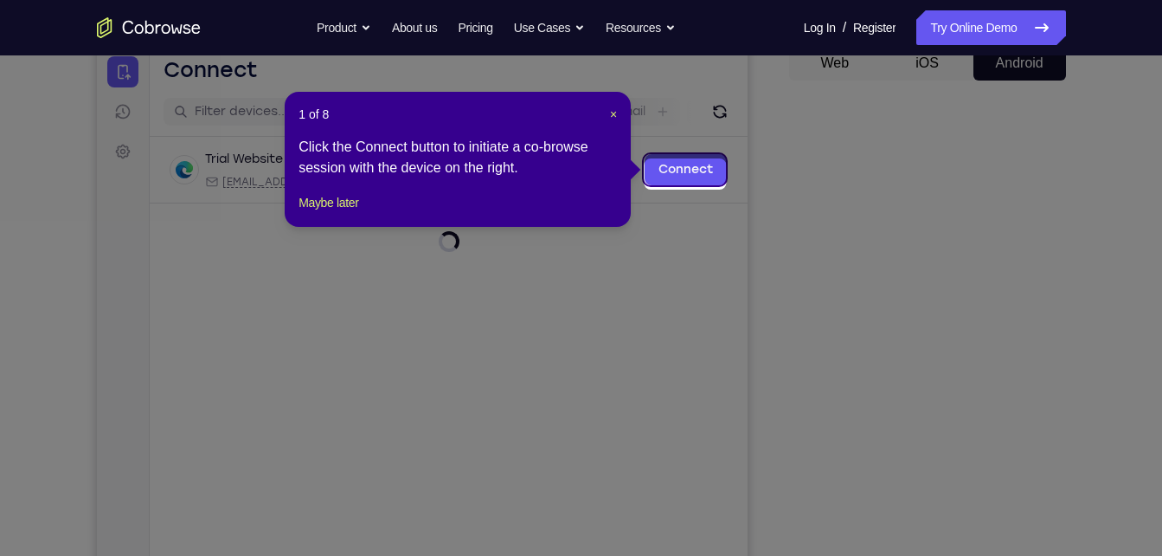
scroll to position [173, 0]
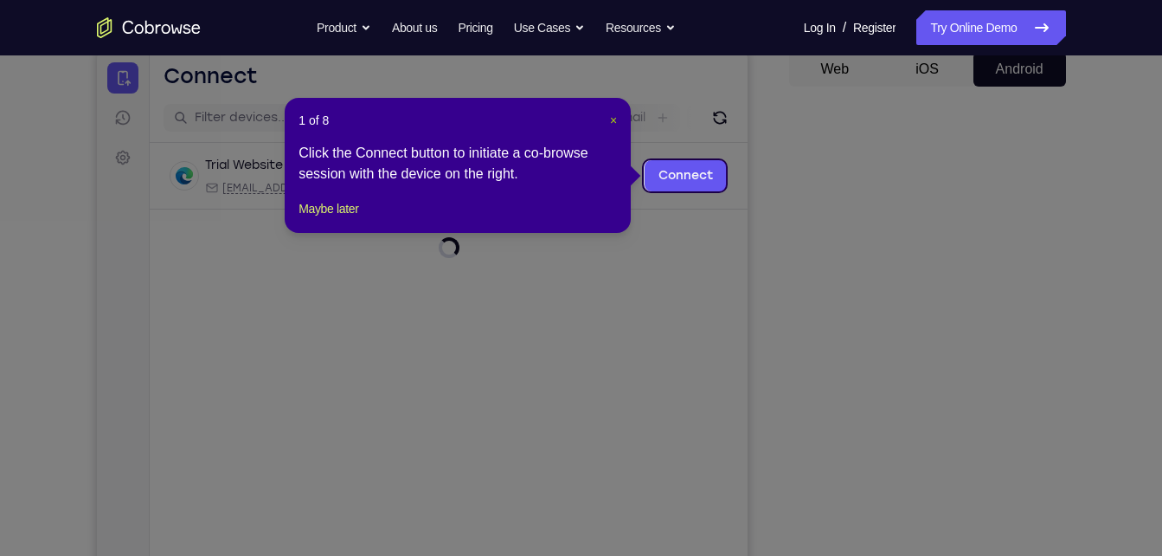
click at [613, 124] on span "×" at bounding box center [613, 120] width 7 height 14
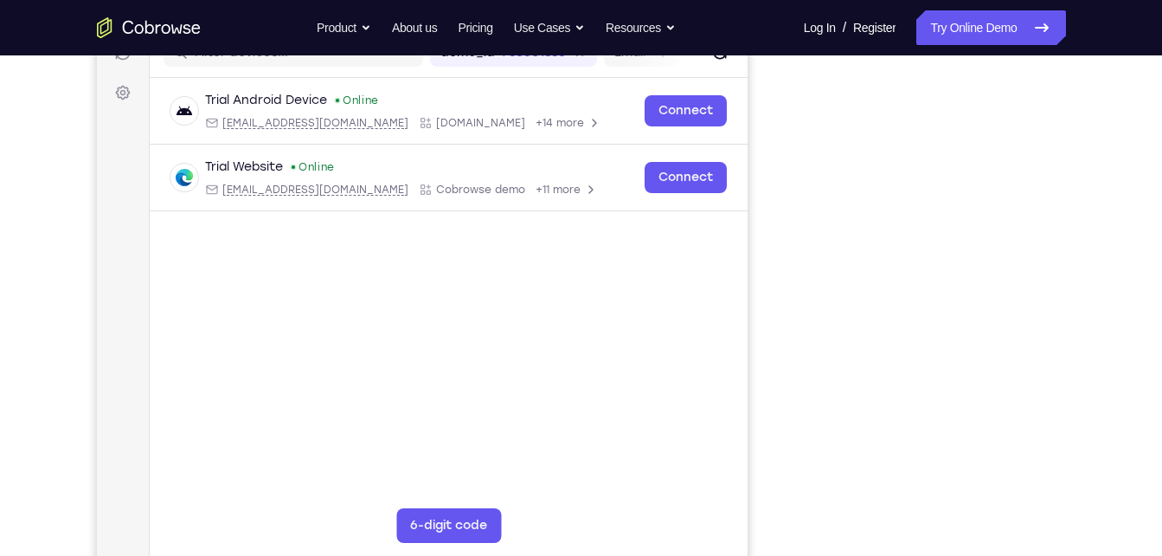
scroll to position [233, 0]
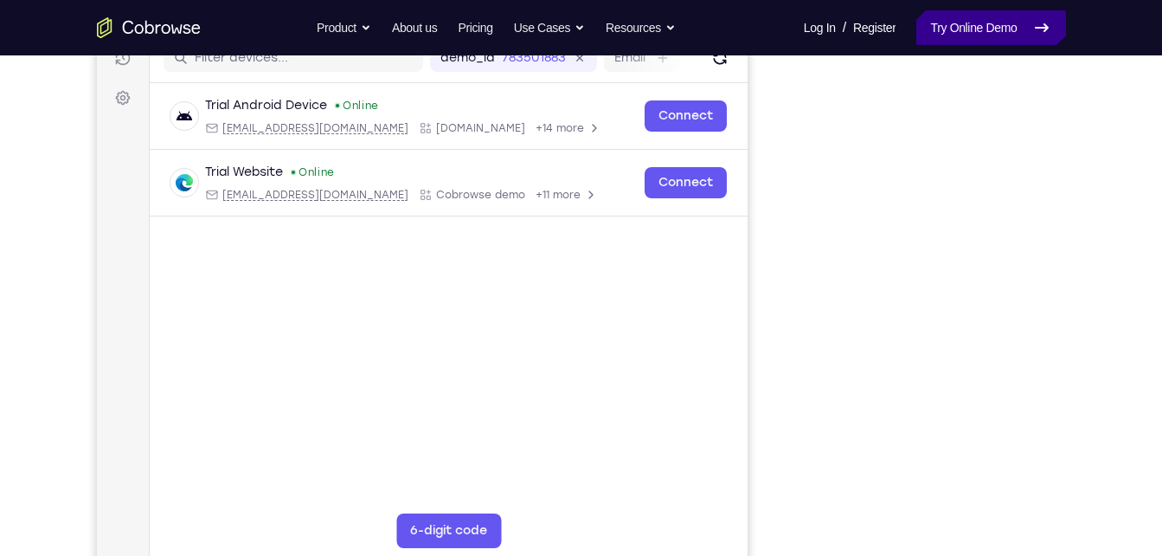
click at [953, 16] on link "Try Online Demo" at bounding box center [991, 27] width 149 height 35
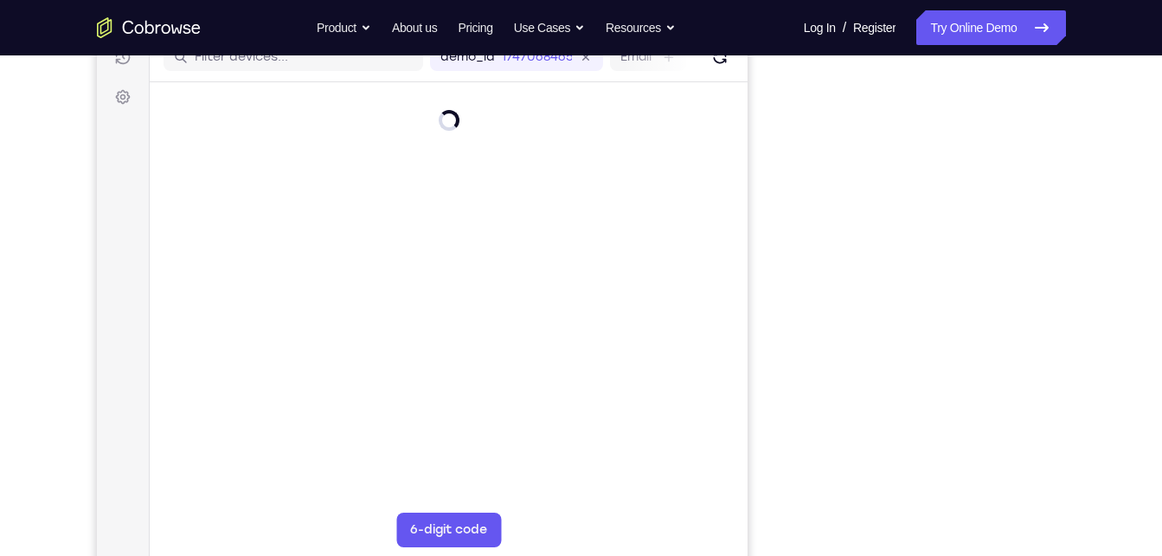
scroll to position [245, 0]
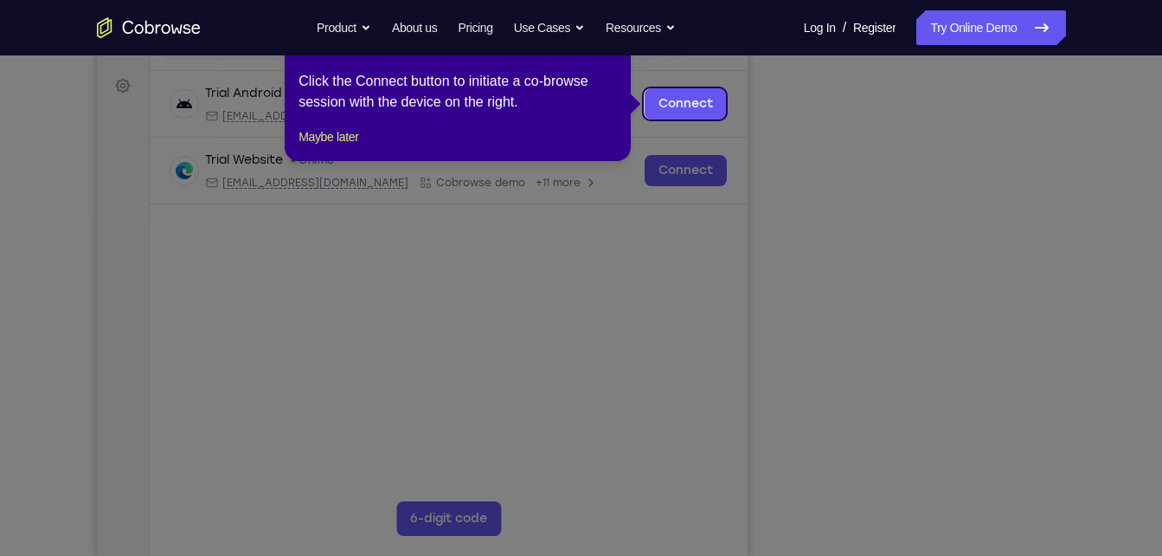
click at [1014, 456] on icon at bounding box center [587, 278] width 1175 height 556
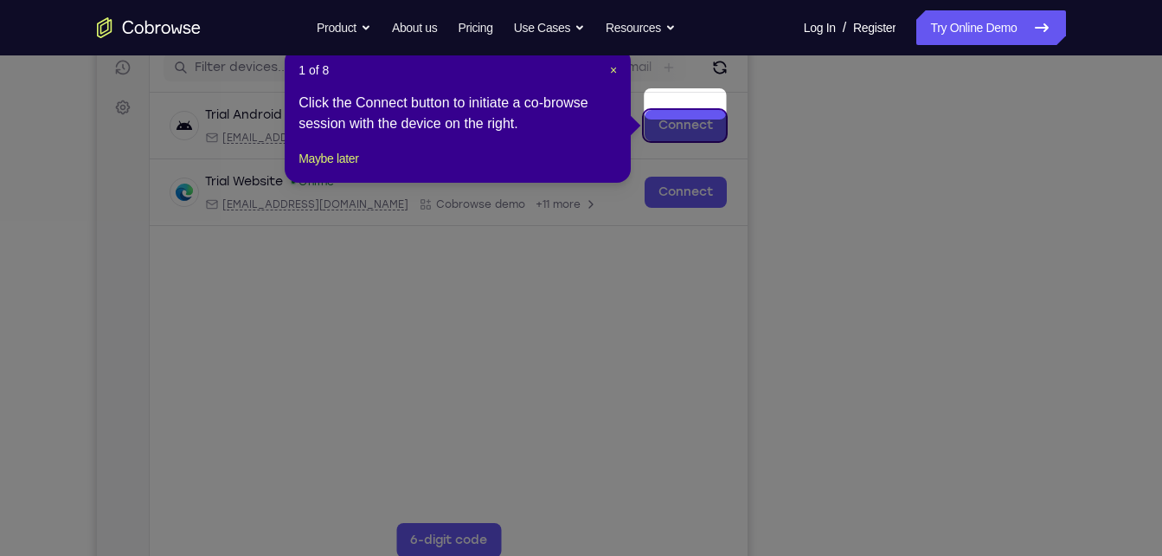
scroll to position [222, 0]
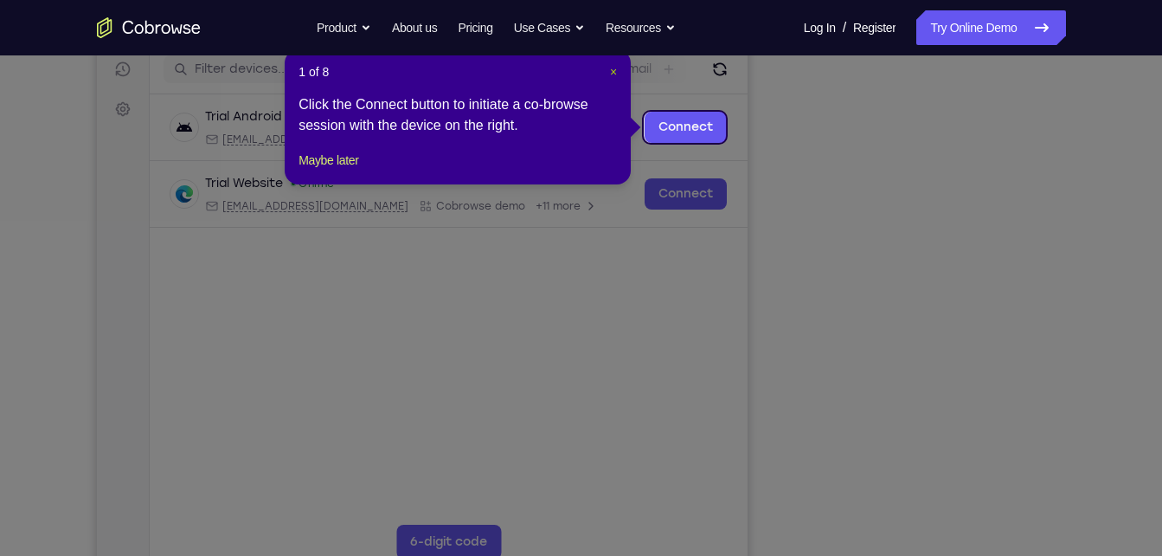
click at [617, 75] on span "×" at bounding box center [613, 72] width 7 height 14
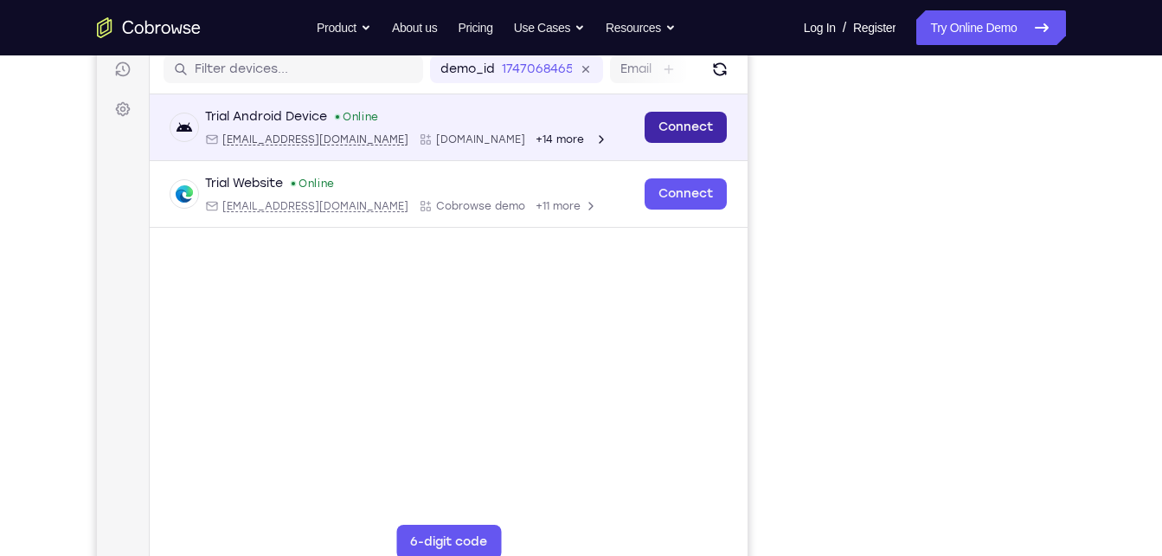
scroll to position [236, 0]
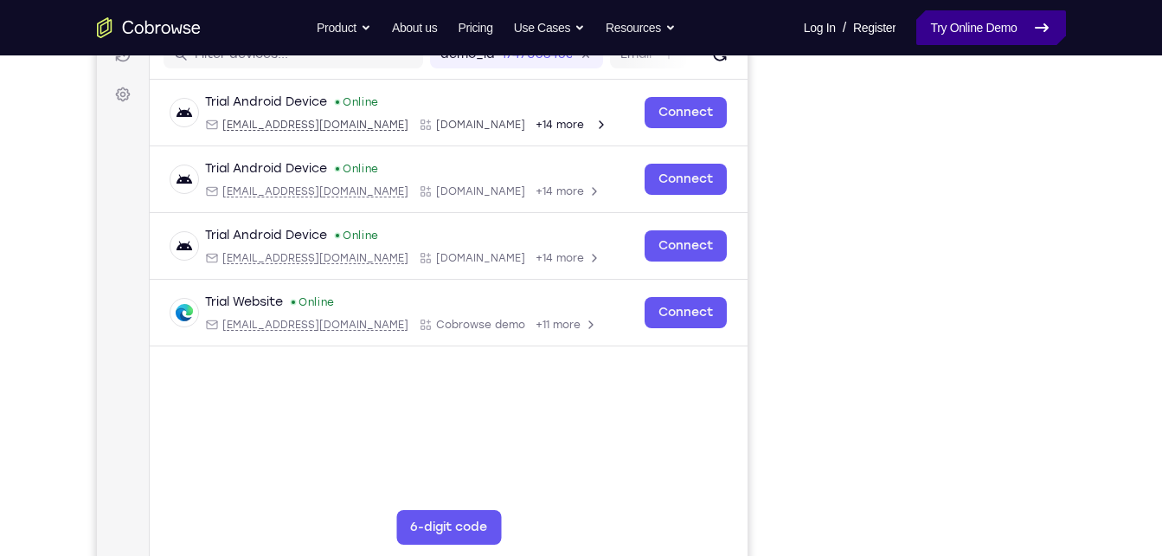
click at [974, 33] on link "Try Online Demo" at bounding box center [991, 27] width 149 height 35
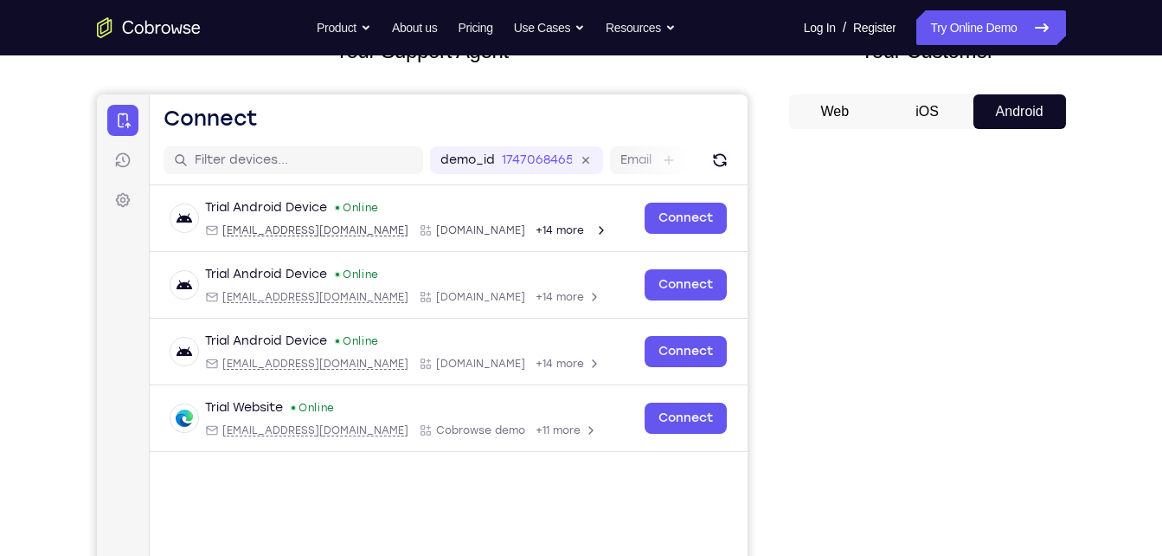
scroll to position [231, 0]
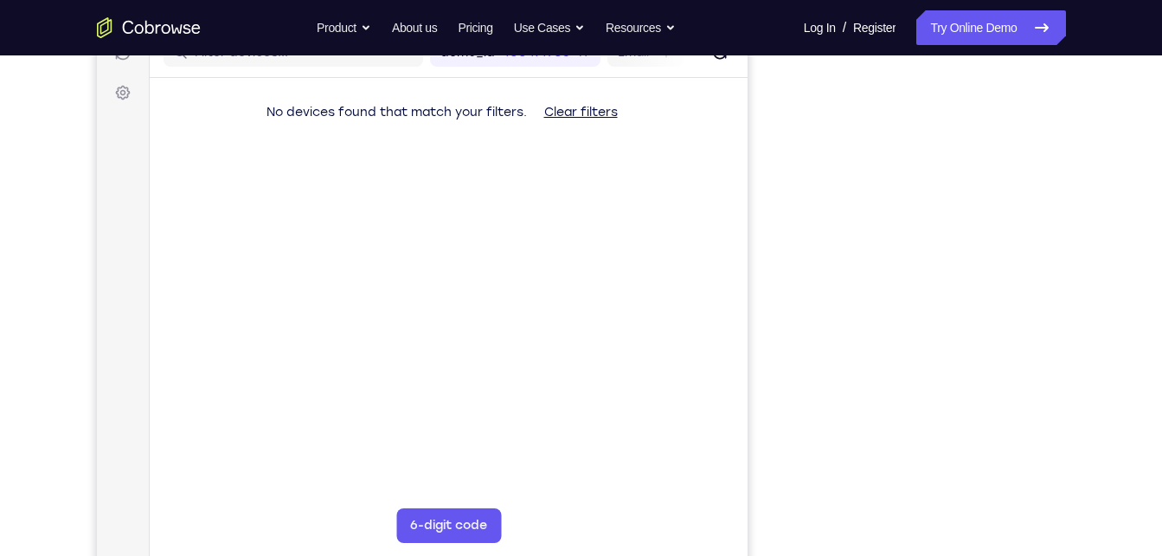
scroll to position [240, 0]
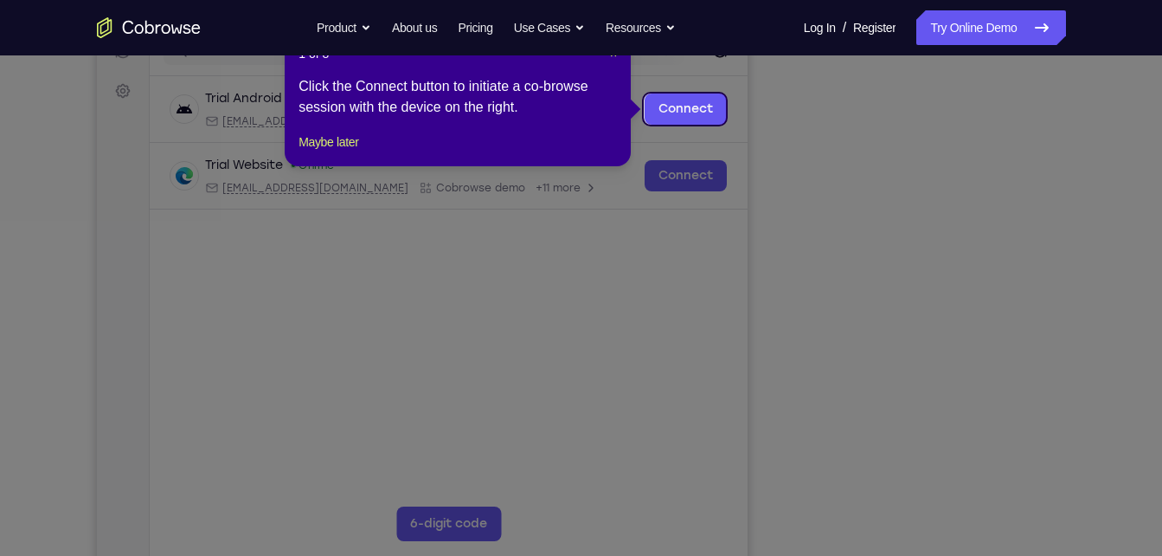
click at [830, 94] on icon at bounding box center [587, 278] width 1175 height 556
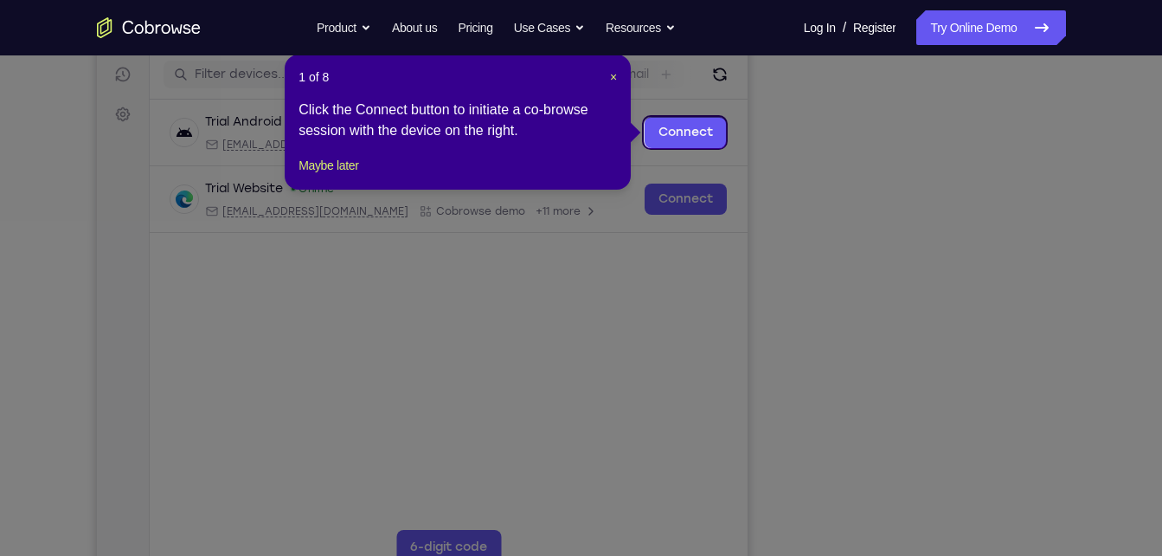
scroll to position [216, 0]
click at [615, 80] on span "×" at bounding box center [613, 78] width 7 height 14
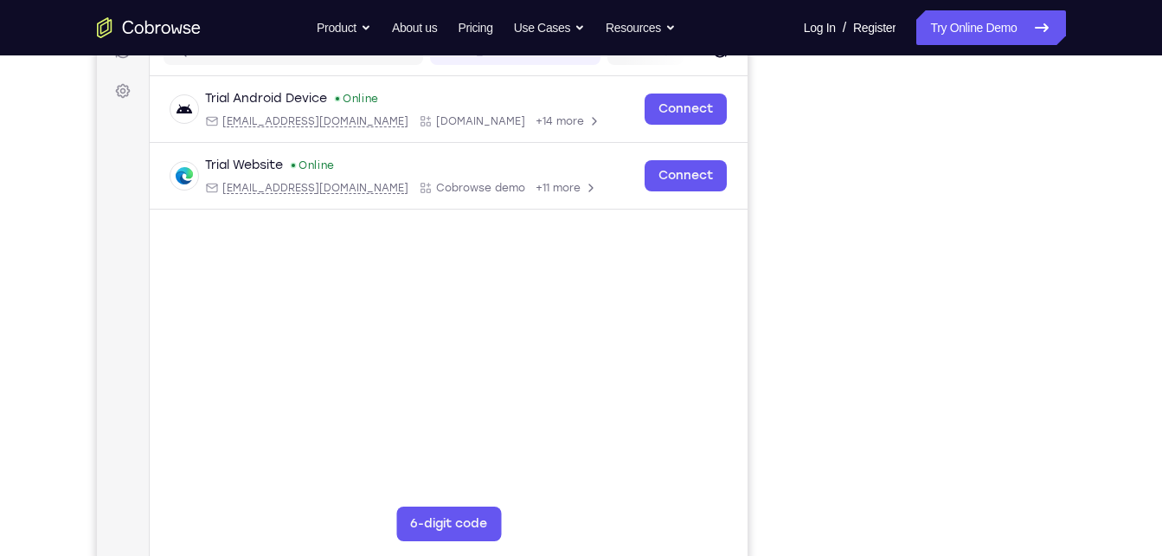
scroll to position [242, 0]
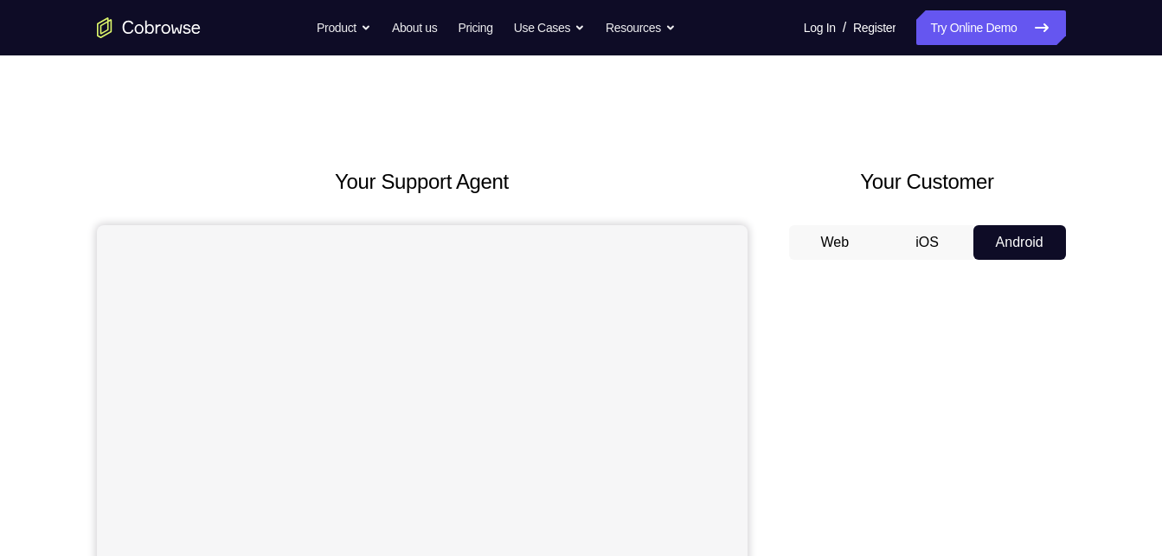
scroll to position [160, 0]
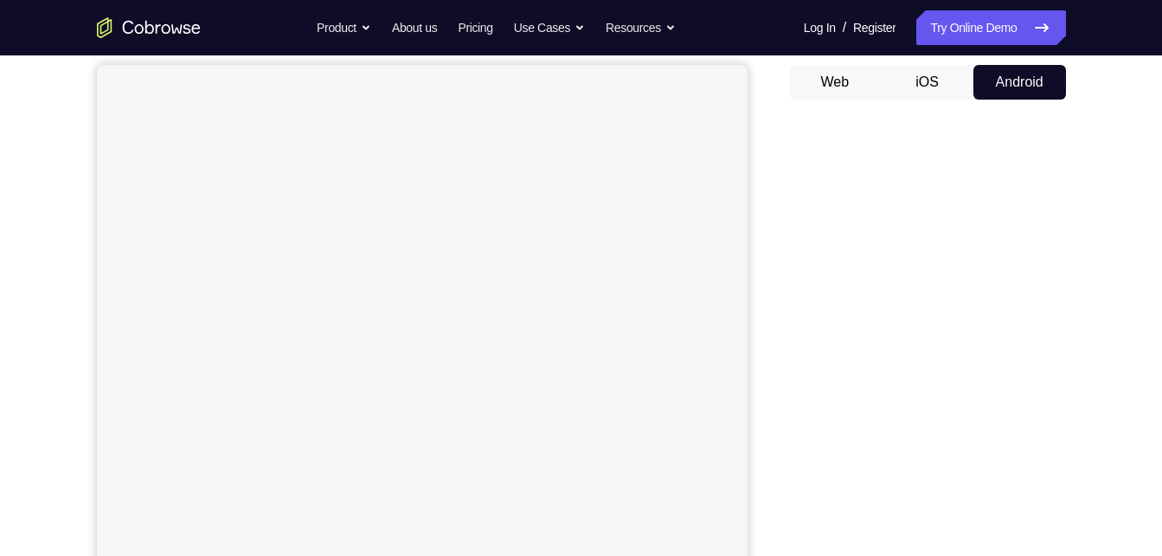
click at [1020, 92] on button "Android" at bounding box center [1020, 82] width 93 height 35
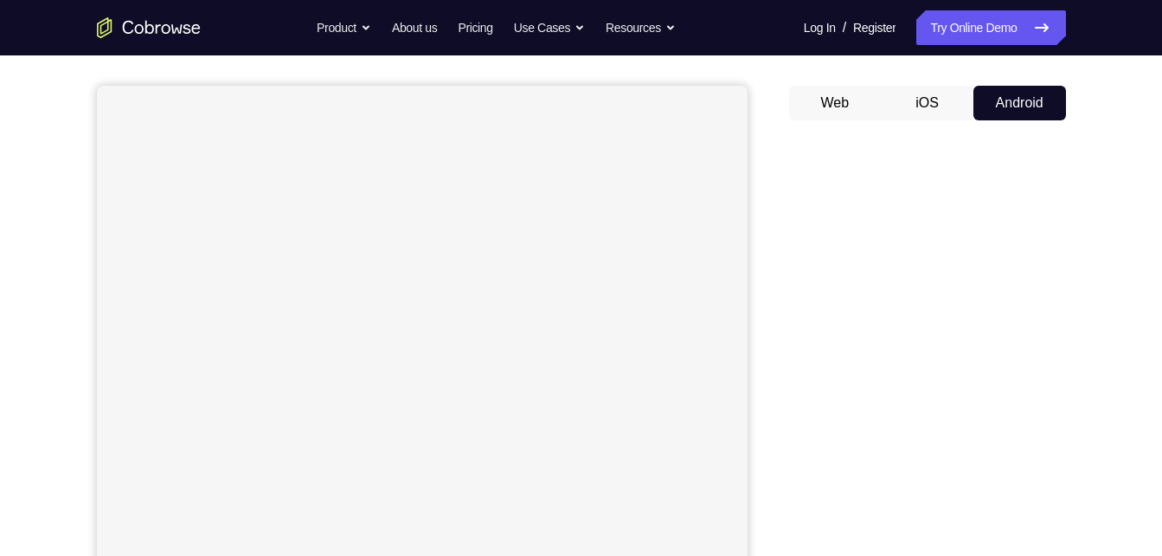
scroll to position [140, 0]
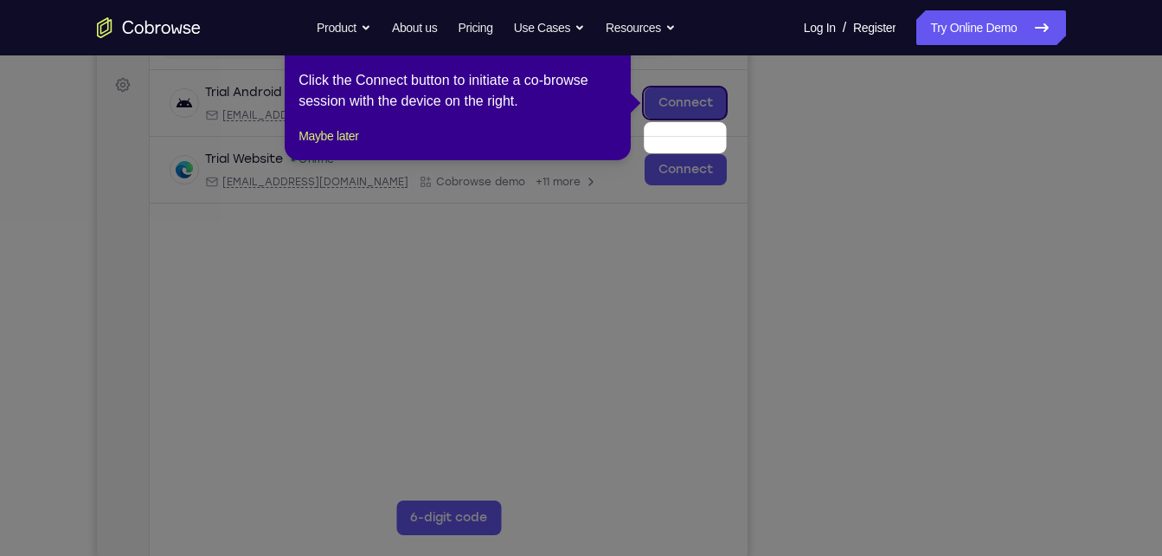
scroll to position [210, 0]
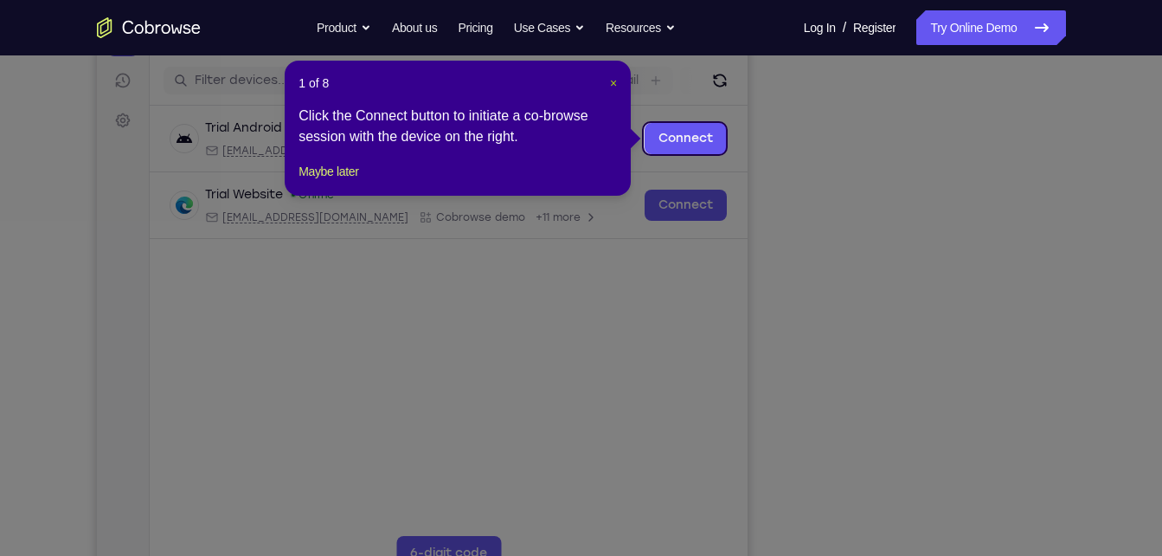
click at [613, 82] on span "×" at bounding box center [613, 83] width 7 height 14
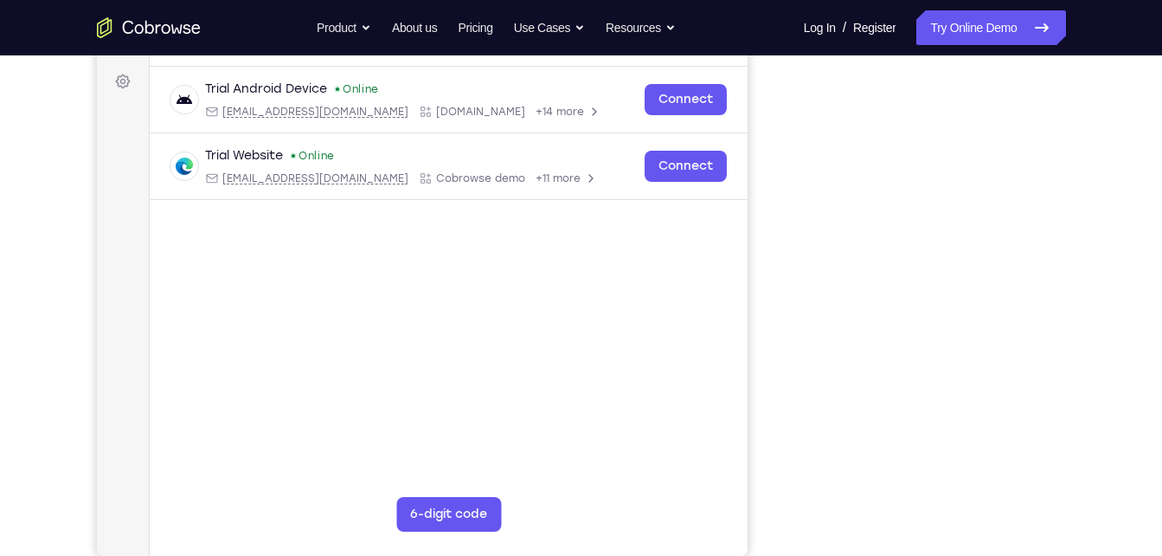
scroll to position [250, 0]
click at [975, 23] on link "Try Online Demo" at bounding box center [991, 27] width 149 height 35
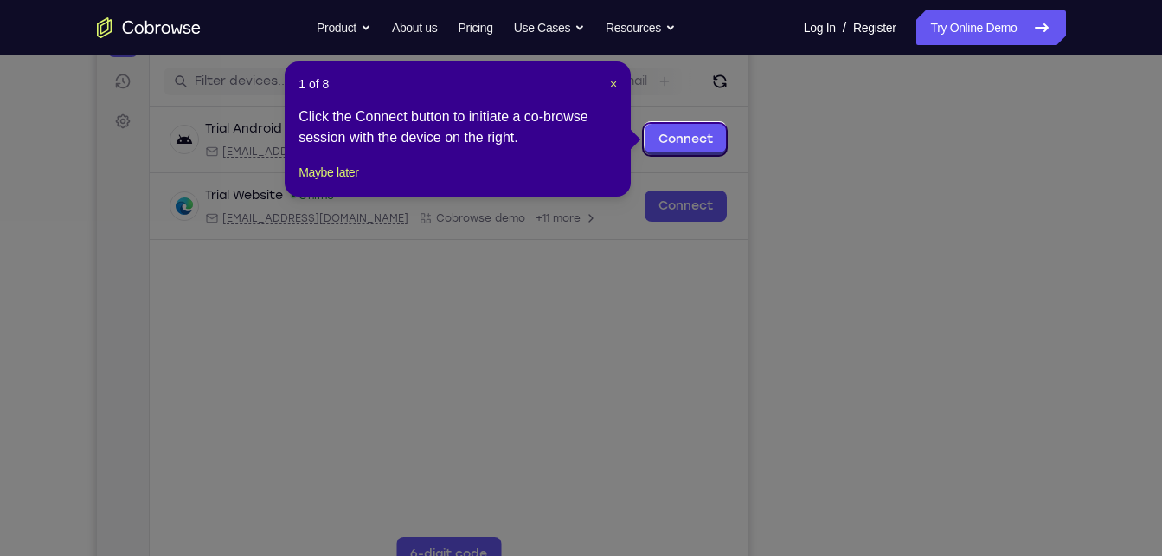
scroll to position [209, 0]
click at [614, 82] on span "×" at bounding box center [613, 85] width 7 height 14
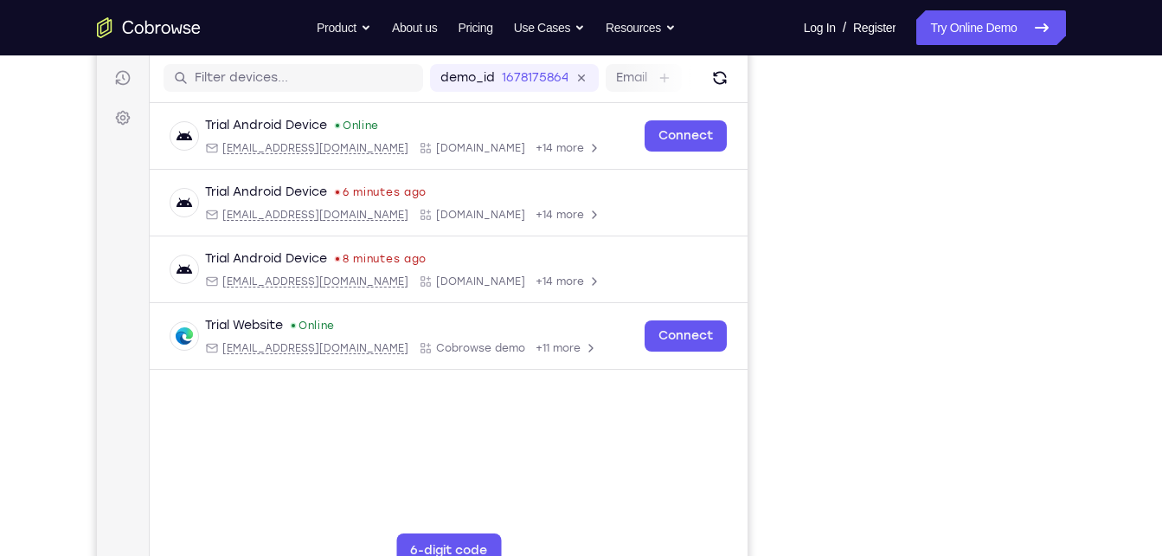
scroll to position [211, 0]
